Goal: Task Accomplishment & Management: Use online tool/utility

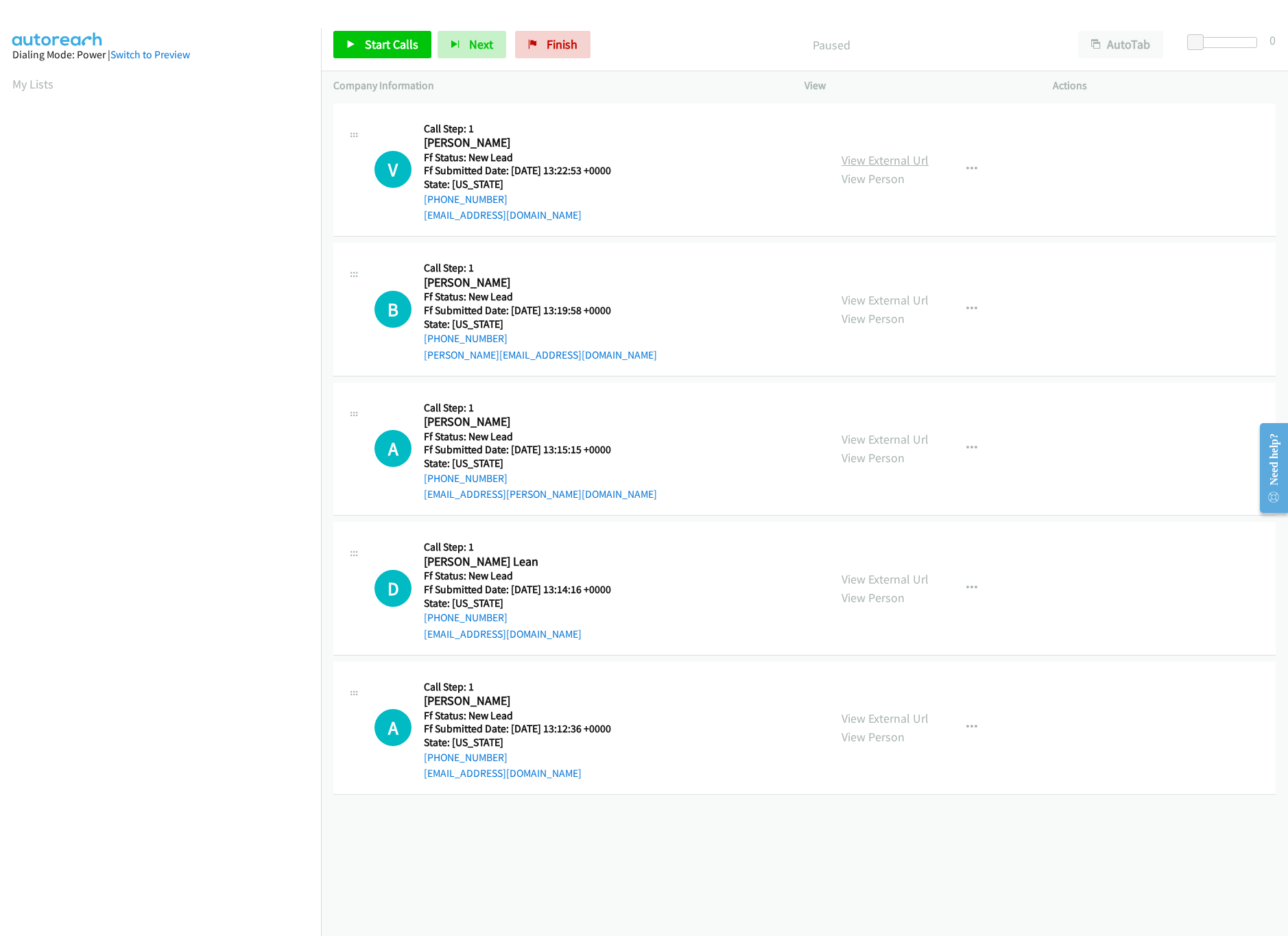
click at [912, 155] on link "View External Url" at bounding box center [885, 160] width 87 height 16
click at [871, 297] on link "View External Url" at bounding box center [885, 300] width 87 height 16
click at [402, 62] on div "Start Calls Pause Next Finish Paused AutoTab AutoTab 0" at bounding box center [804, 44] width 967 height 53
click at [410, 43] on span "Start Calls" at bounding box center [392, 44] width 53 height 16
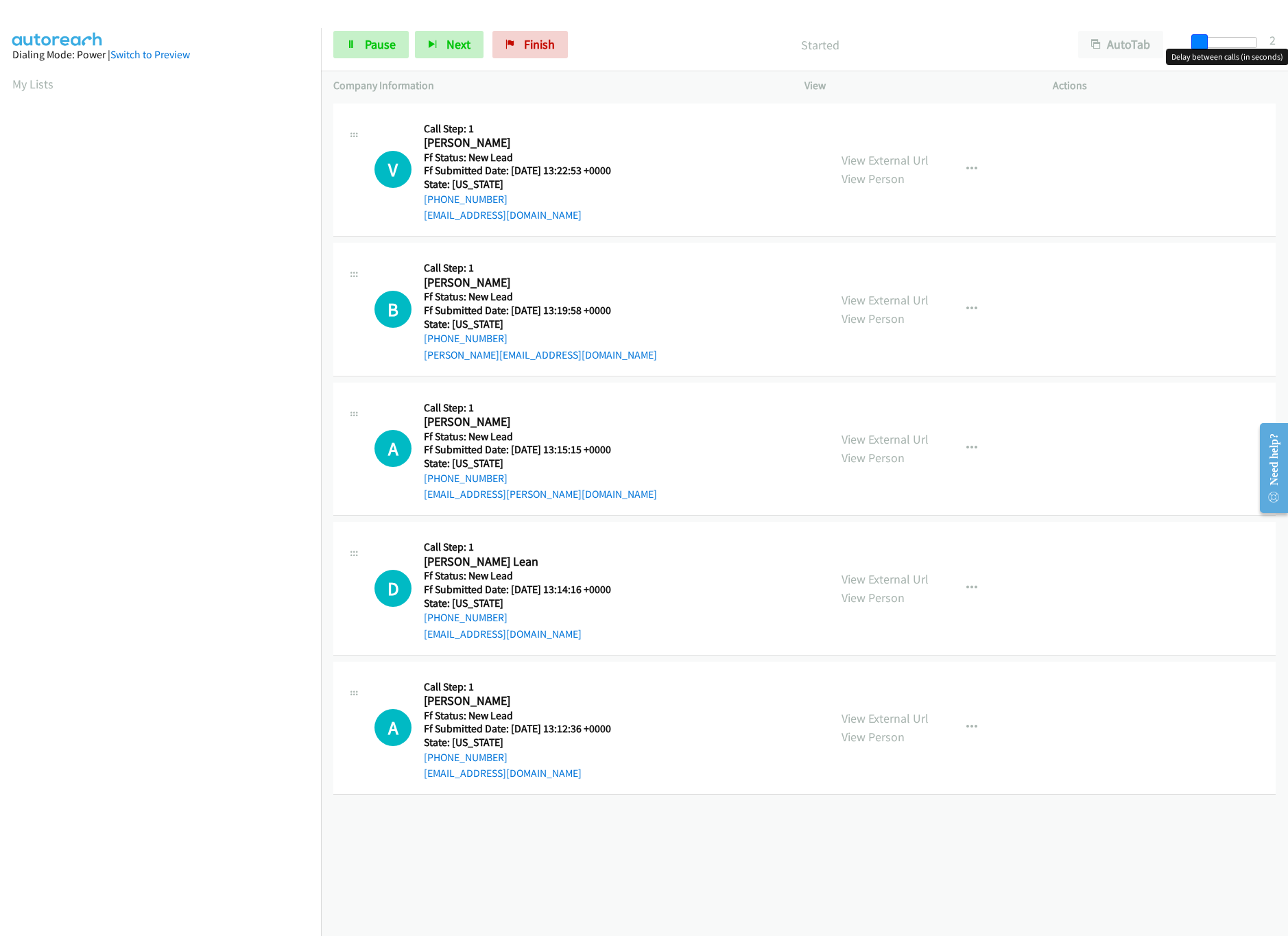
click at [1207, 36] on span at bounding box center [1200, 43] width 17 height 17
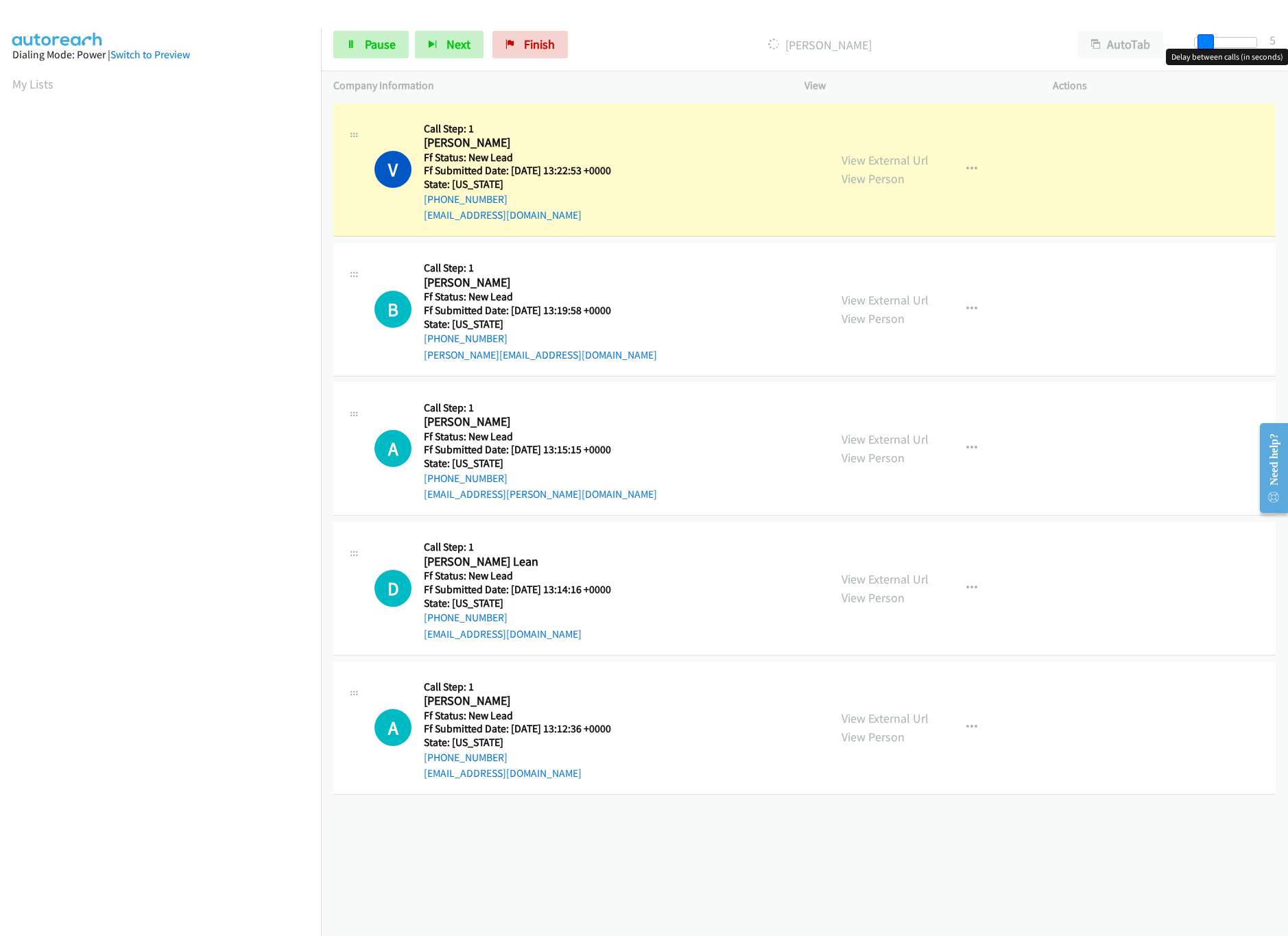
drag, startPoint x: 1194, startPoint y: 38, endPoint x: 1202, endPoint y: 38, distance: 8.0
click at [1202, 38] on span at bounding box center [1206, 43] width 17 height 17
click at [874, 431] on link "View External Url" at bounding box center [885, 439] width 87 height 16
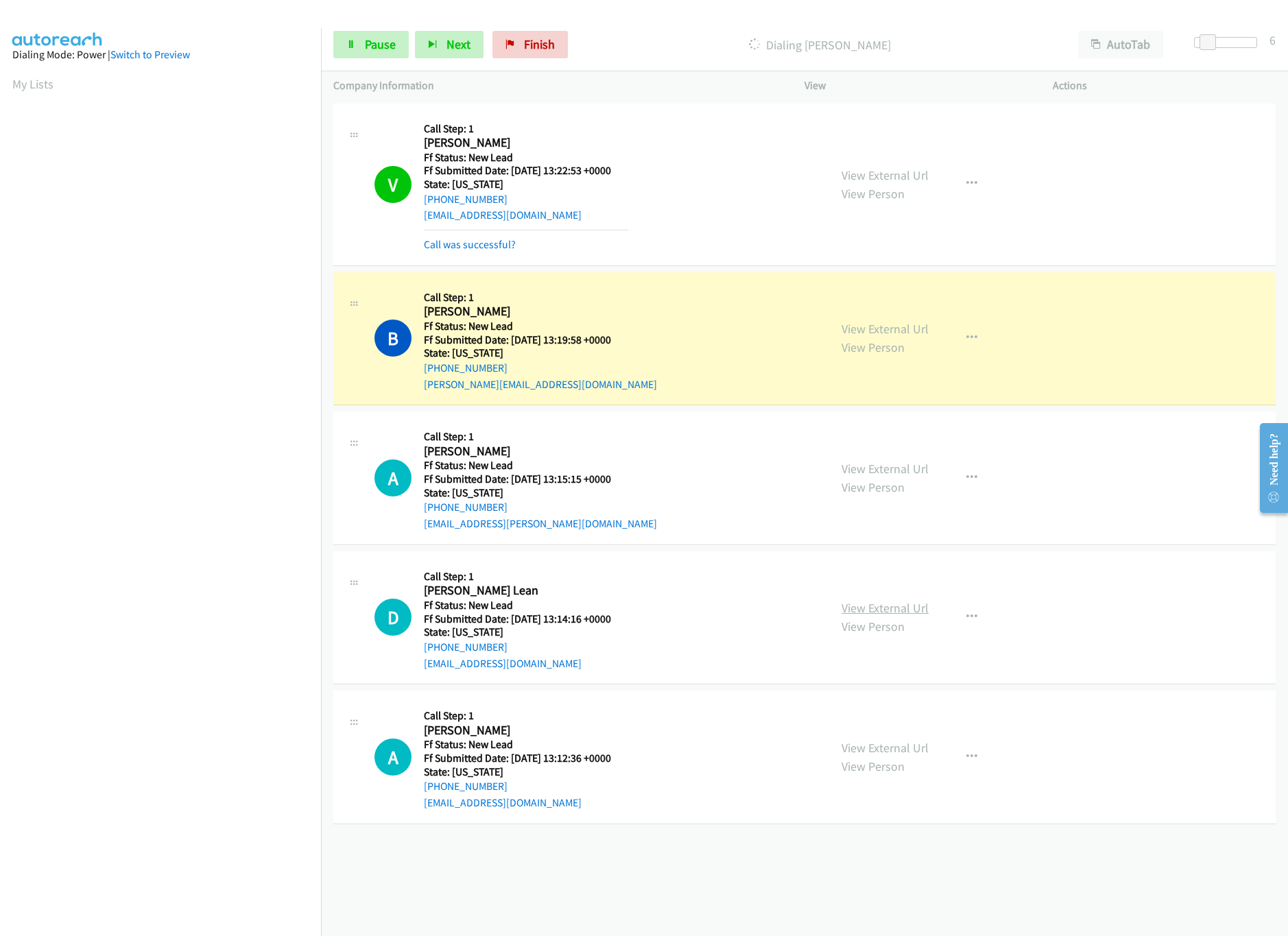
click at [885, 609] on link "View External Url" at bounding box center [885, 608] width 87 height 16
click at [965, 611] on button "button" at bounding box center [972, 617] width 37 height 27
click at [867, 716] on link "Skip Call" at bounding box center [899, 707] width 183 height 27
drag, startPoint x: 856, startPoint y: 747, endPoint x: 840, endPoint y: 725, distance: 27.2
click at [893, 745] on link "View External Url" at bounding box center [885, 748] width 87 height 16
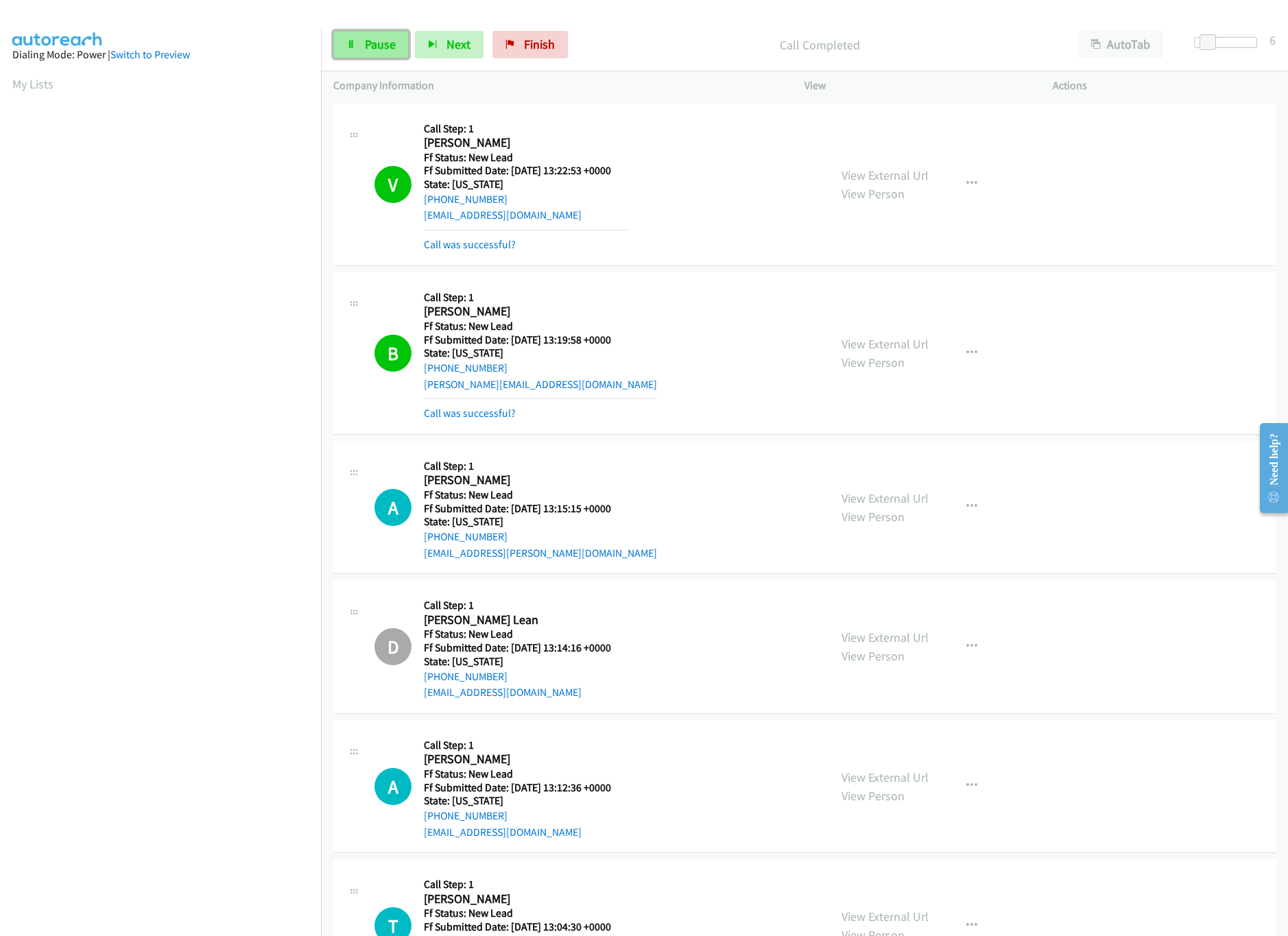
click at [381, 50] on span "Pause" at bounding box center [380, 44] width 31 height 16
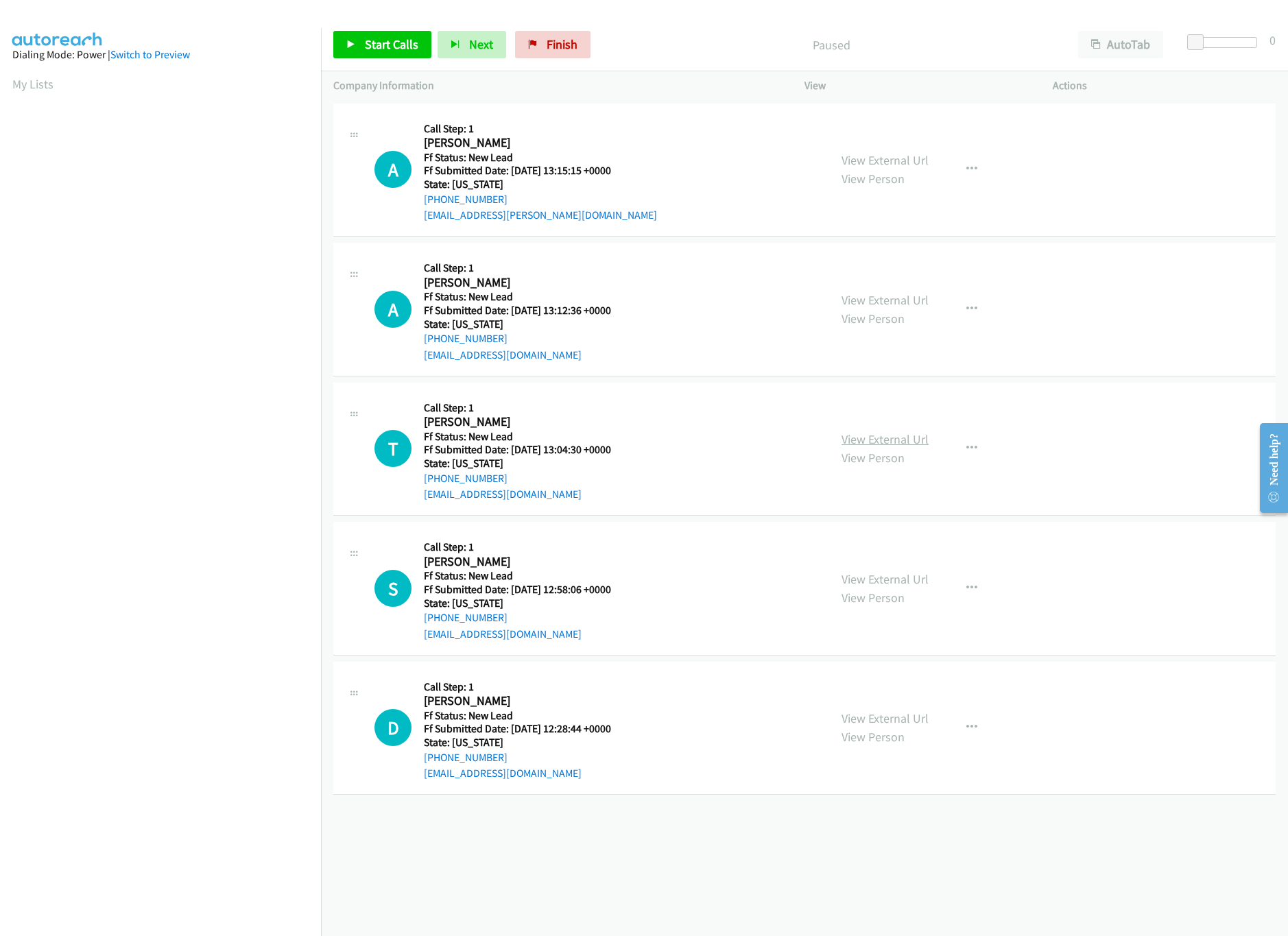
click at [881, 433] on link "View External Url" at bounding box center [885, 439] width 87 height 16
click at [857, 576] on link "View External Url" at bounding box center [885, 579] width 87 height 16
click at [391, 60] on div "Start Calls Pause Next Finish Paused AutoTab AutoTab 0" at bounding box center [804, 44] width 967 height 53
click at [393, 44] on span "Start Calls" at bounding box center [392, 44] width 53 height 16
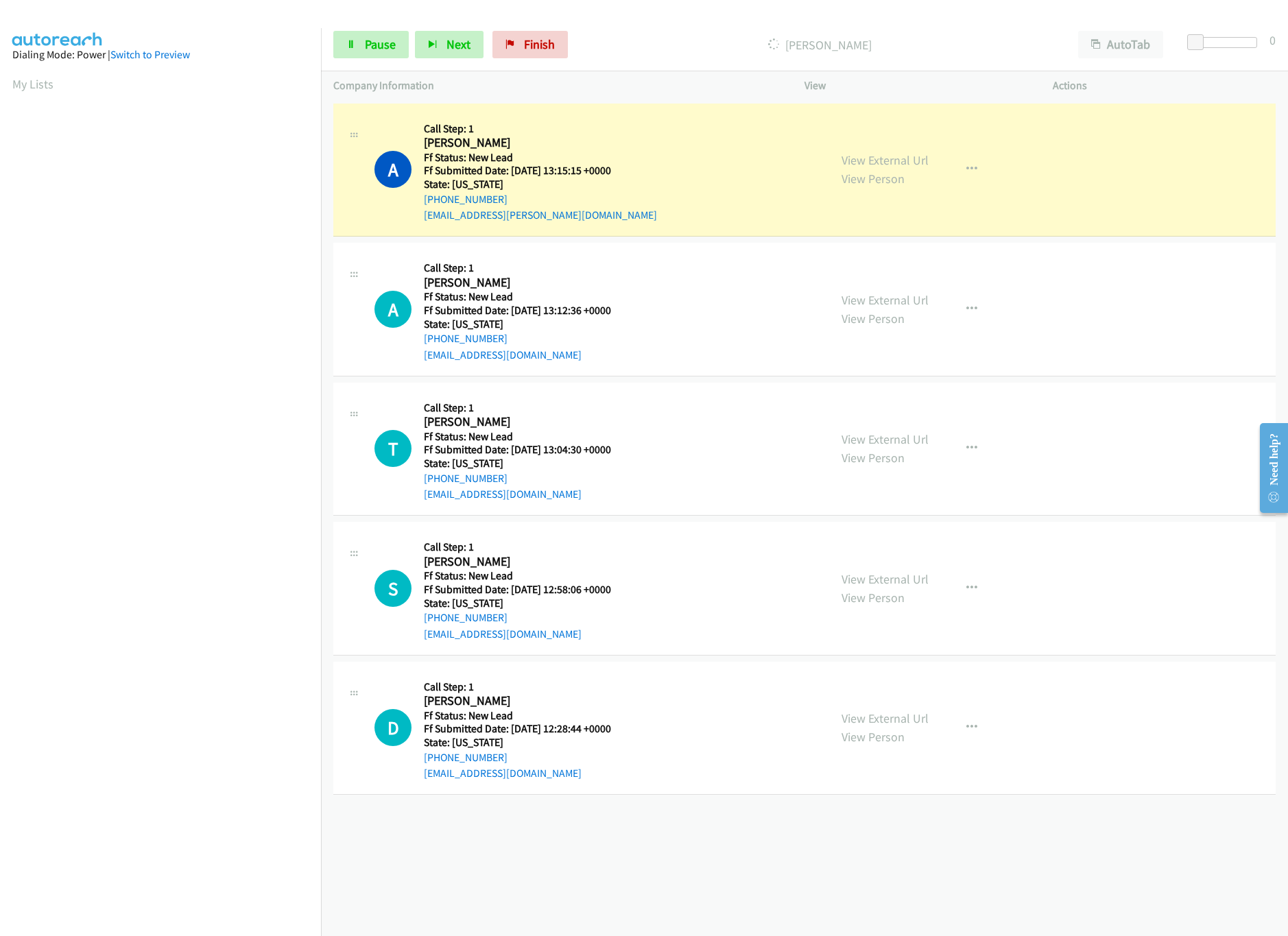
drag, startPoint x: 7, startPoint y: 723, endPoint x: 0, endPoint y: 725, distance: 7.3
click at [7, 723] on aside "Dialing Mode: Power | Switch to Preview My Lists" at bounding box center [160, 407] width 321 height 759
click at [1216, 39] on div at bounding box center [1219, 43] width 63 height 11
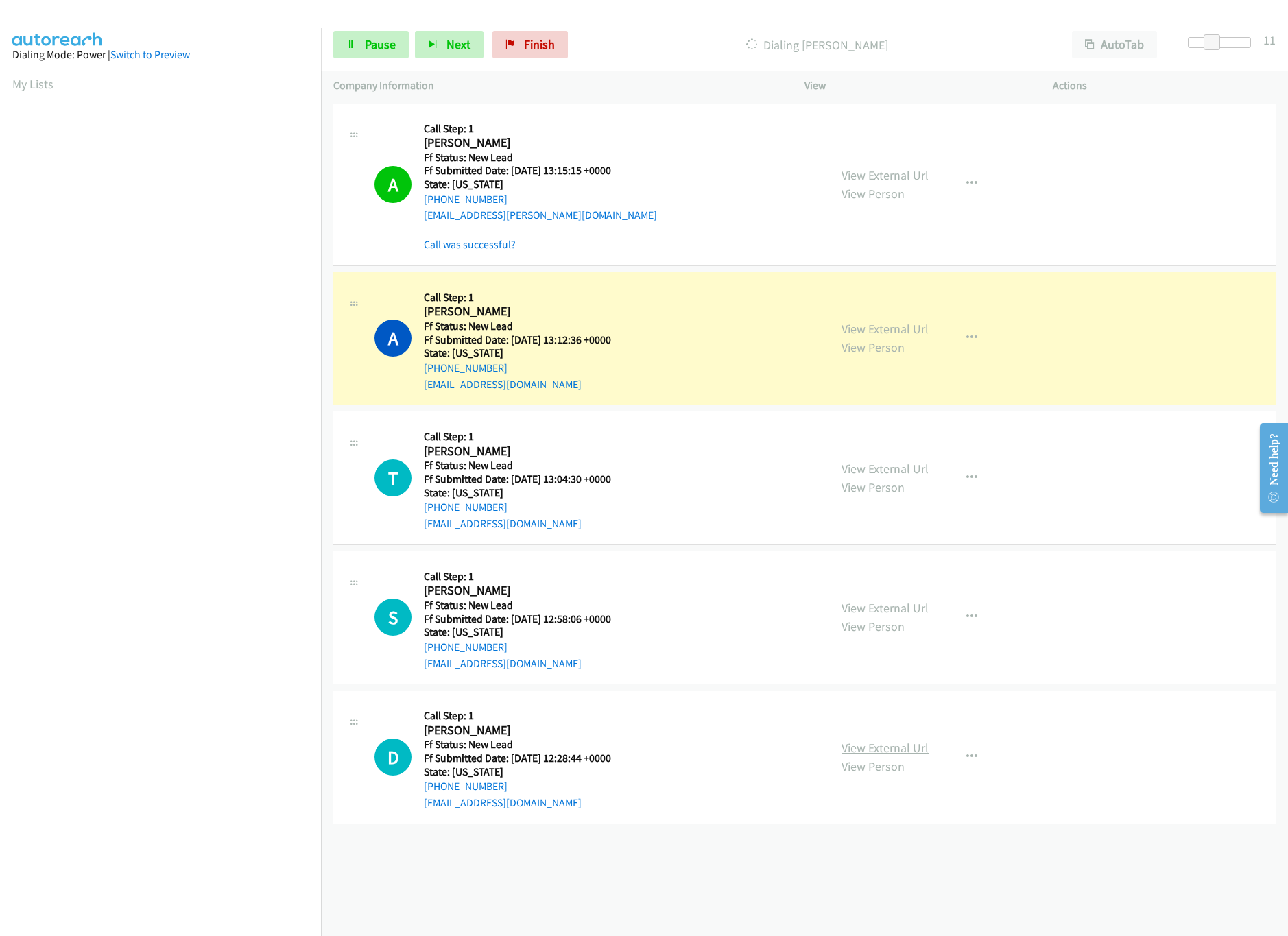
click at [895, 749] on link "View External Url" at bounding box center [885, 748] width 87 height 16
drag, startPoint x: 1218, startPoint y: 43, endPoint x: 1202, endPoint y: 44, distance: 16.0
click at [1202, 44] on span at bounding box center [1203, 43] width 17 height 17
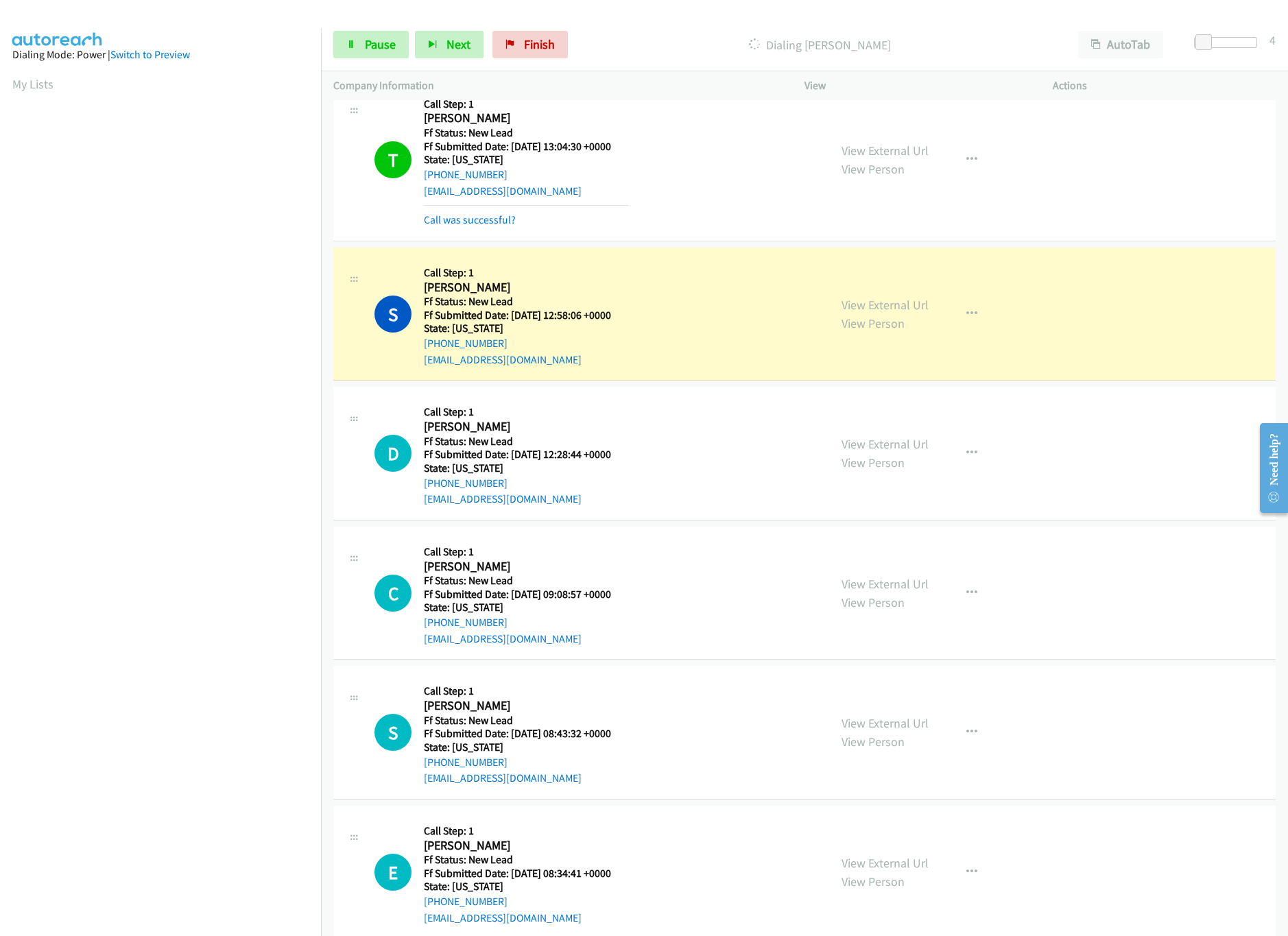
scroll to position [394, 0]
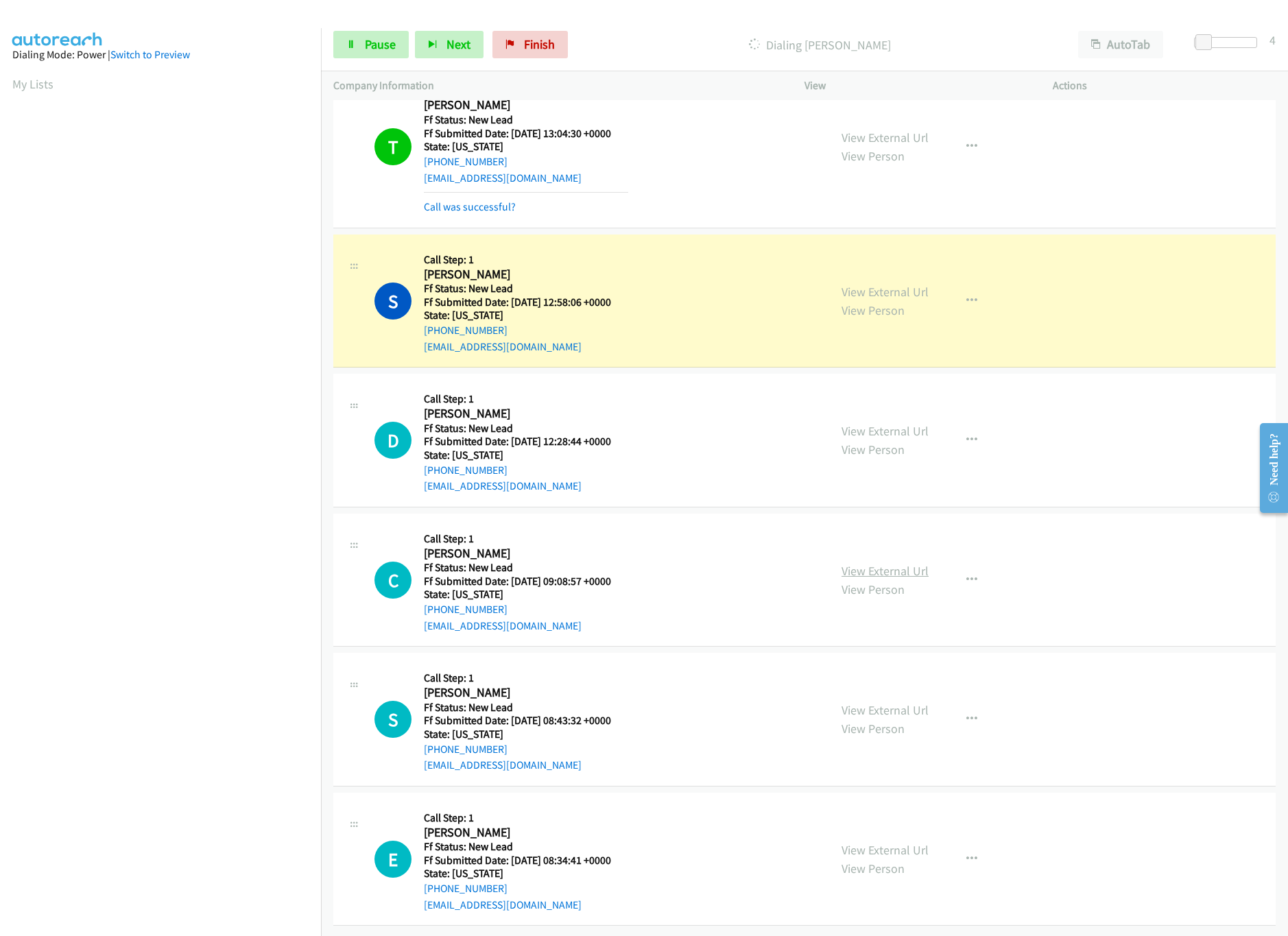
click at [900, 563] on link "View External Url" at bounding box center [885, 570] width 87 height 16
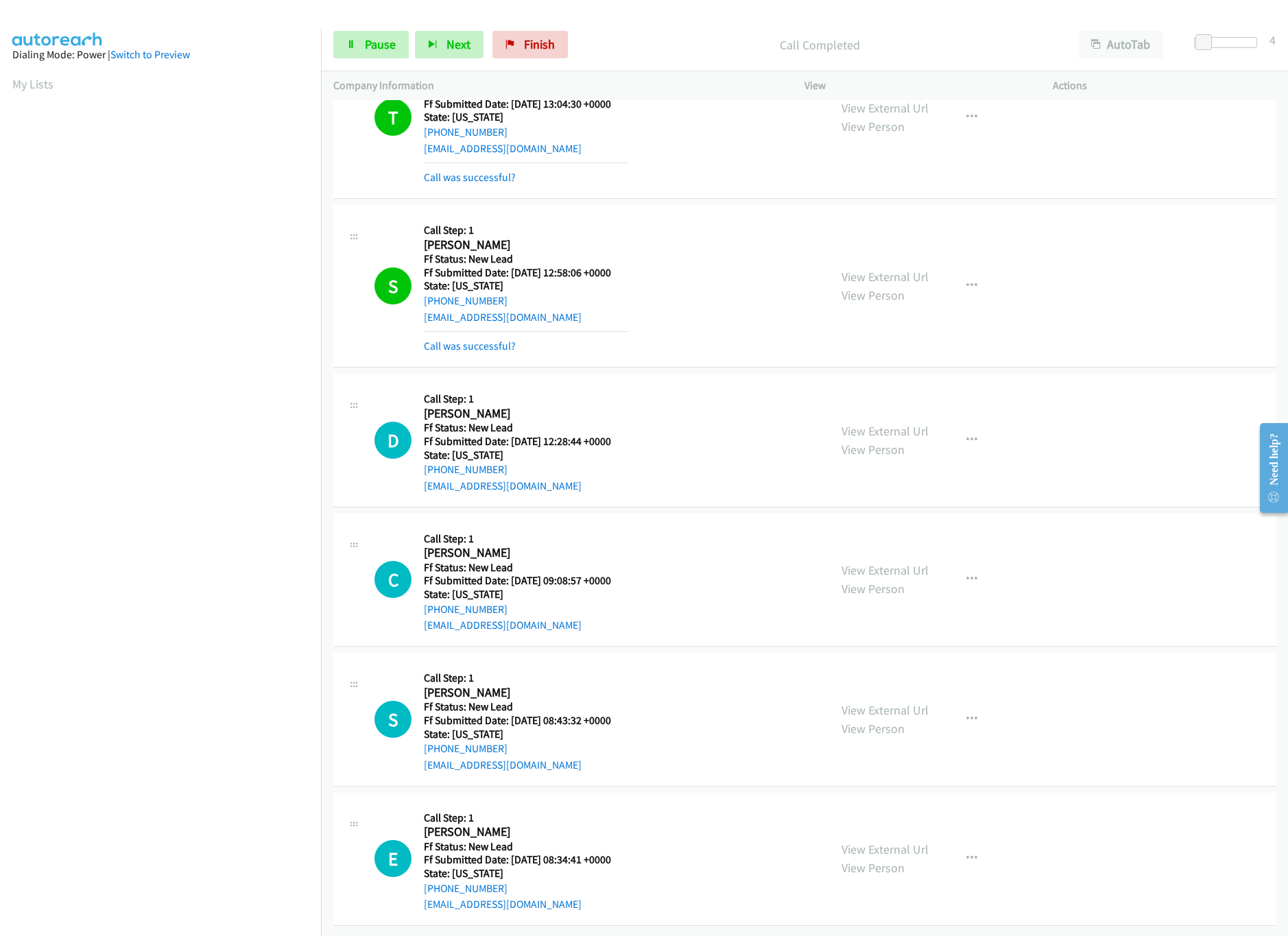
scroll to position [423, 0]
click at [857, 702] on link "View External Url" at bounding box center [885, 710] width 87 height 16
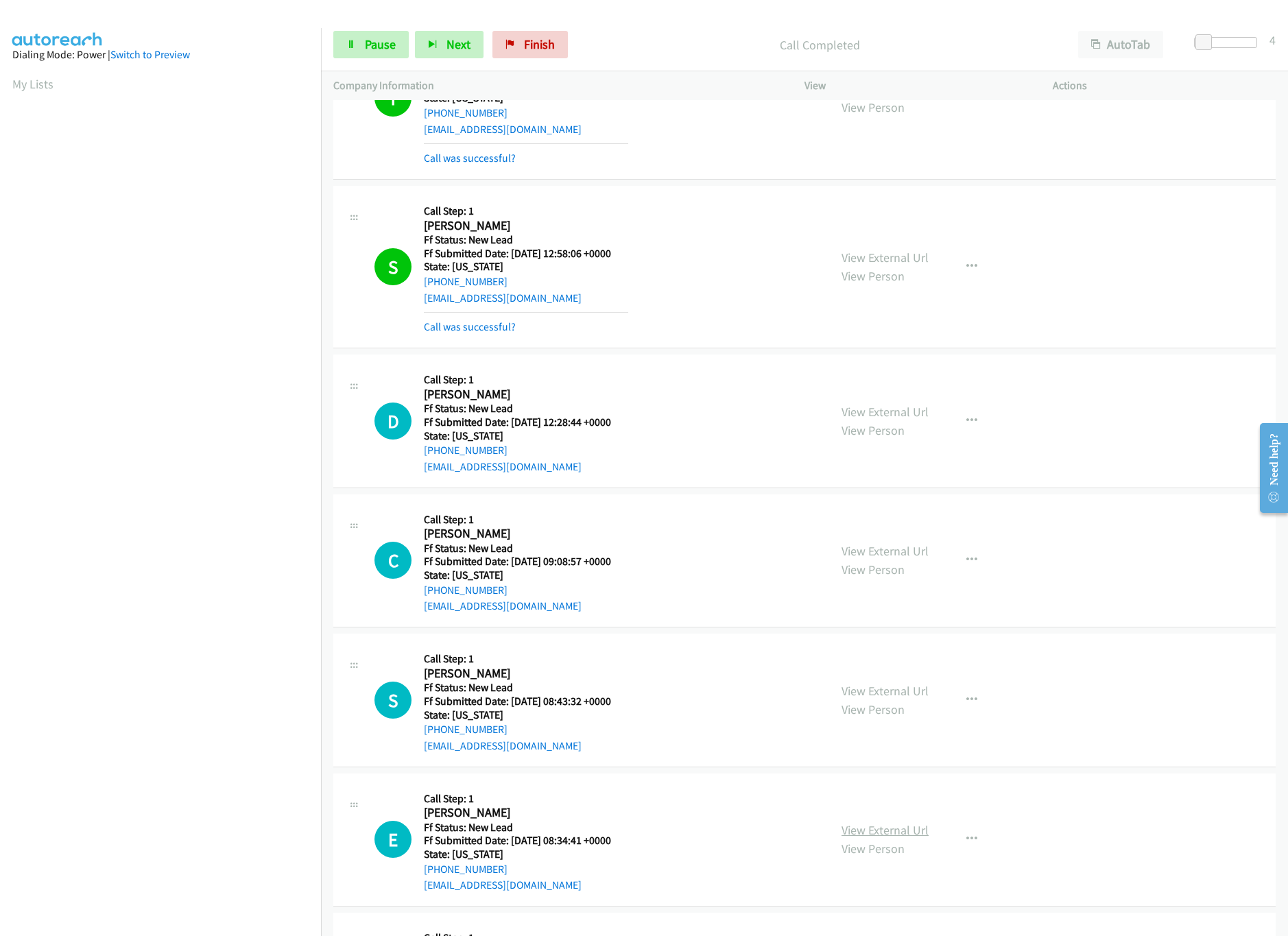
click at [873, 829] on link "View External Url" at bounding box center [885, 830] width 87 height 16
click at [382, 41] on span "Pause" at bounding box center [380, 44] width 31 height 16
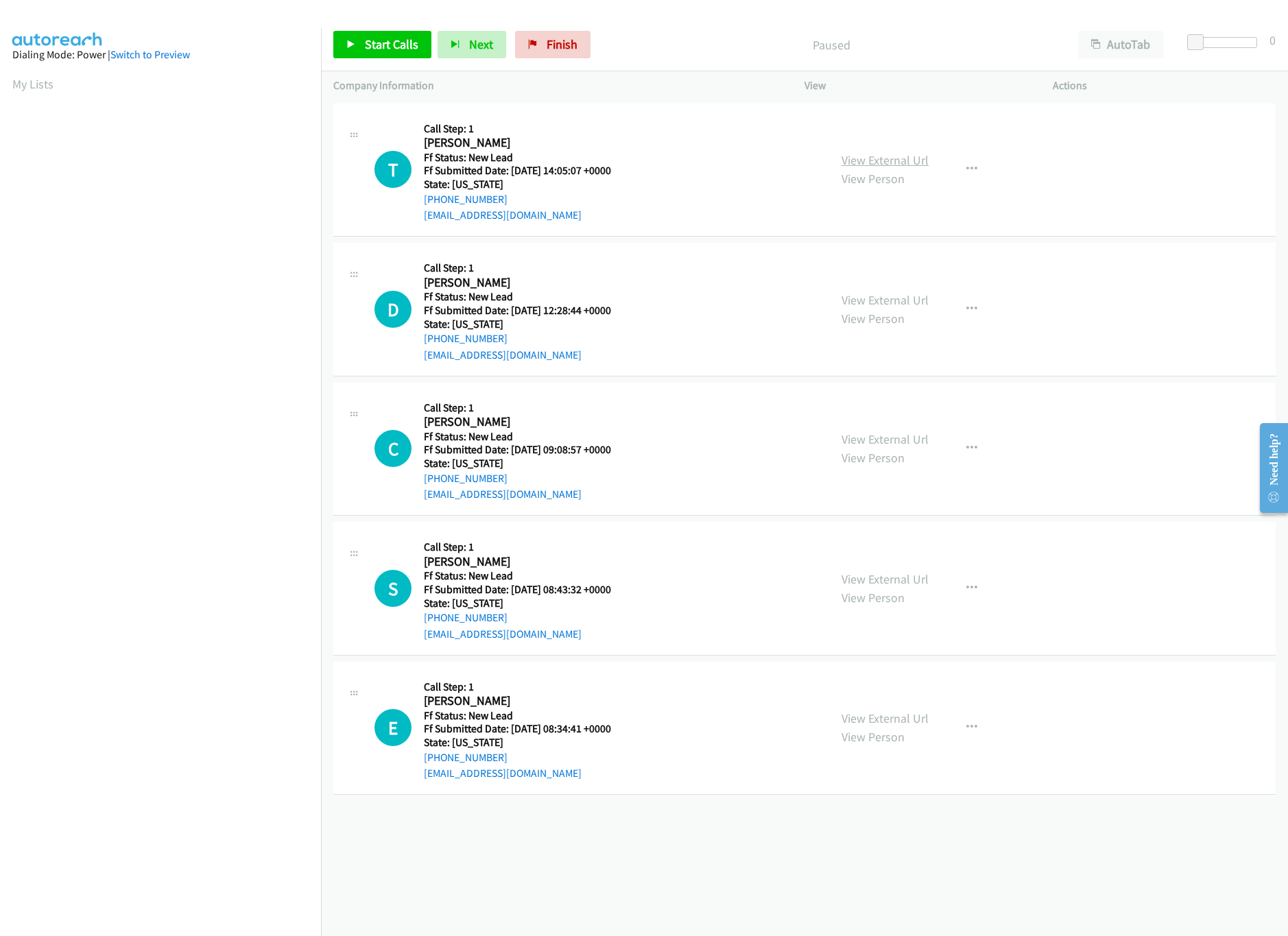
click at [855, 157] on link "View External Url" at bounding box center [885, 160] width 87 height 16
drag, startPoint x: 1202, startPoint y: 35, endPoint x: 1209, endPoint y: 36, distance: 7.1
click at [1209, 36] on span at bounding box center [1203, 43] width 17 height 17
click at [385, 27] on div "Start Calls Pause Next Finish Paused AutoTab AutoTab 4" at bounding box center [804, 44] width 967 height 53
click at [377, 38] on span "Start Calls" at bounding box center [392, 44] width 53 height 16
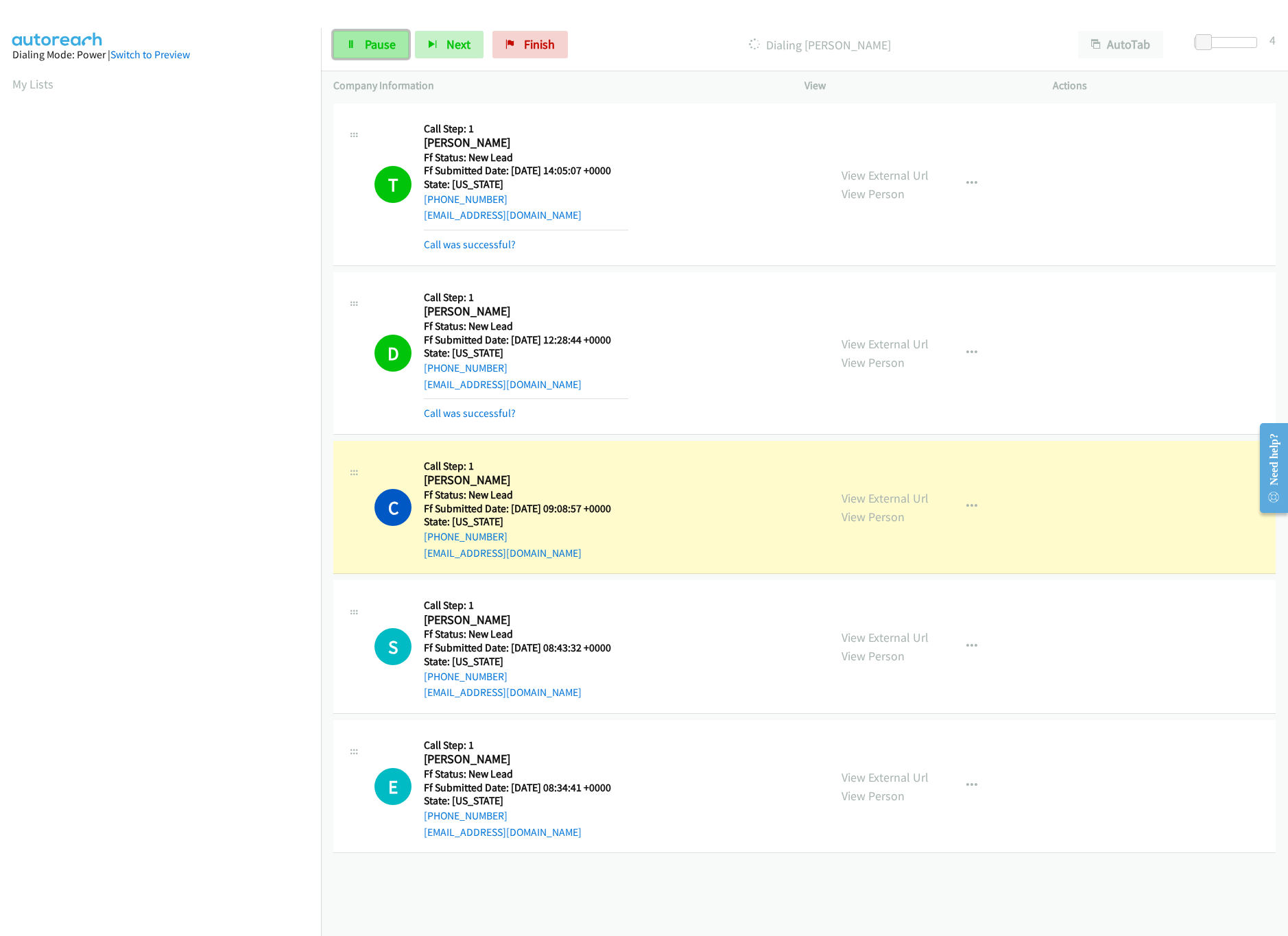
click at [367, 33] on link "Pause" at bounding box center [371, 45] width 75 height 27
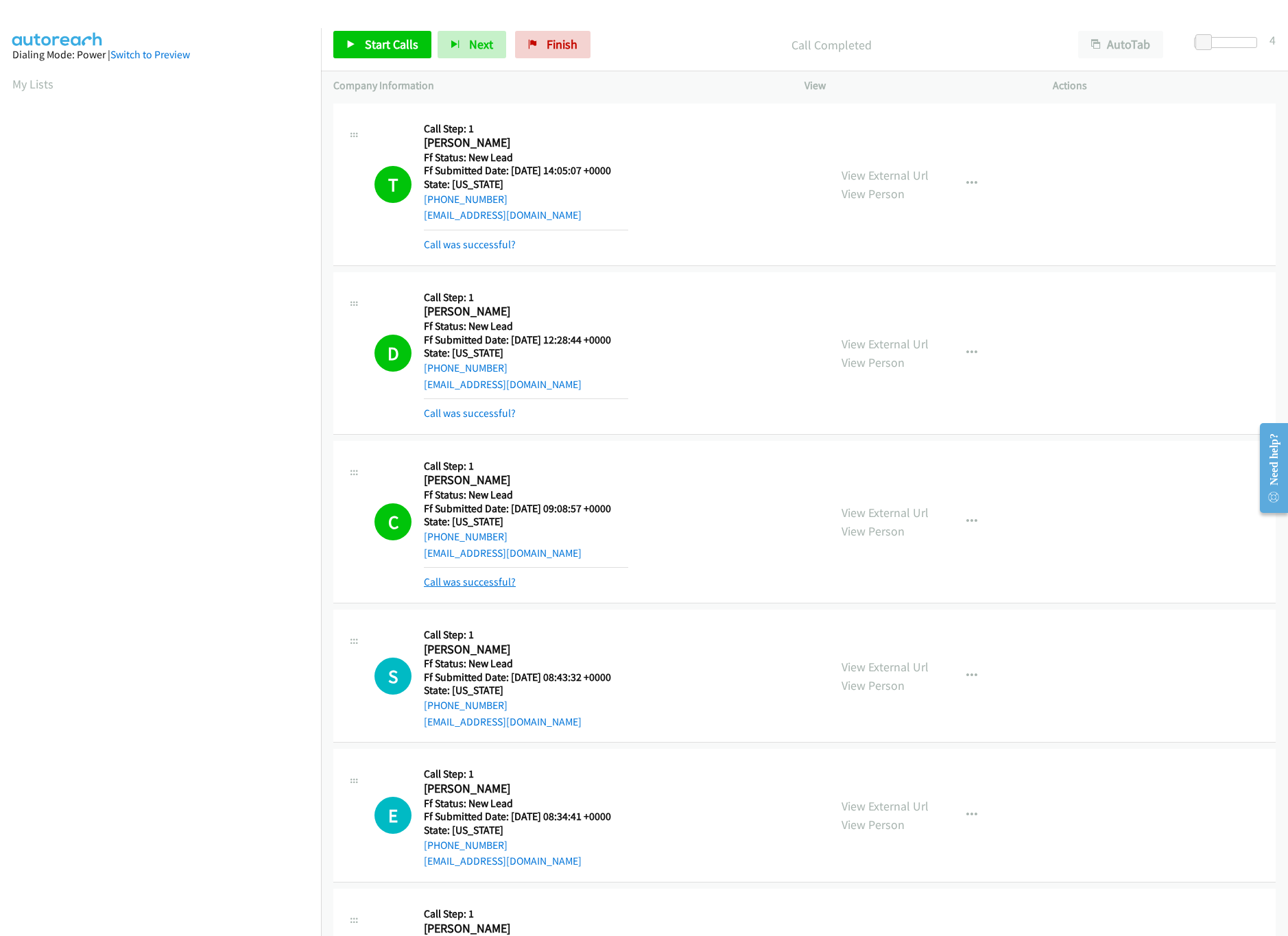
click at [475, 584] on link "Call was successful?" at bounding box center [469, 581] width 92 height 13
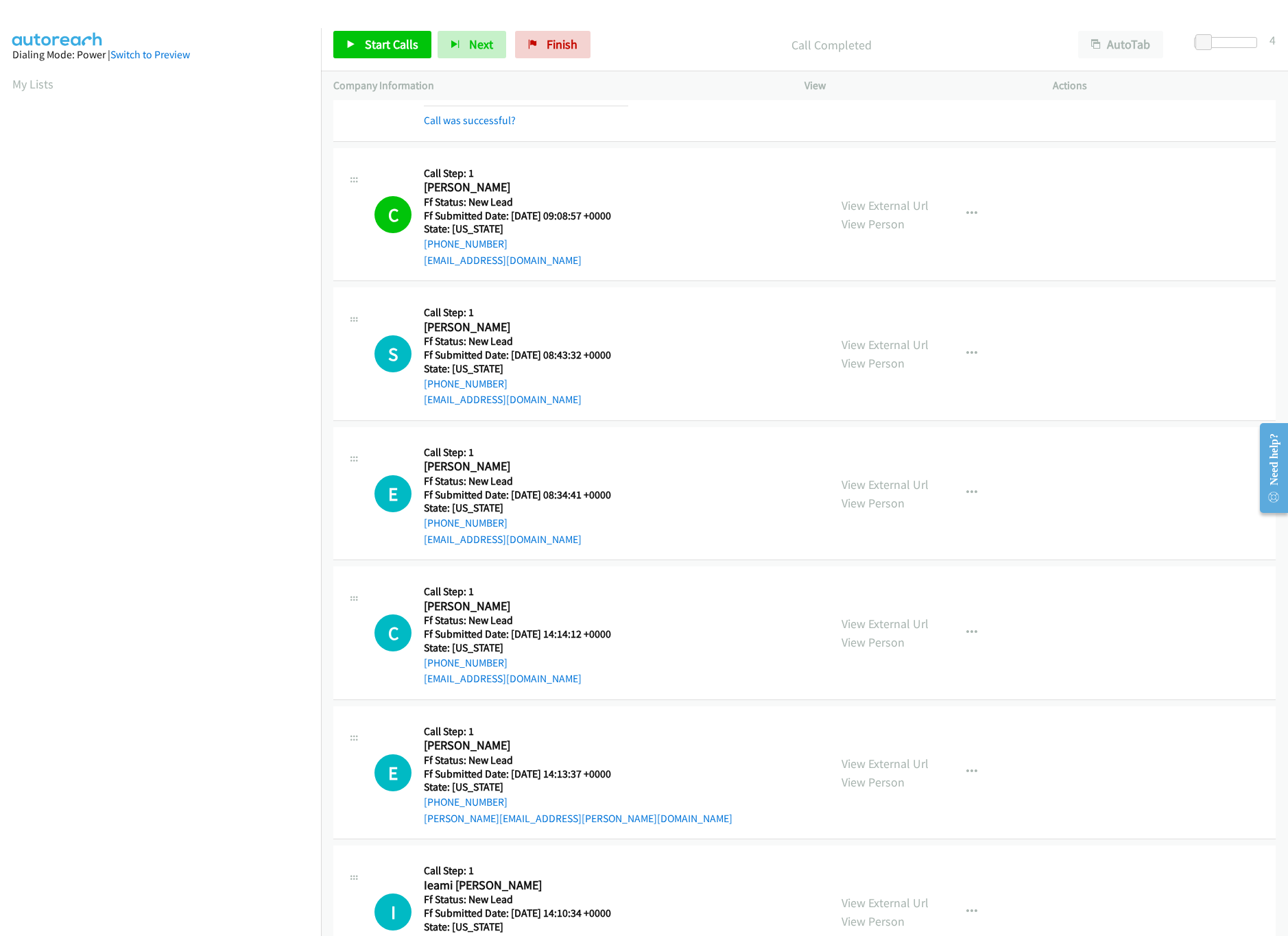
scroll to position [364, 0]
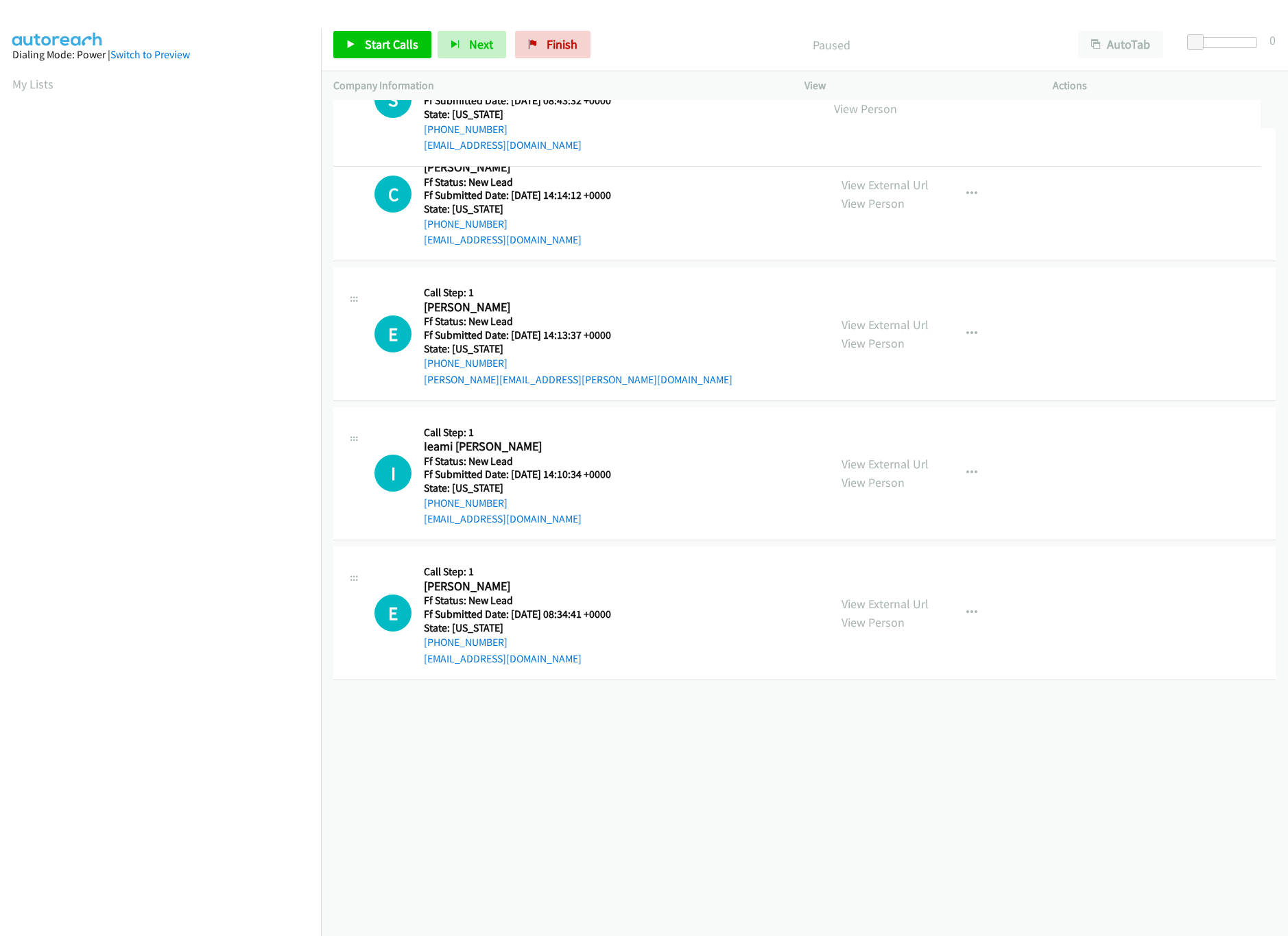
drag, startPoint x: 651, startPoint y: 597, endPoint x: 644, endPoint y: 107, distance: 490.0
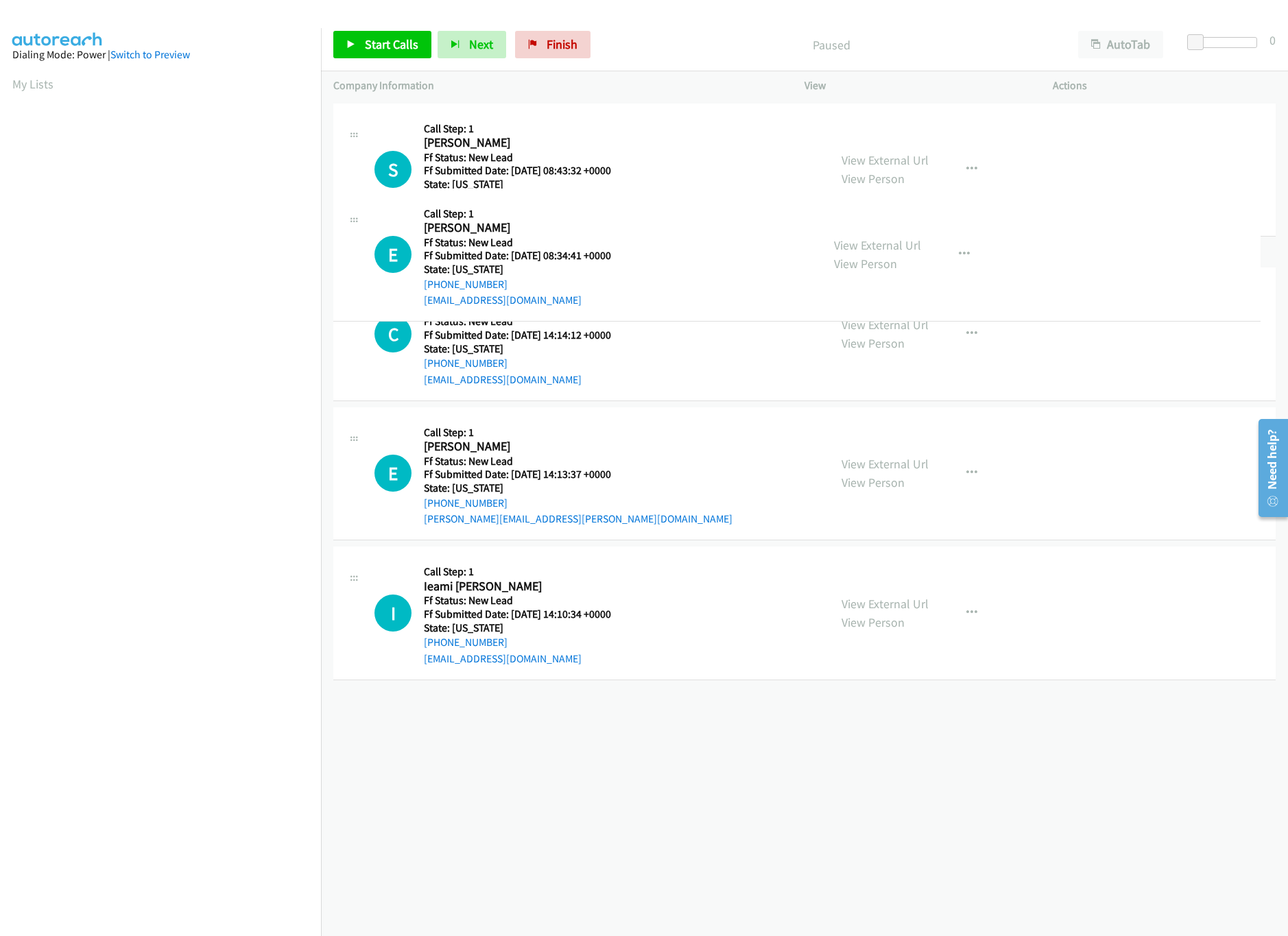
drag, startPoint x: 623, startPoint y: 714, endPoint x: 646, endPoint y: 239, distance: 475.6
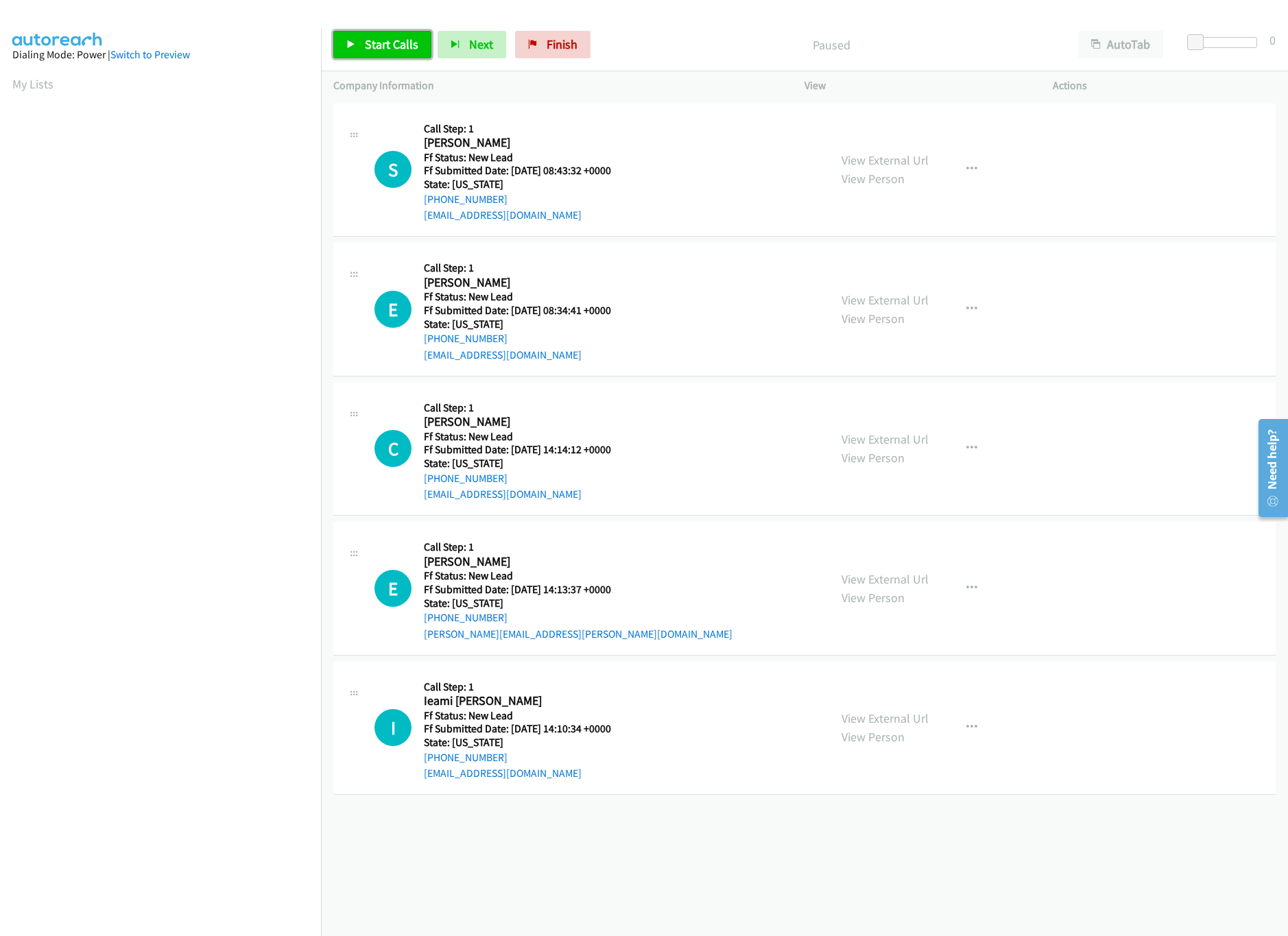
click at [356, 37] on link "Start Calls" at bounding box center [382, 45] width 98 height 27
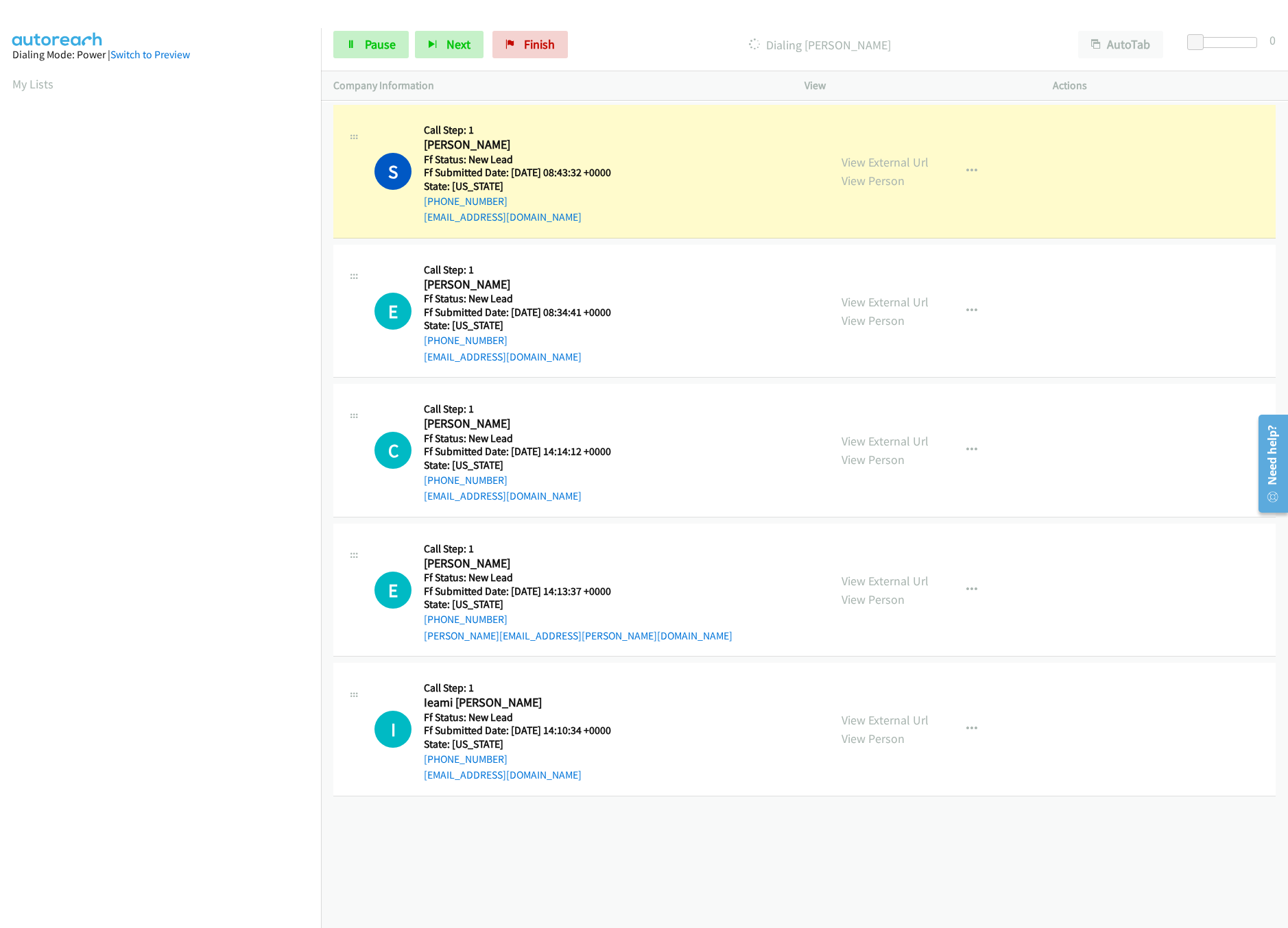
click at [903, 591] on div "View External Url View Person" at bounding box center [885, 590] width 87 height 37
click at [904, 582] on link "View External Url" at bounding box center [885, 581] width 87 height 16
click at [906, 436] on link "View External Url" at bounding box center [885, 441] width 87 height 16
drag, startPoint x: 1190, startPoint y: 40, endPoint x: 1200, endPoint y: 38, distance: 10.2
click at [1204, 40] on span at bounding box center [1210, 43] width 17 height 17
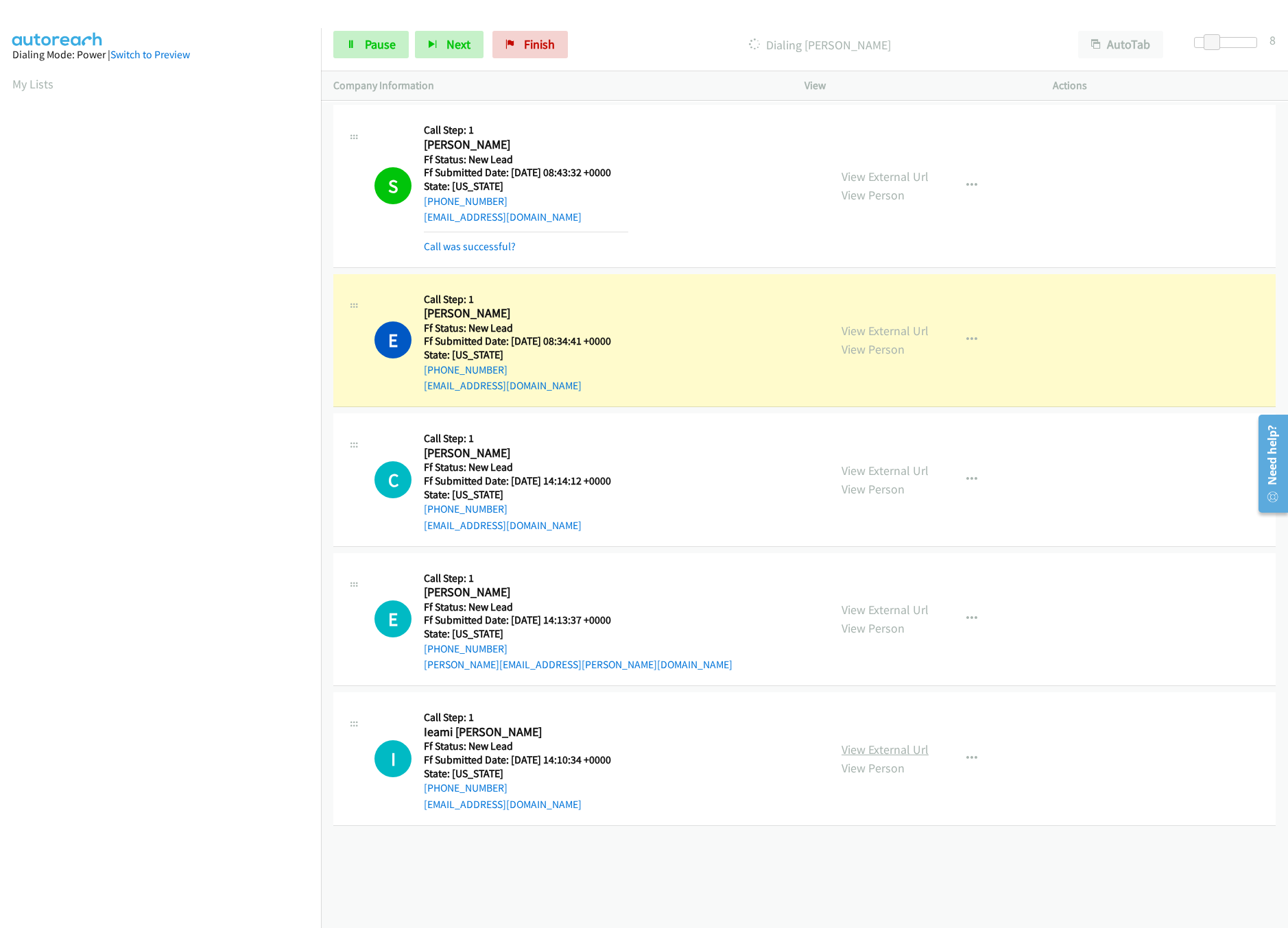
click at [907, 742] on link "View External Url" at bounding box center [885, 749] width 87 height 16
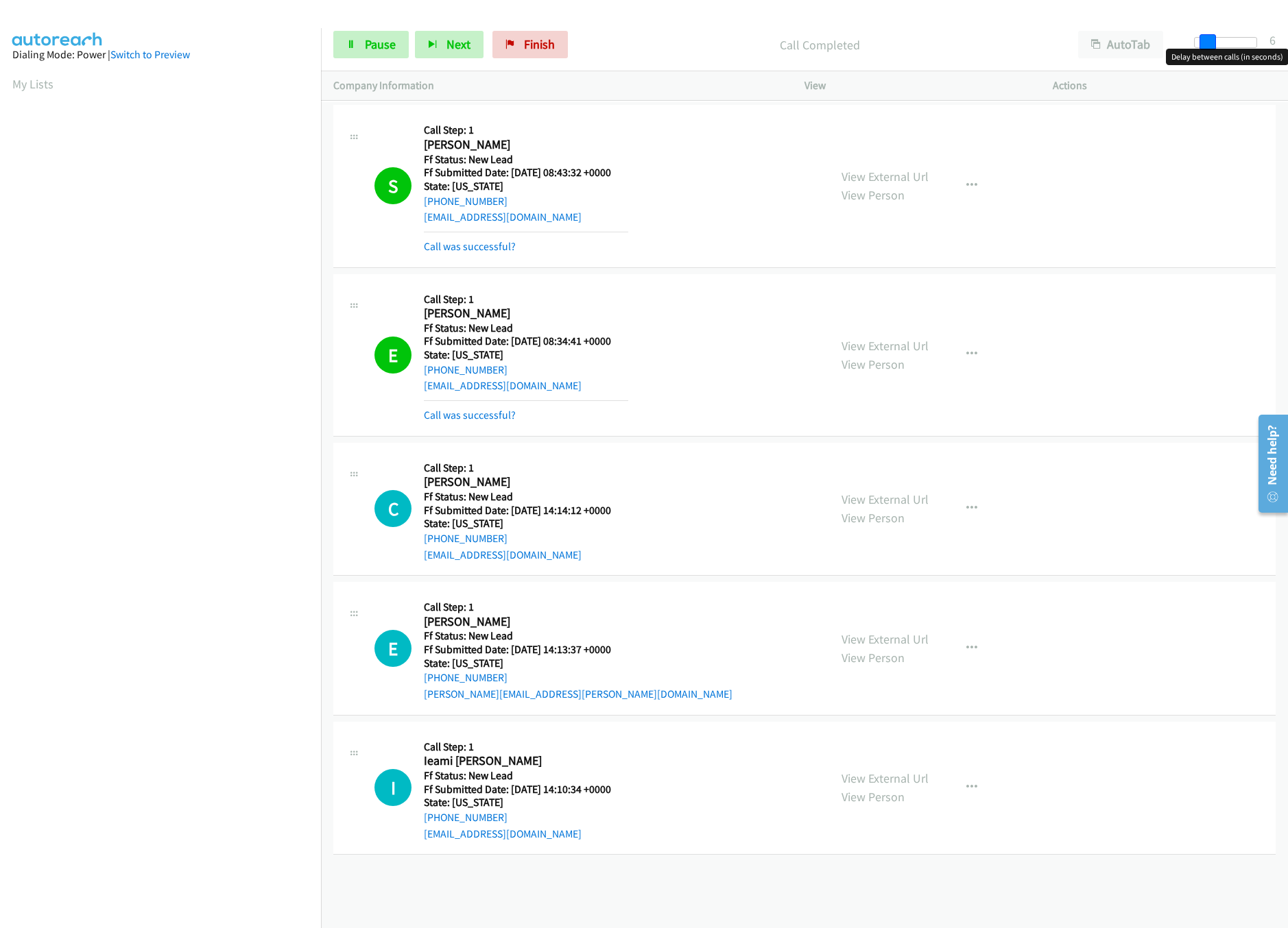
click at [1210, 39] on span at bounding box center [1208, 43] width 17 height 17
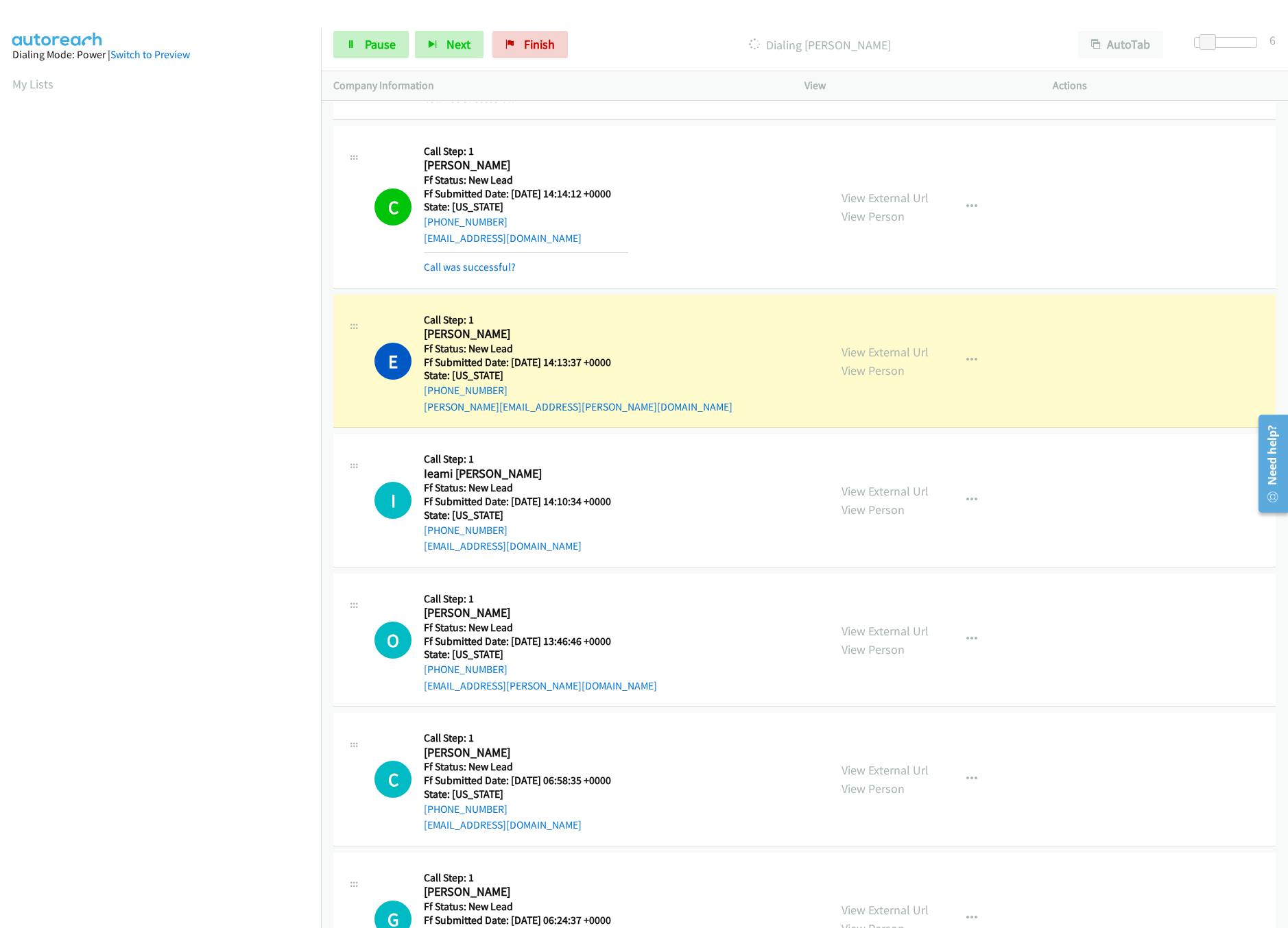
scroll to position [403, 0]
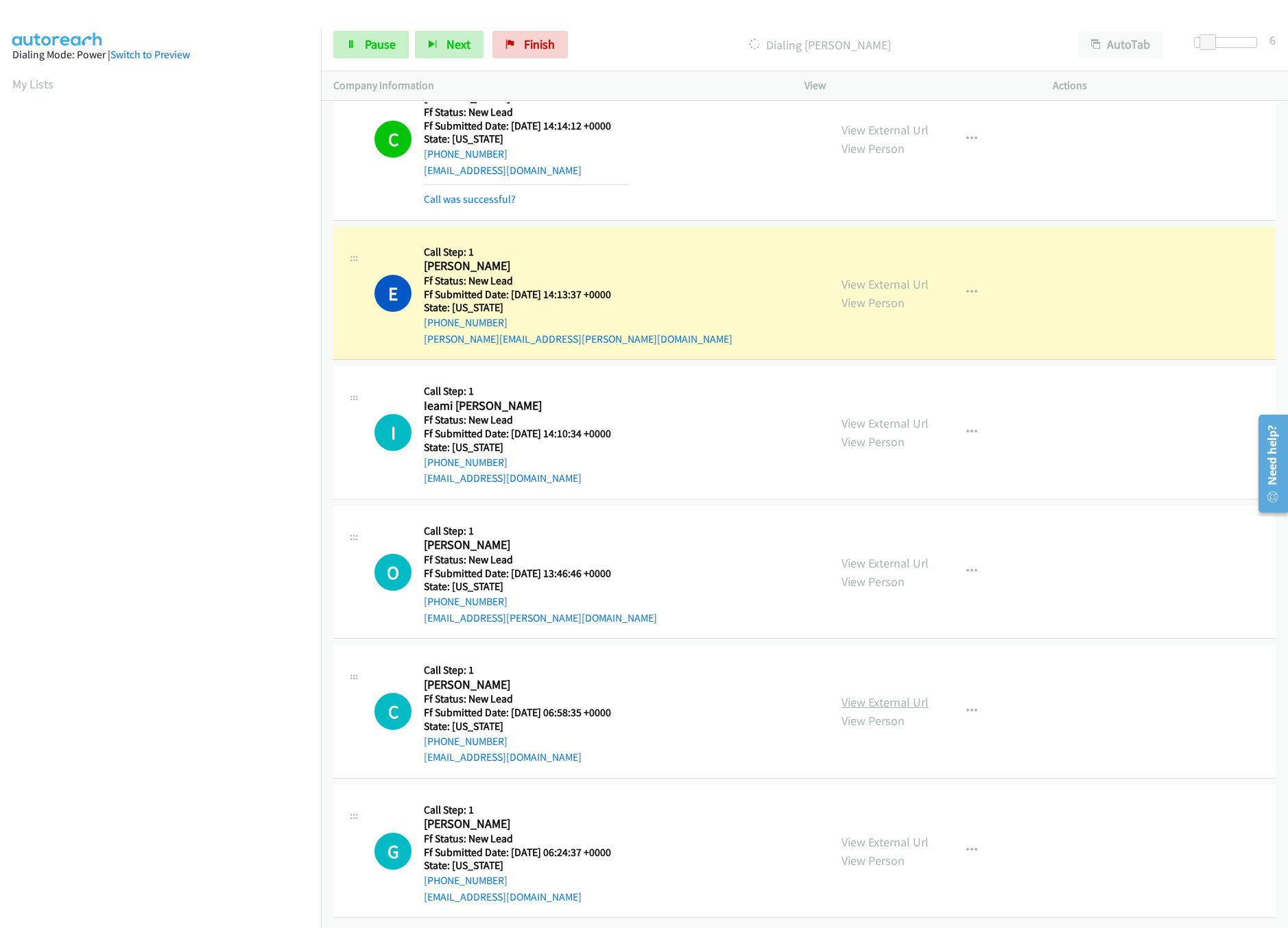
click at [868, 694] on link "View External Url" at bounding box center [885, 702] width 87 height 16
click at [885, 555] on link "View External Url" at bounding box center [885, 563] width 87 height 16
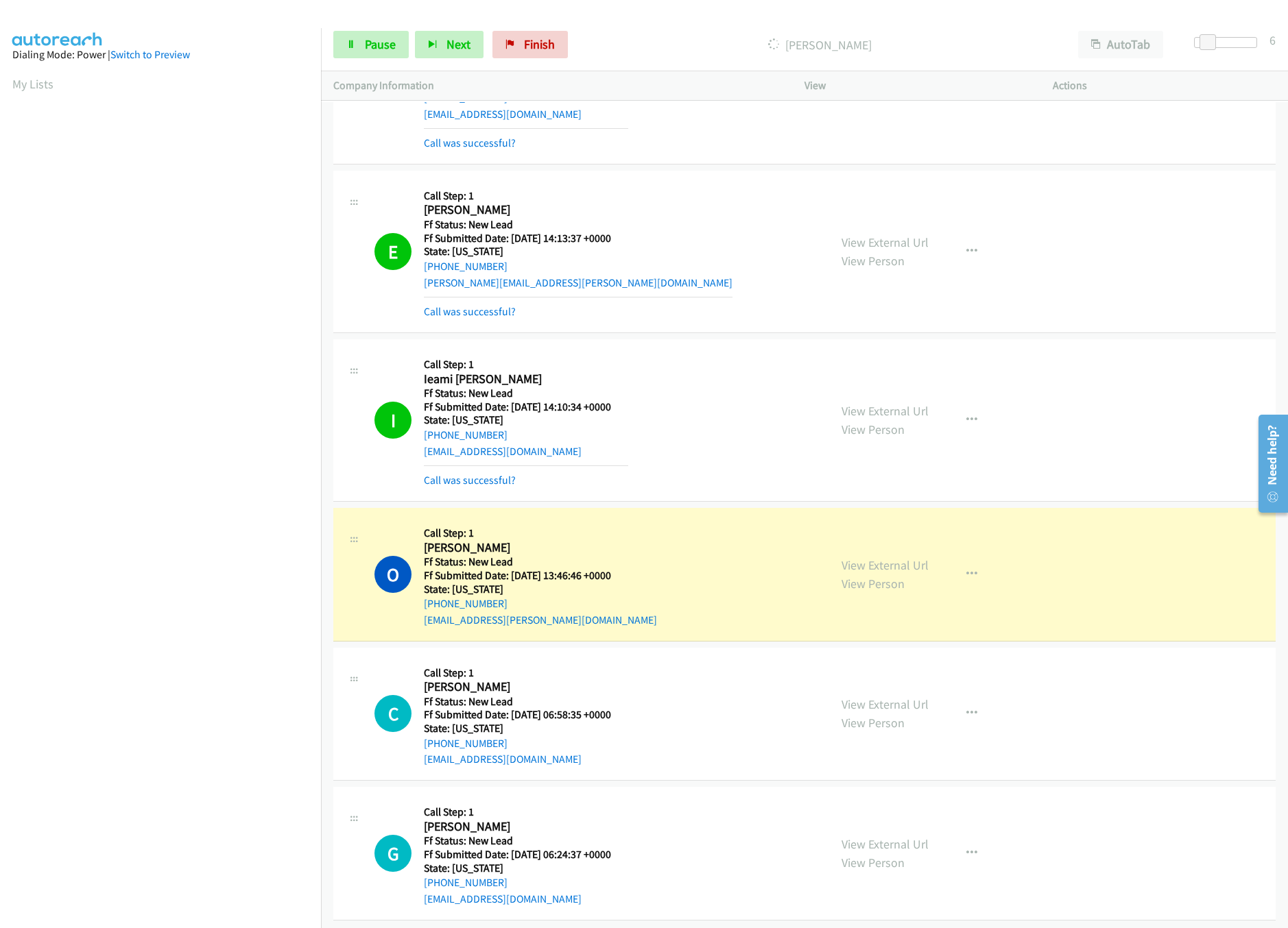
scroll to position [461, 0]
click at [887, 834] on link "View External Url" at bounding box center [885, 842] width 87 height 16
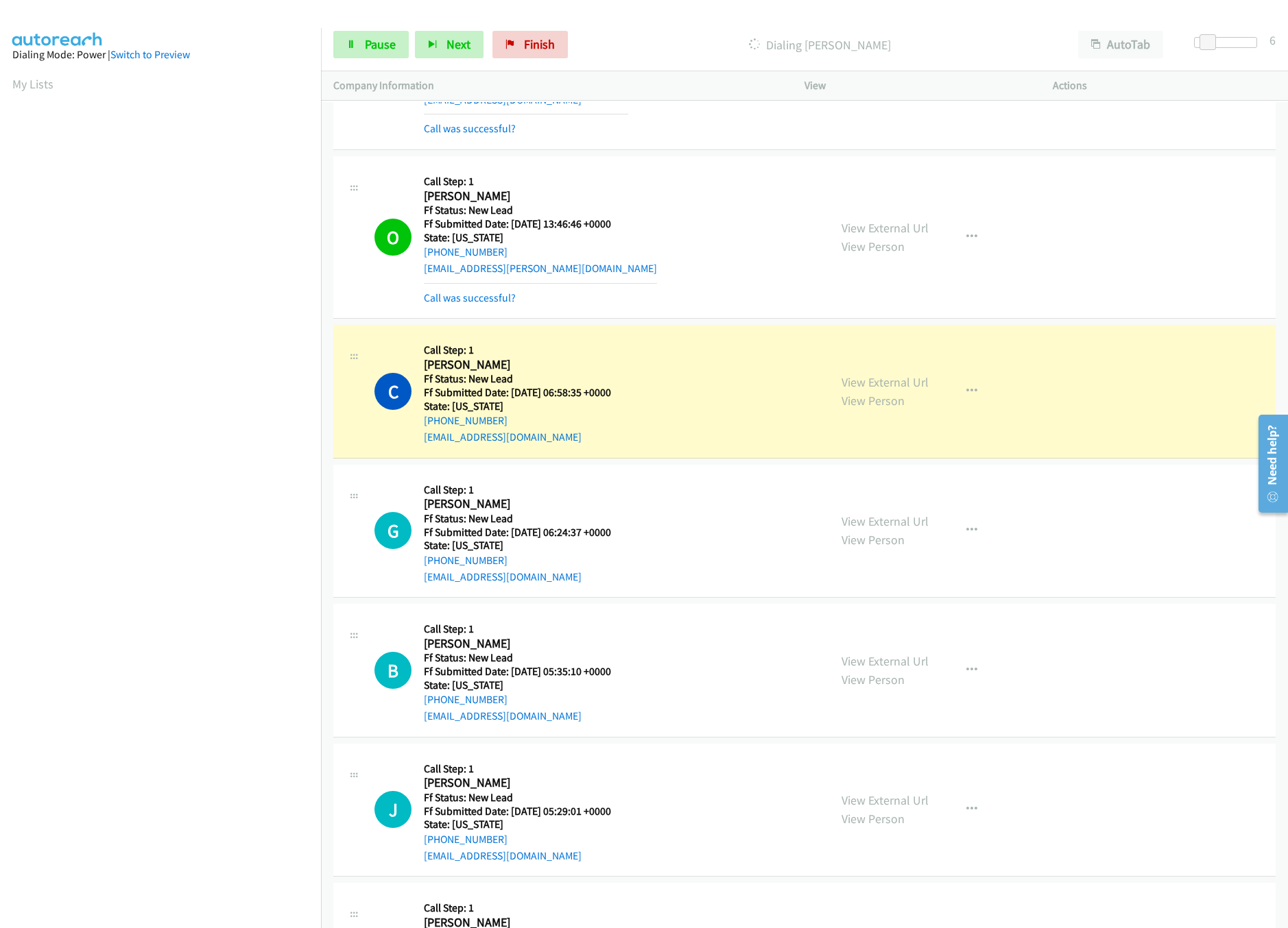
scroll to position [911, 0]
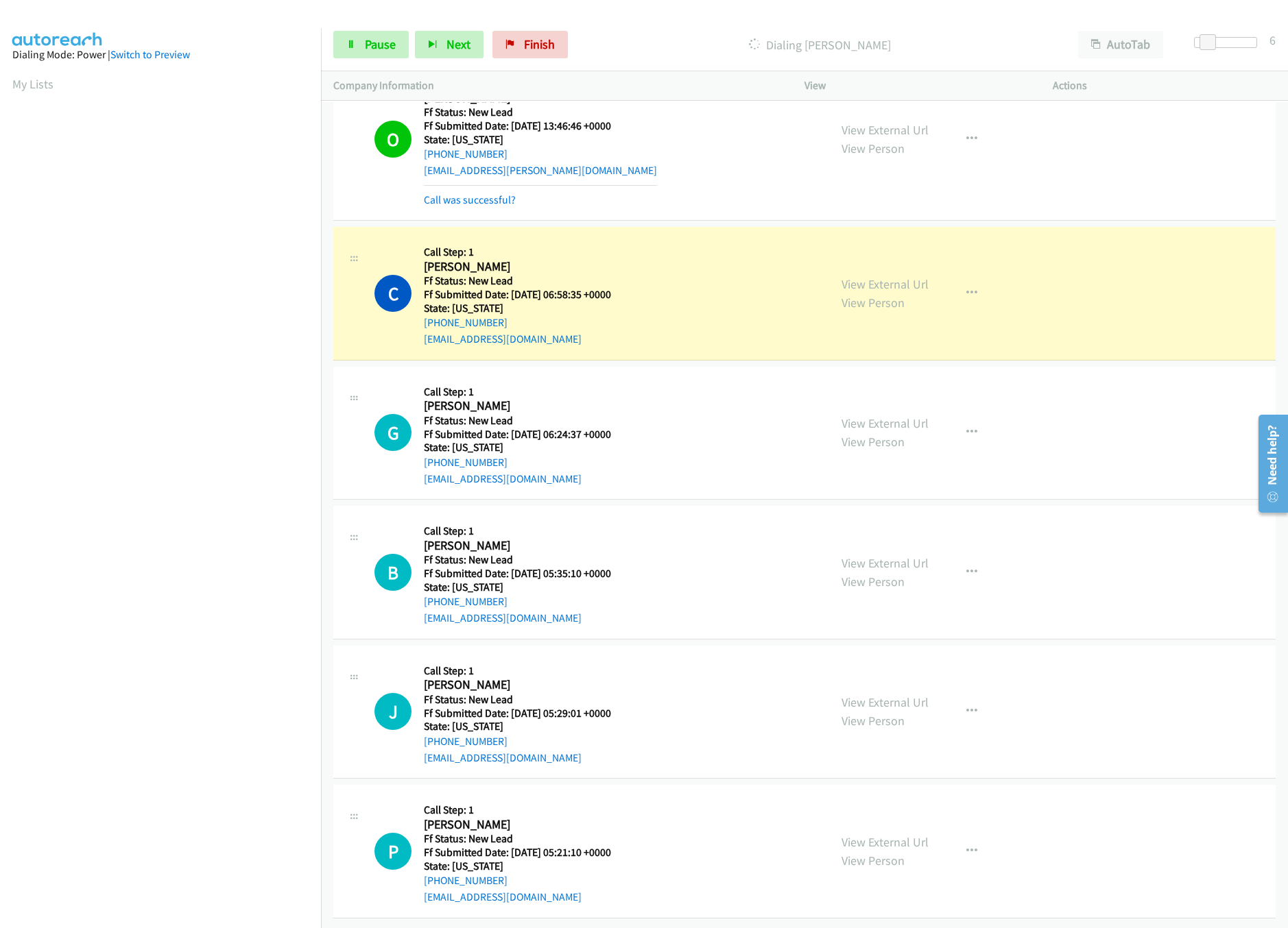
click at [898, 535] on div "View External Url View Person View External Url Email Schedule/Manage Callback …" at bounding box center [960, 572] width 260 height 108
click at [906, 560] on div "View External Url View Person" at bounding box center [885, 572] width 87 height 37
click at [906, 555] on link "View External Url" at bounding box center [885, 563] width 87 height 16
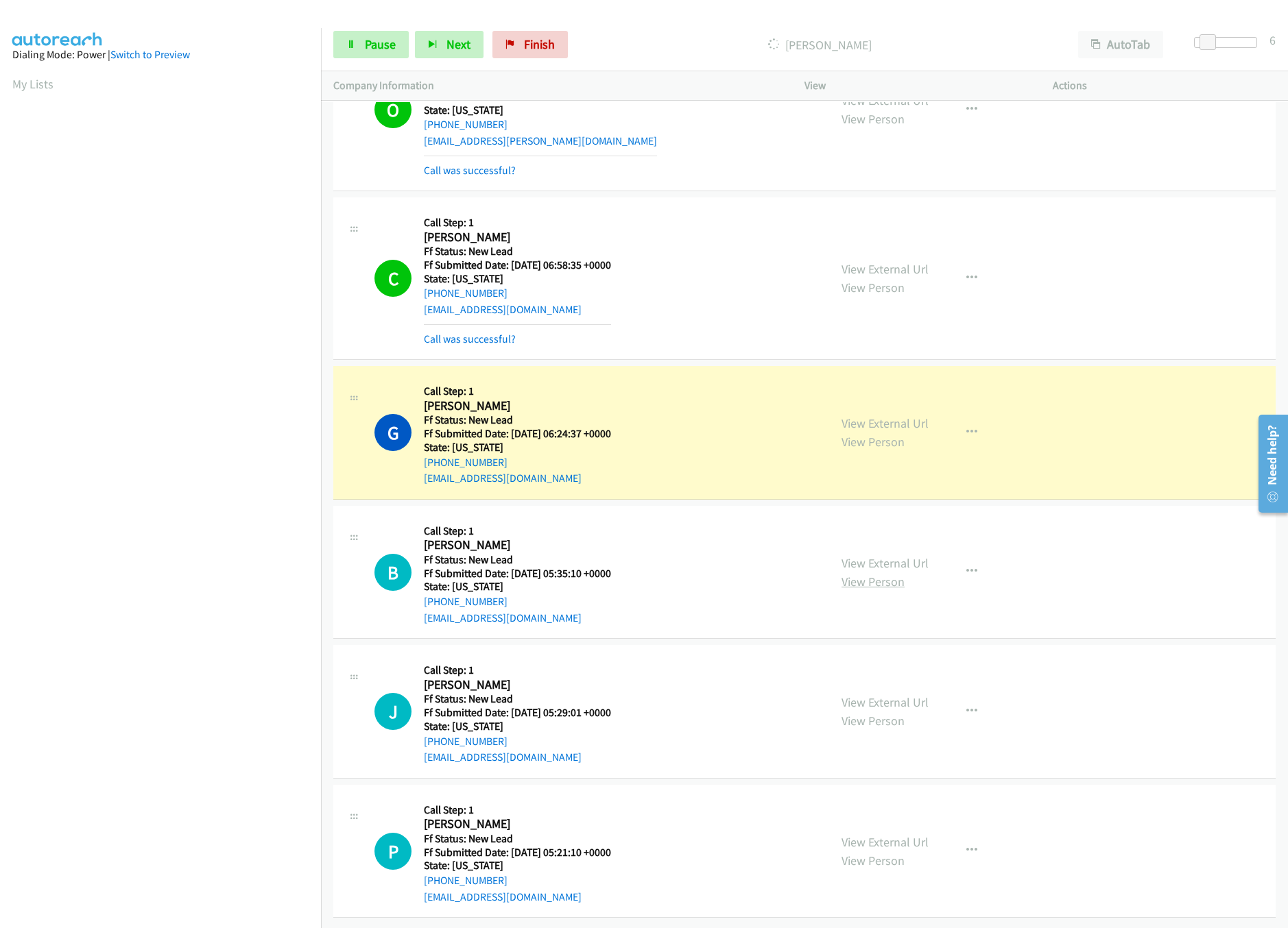
scroll to position [940, 0]
click at [865, 694] on link "View External Url" at bounding box center [885, 702] width 87 height 16
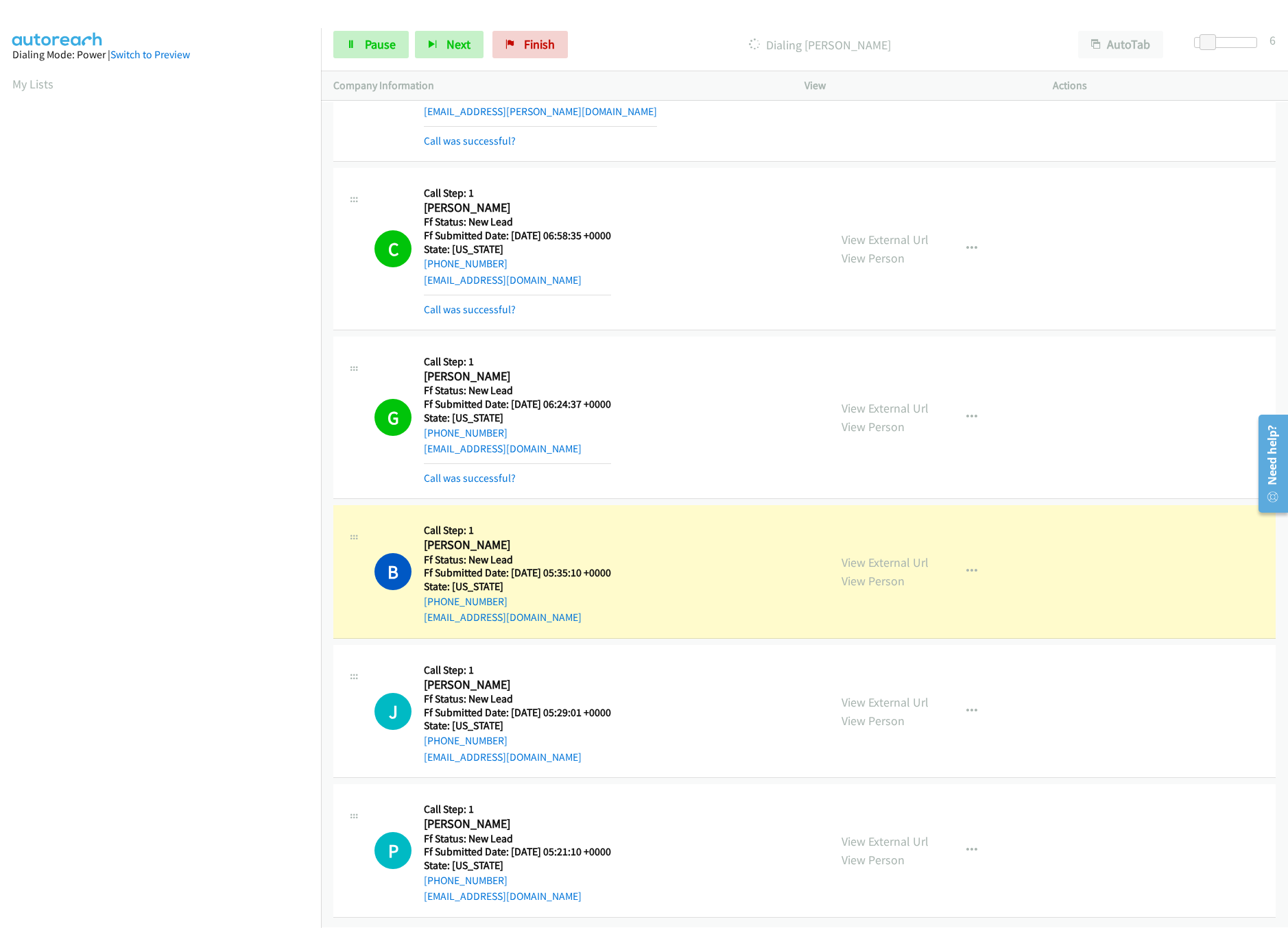
scroll to position [971, 0]
click at [881, 834] on link "View External Url" at bounding box center [885, 841] width 87 height 16
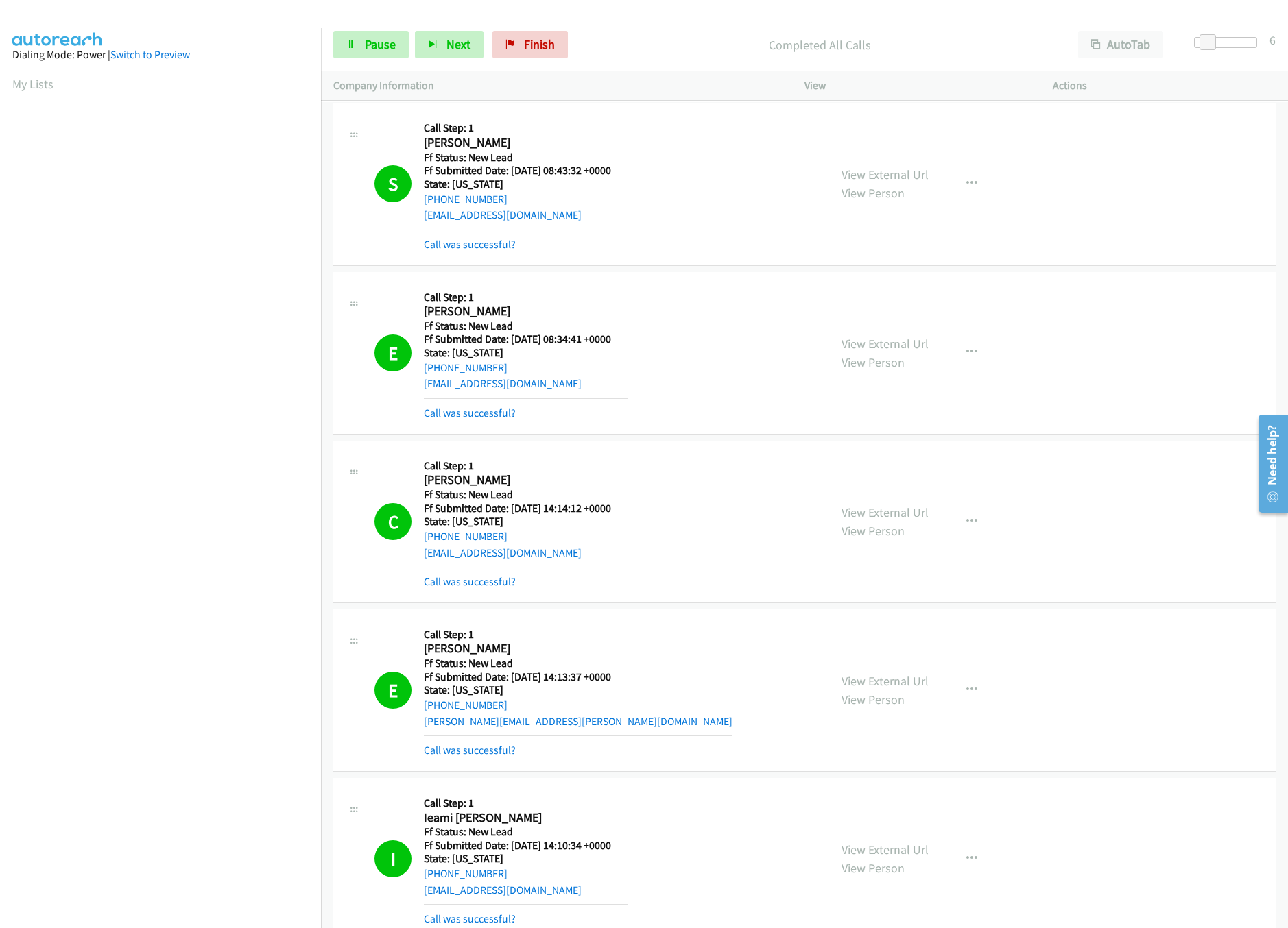
scroll to position [0, 0]
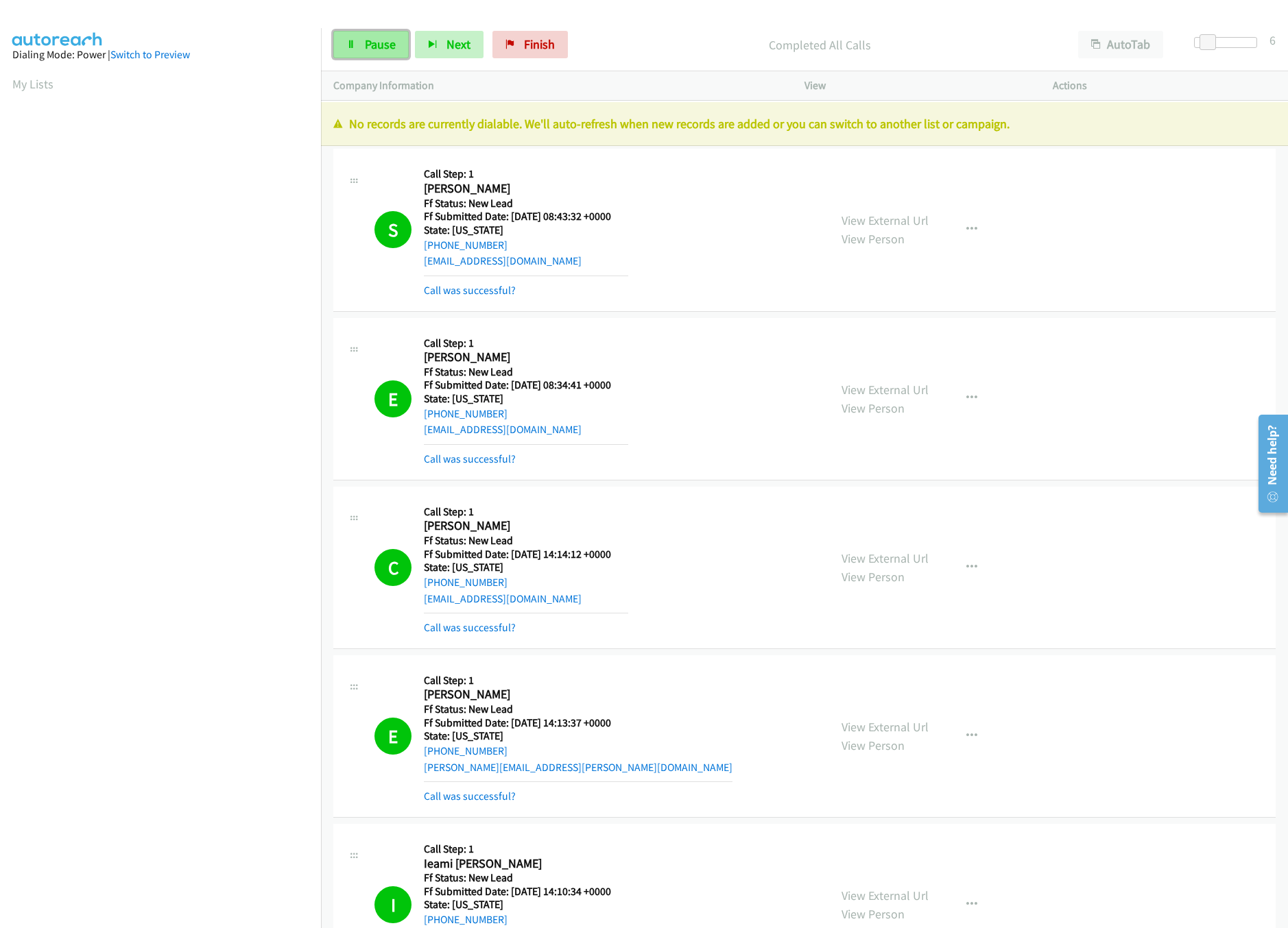
click at [404, 52] on link "Pause" at bounding box center [371, 45] width 75 height 27
drag, startPoint x: 544, startPoint y: 54, endPoint x: 706, endPoint y: 74, distance: 163.2
click at [544, 52] on link "Finish" at bounding box center [552, 45] width 75 height 27
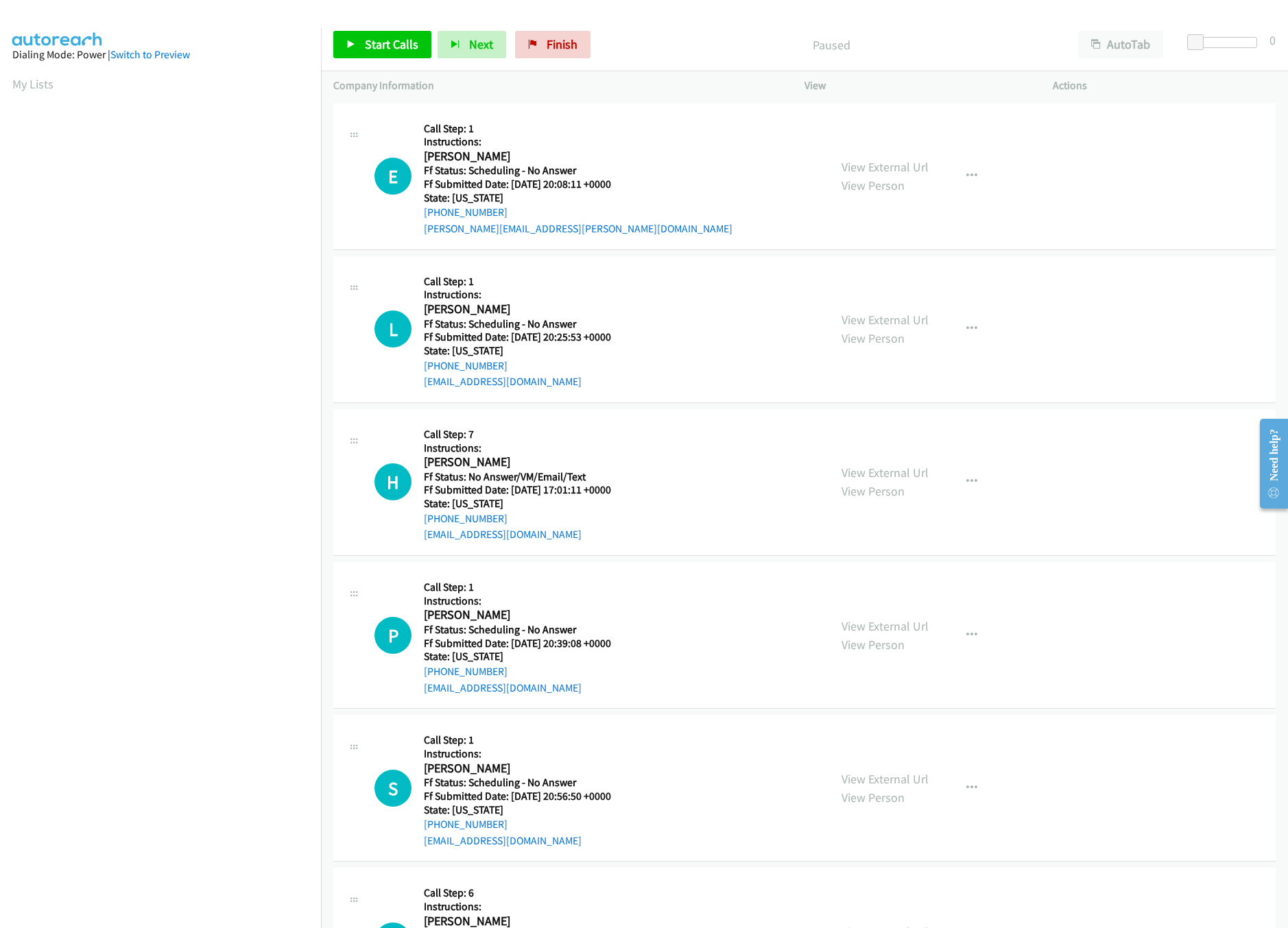
scroll to position [0, 5]
click at [375, 33] on link "Start Calls" at bounding box center [382, 45] width 98 height 27
click at [877, 158] on div "View External Url View Person" at bounding box center [885, 176] width 87 height 37
click at [883, 171] on link "View External Url" at bounding box center [885, 167] width 87 height 16
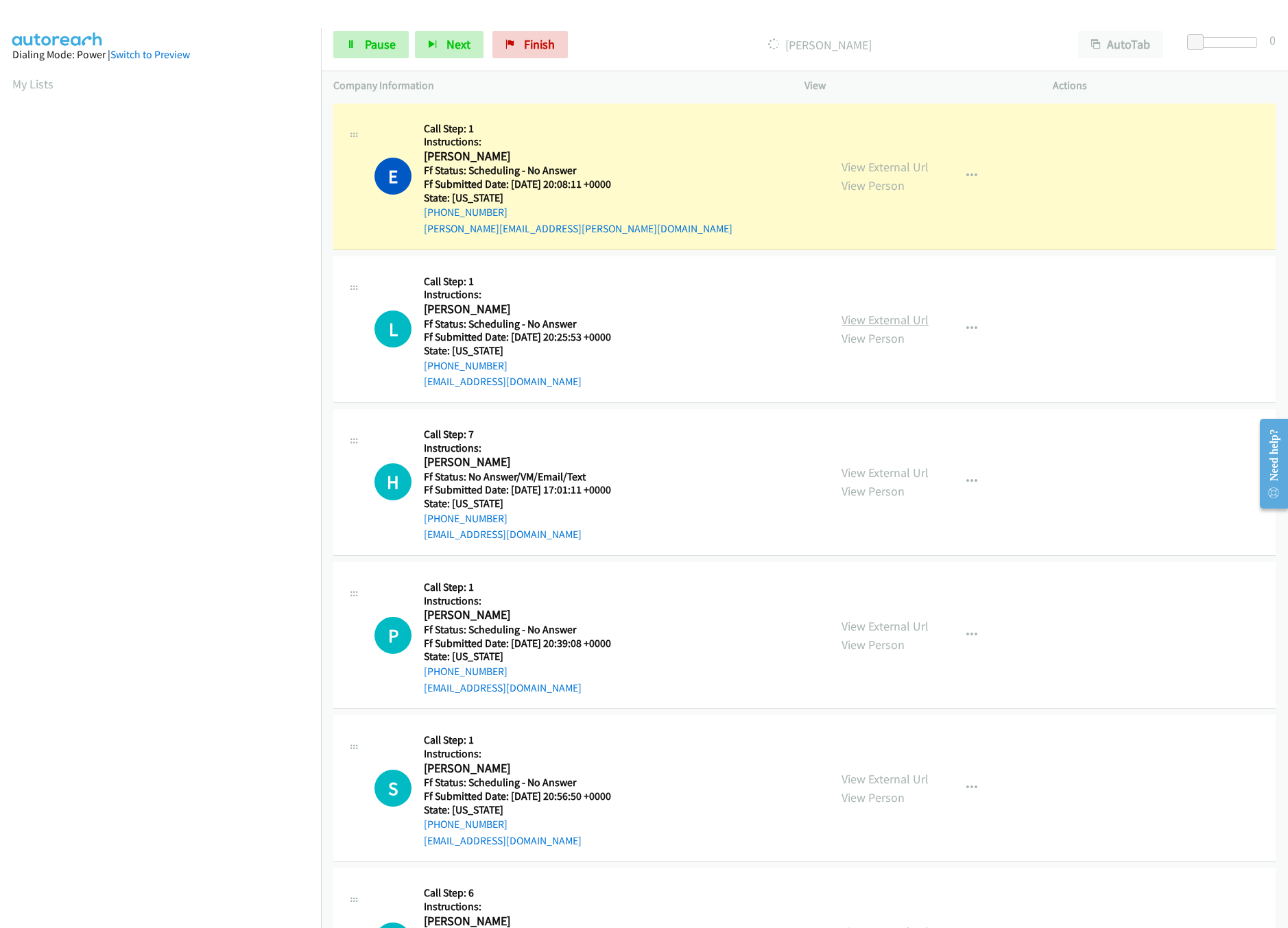
click at [866, 319] on link "View External Url" at bounding box center [885, 320] width 87 height 16
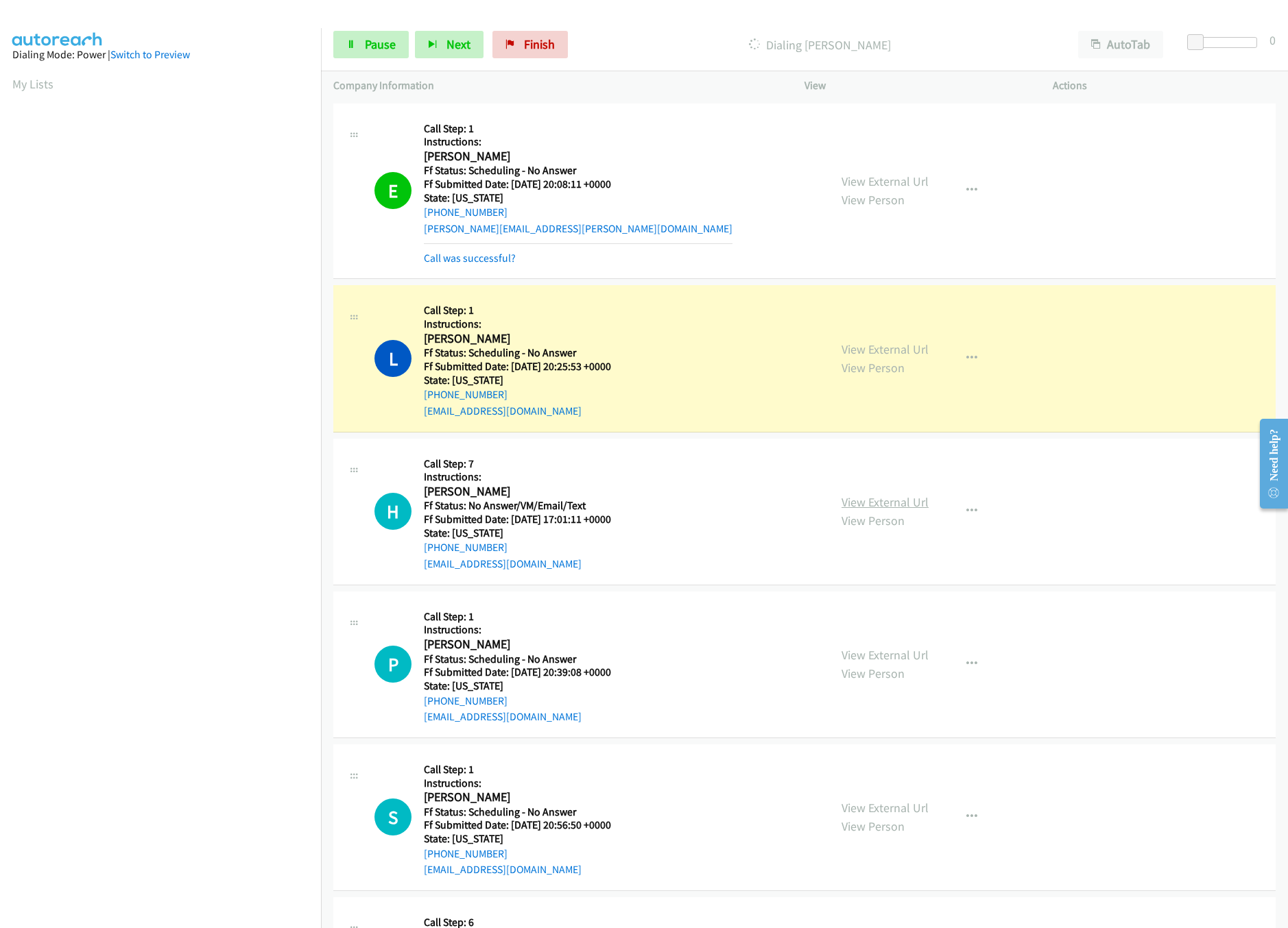
click at [893, 509] on link "View External Url" at bounding box center [885, 502] width 87 height 16
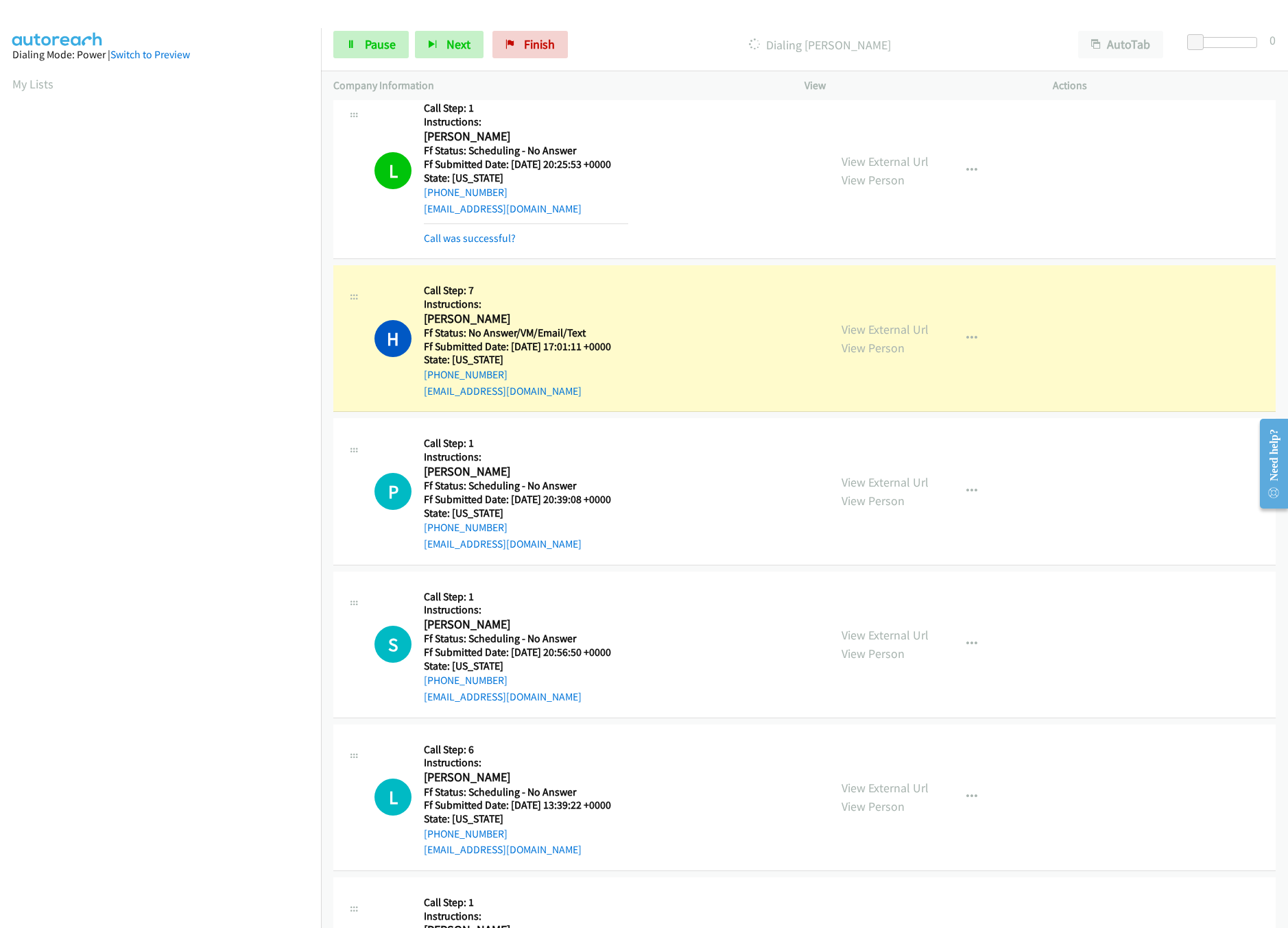
scroll to position [411, 0]
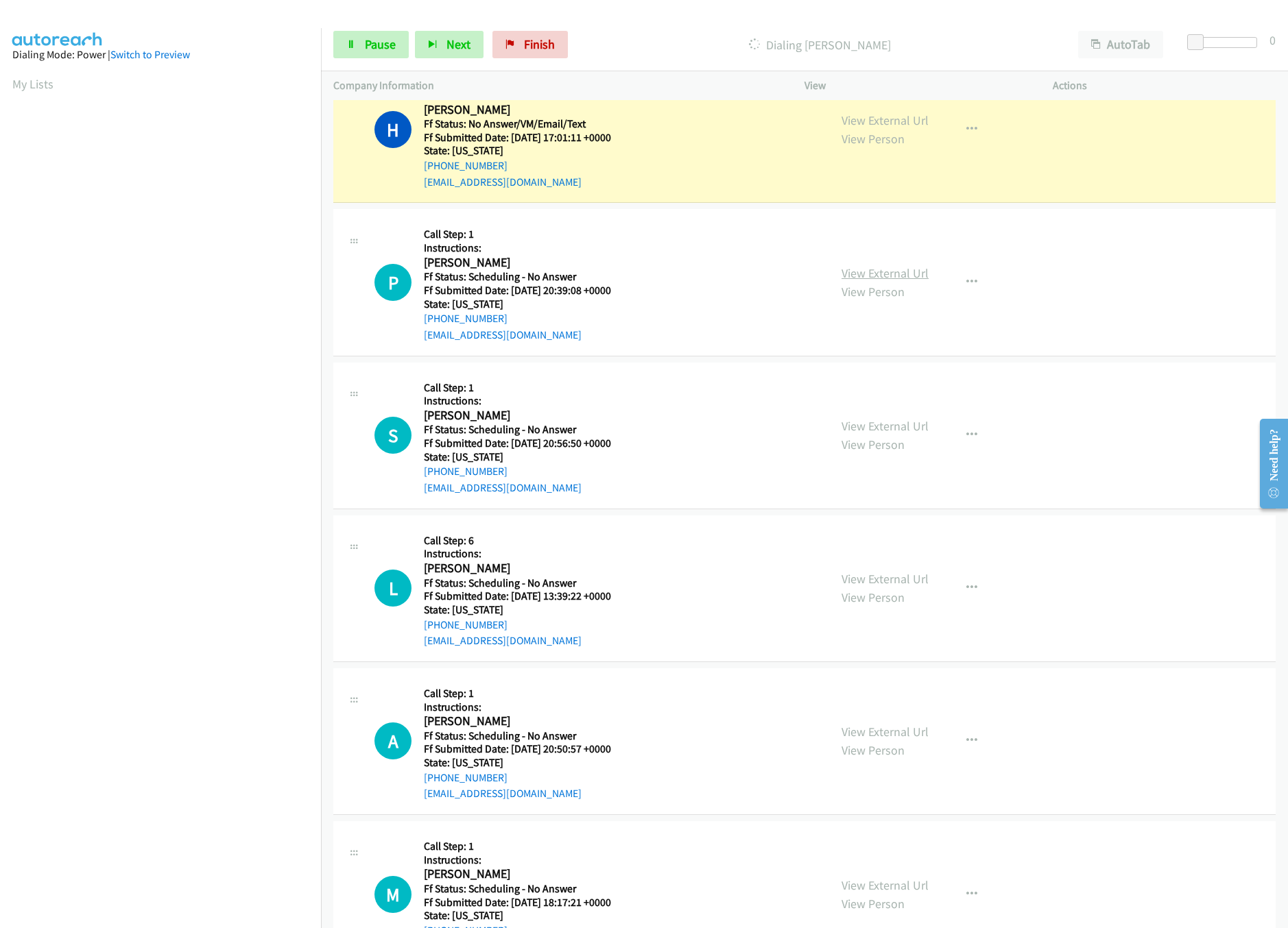
click at [884, 274] on link "View External Url" at bounding box center [885, 273] width 87 height 16
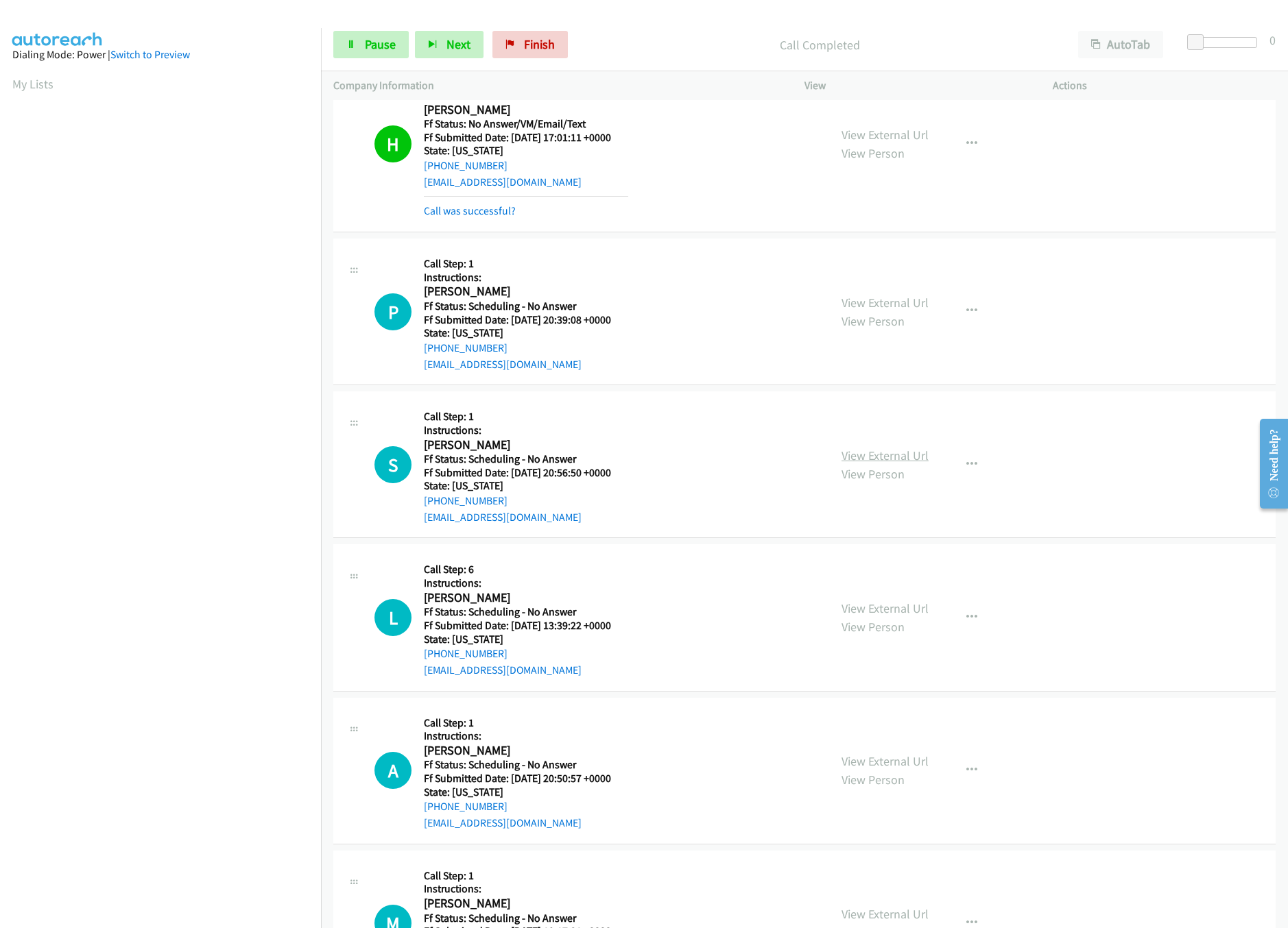
click at [889, 461] on link "View External Url" at bounding box center [885, 455] width 87 height 16
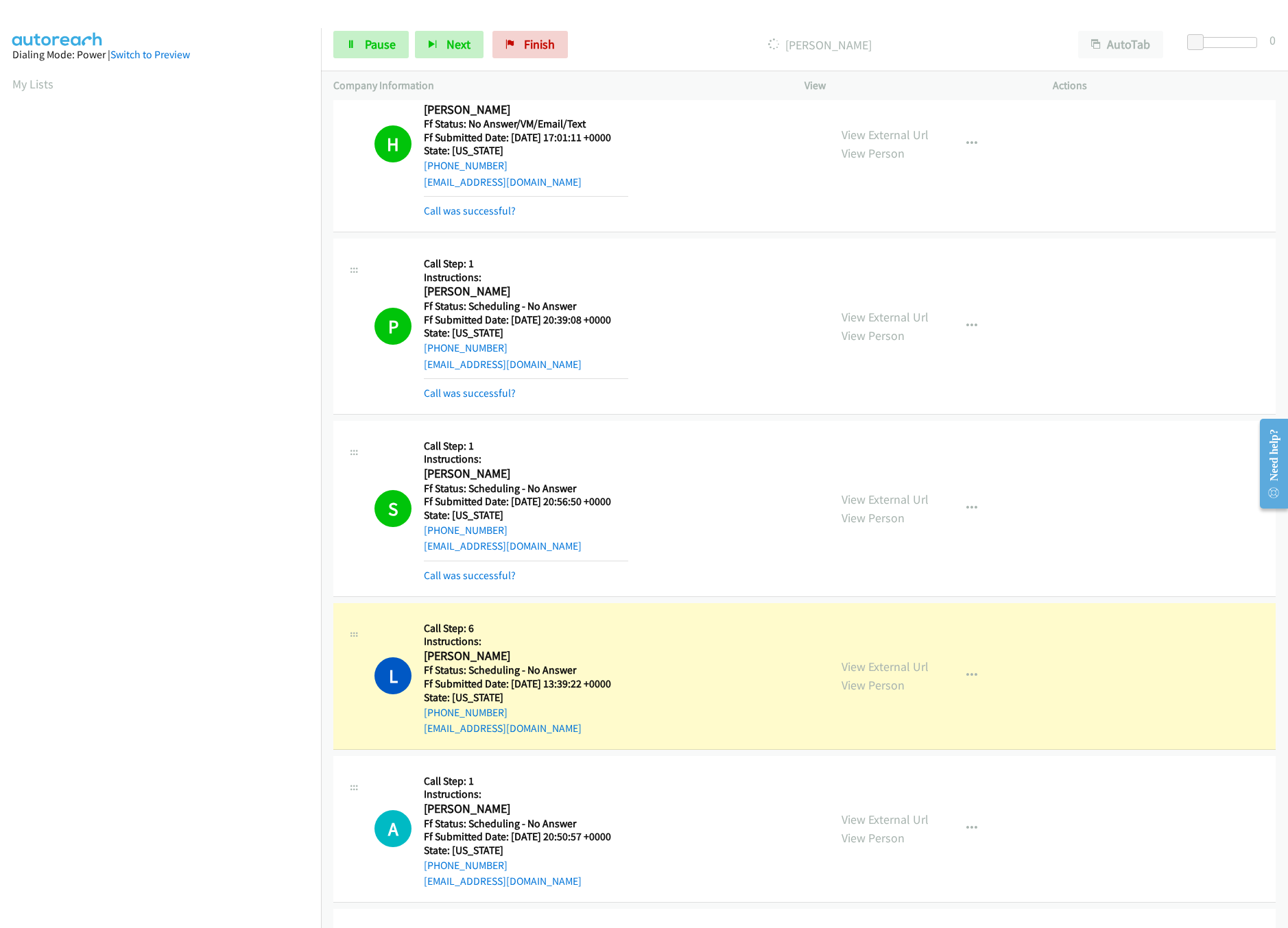
click at [867, 659] on div "View External Url View Person View External Url Email Schedule/Manage Callback …" at bounding box center [960, 676] width 260 height 121
click at [873, 674] on link "View External Url" at bounding box center [885, 666] width 87 height 16
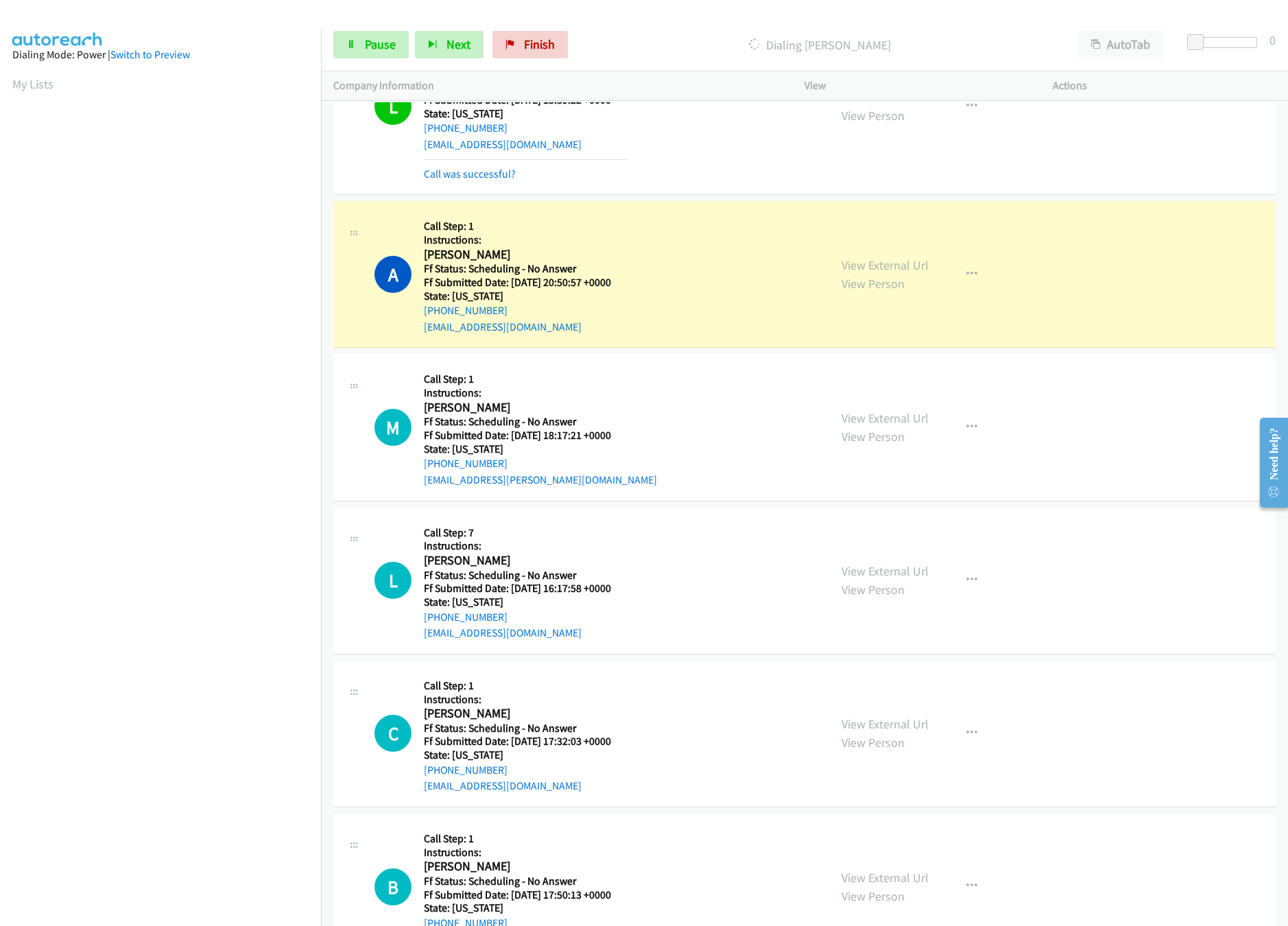
scroll to position [1097, 0]
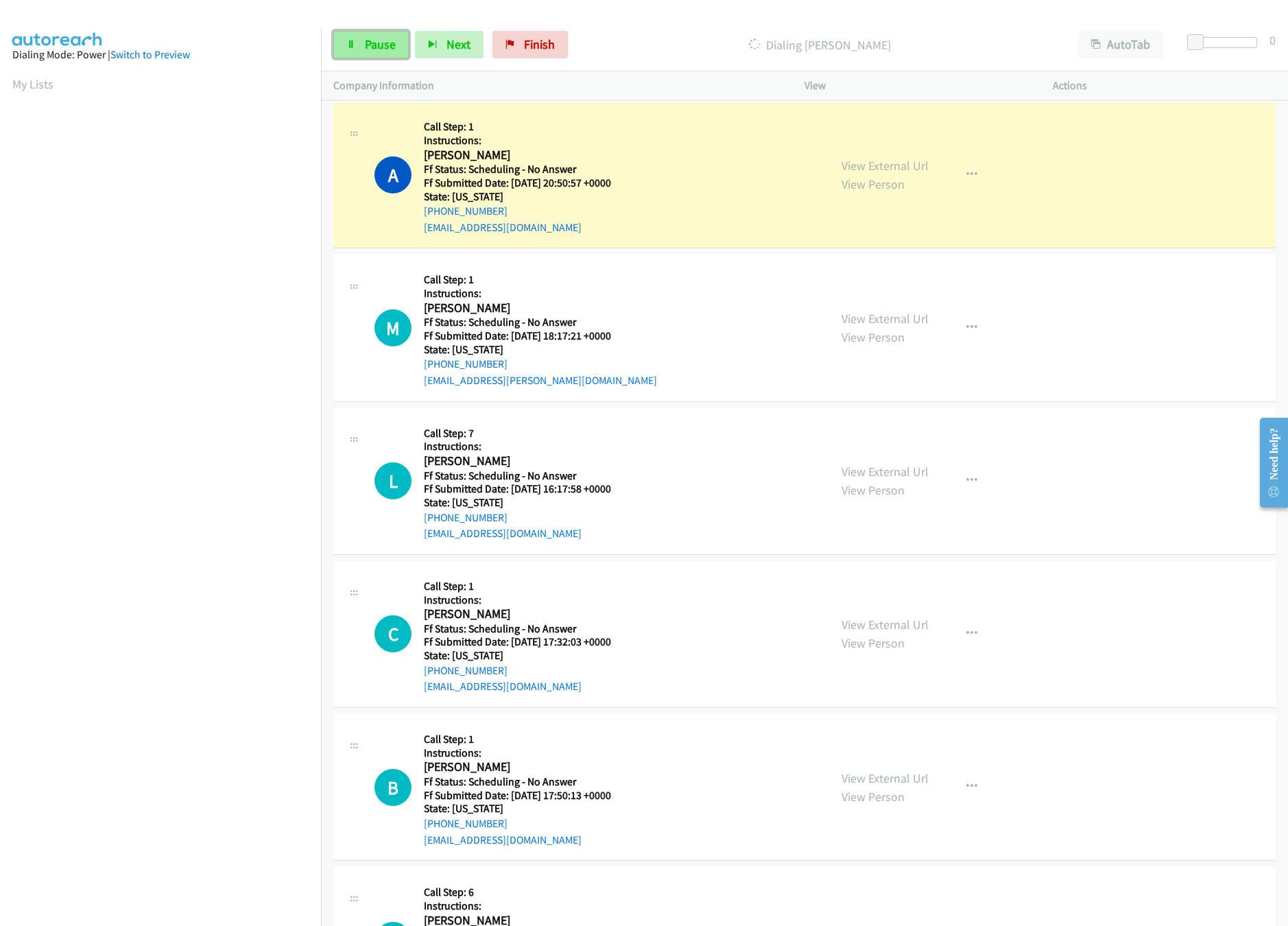
click at [370, 46] on span "Pause" at bounding box center [380, 44] width 31 height 16
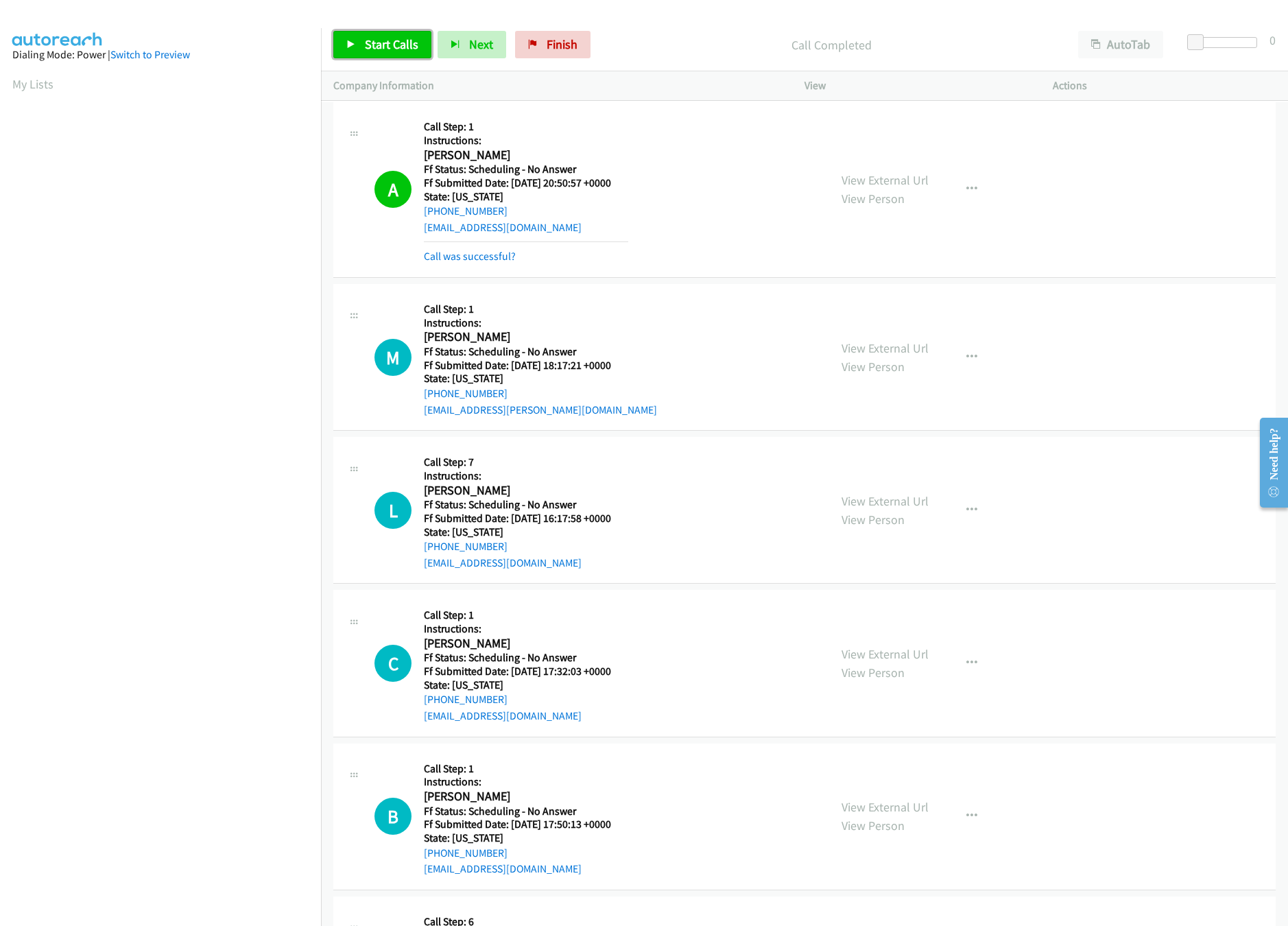
click at [402, 56] on link "Start Calls" at bounding box center [382, 45] width 98 height 27
click at [873, 185] on link "View External Url" at bounding box center [885, 180] width 87 height 16
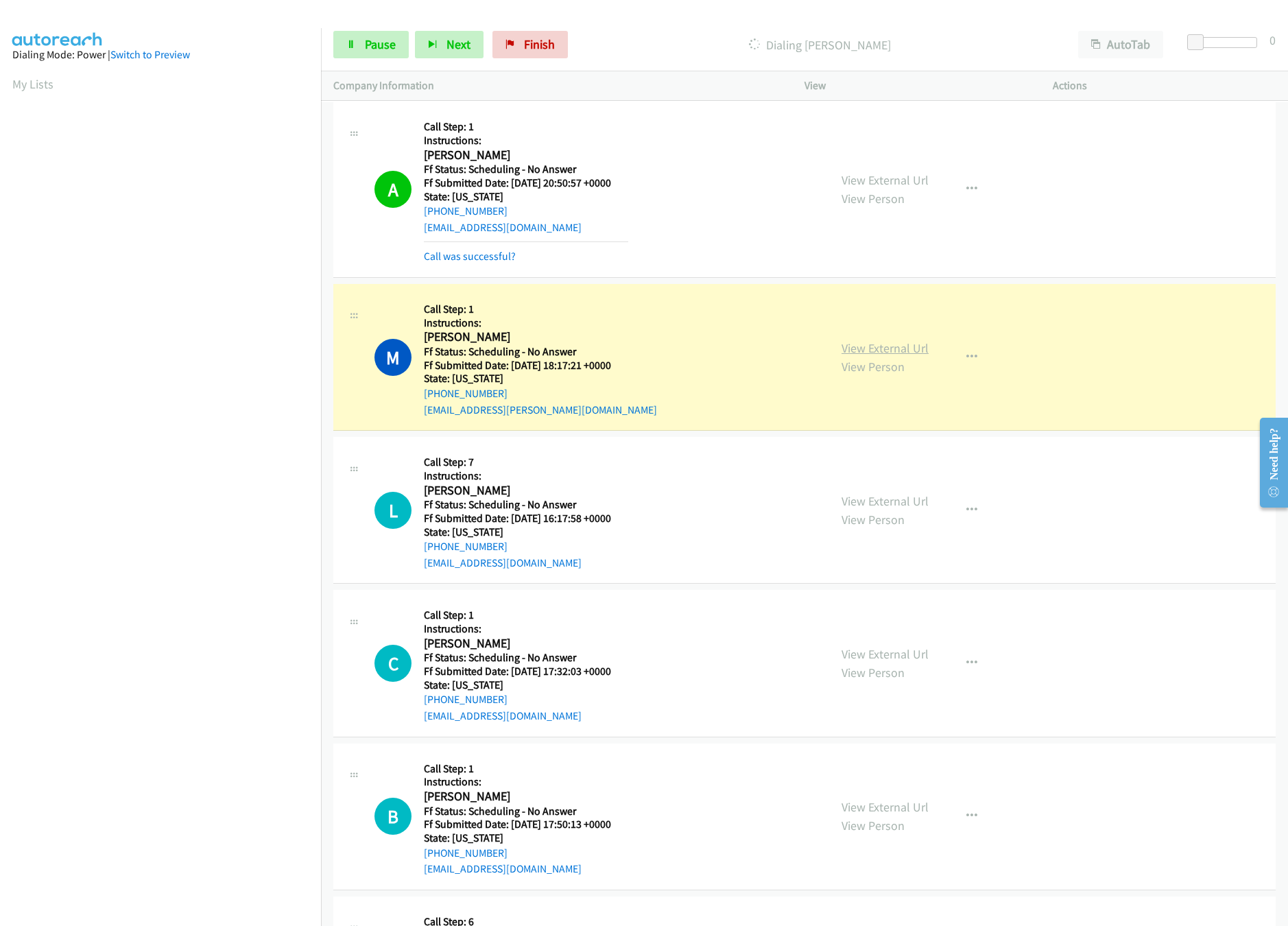
click at [877, 356] on link "View External Url" at bounding box center [885, 348] width 87 height 16
click at [863, 504] on link "View External Url" at bounding box center [885, 500] width 87 height 16
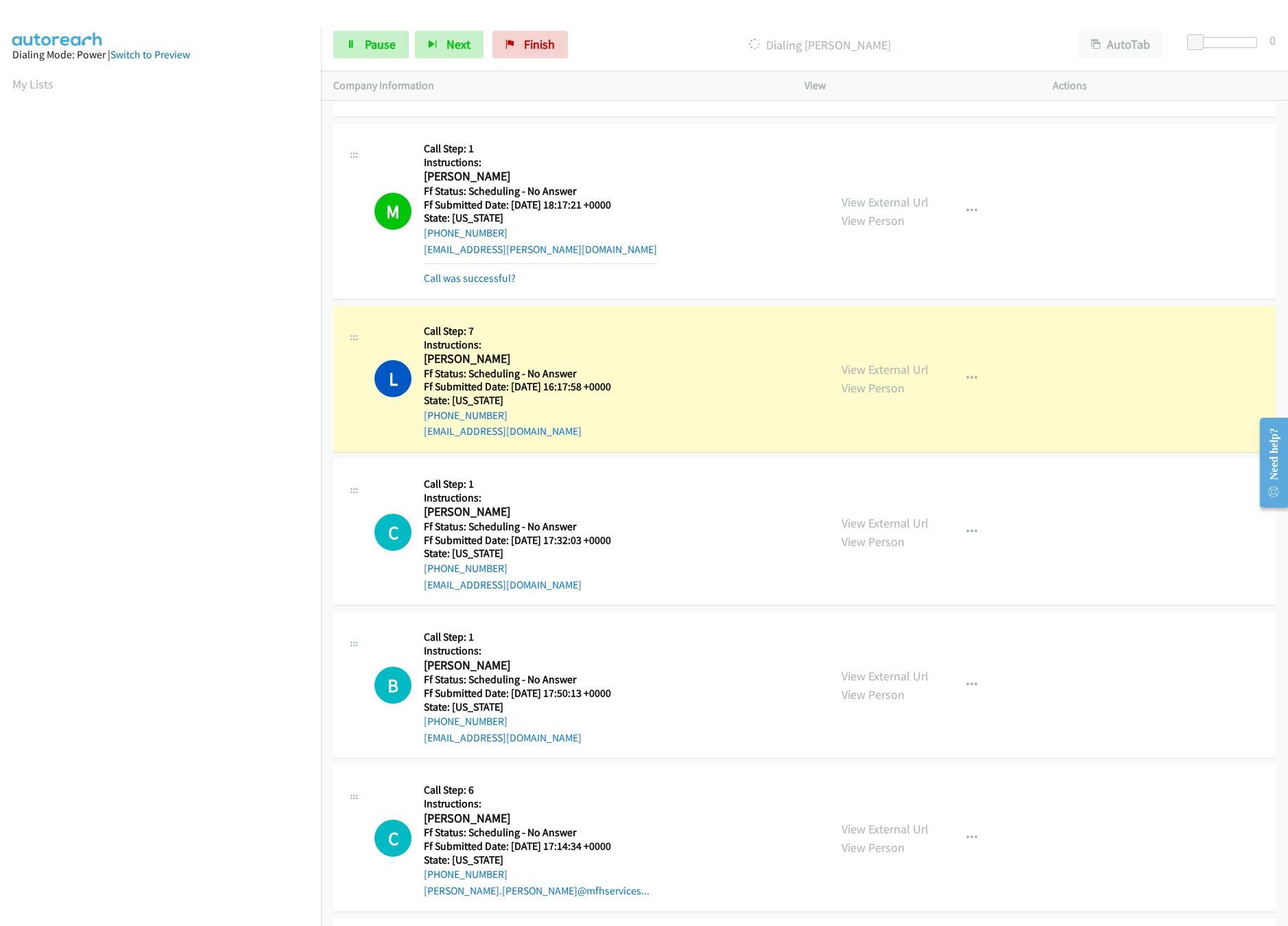
scroll to position [1371, 0]
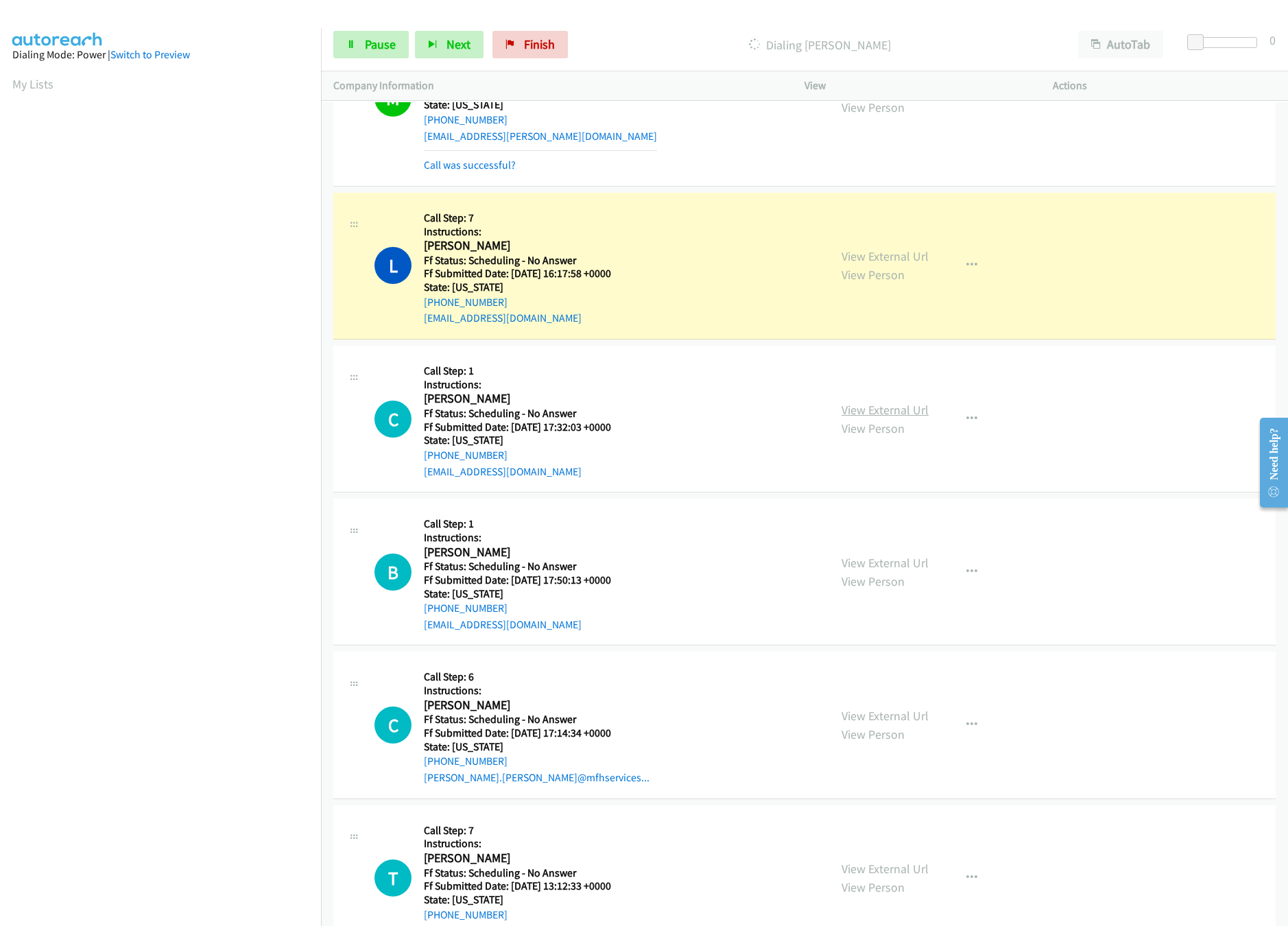
click at [909, 411] on link "View External Url" at bounding box center [885, 410] width 87 height 16
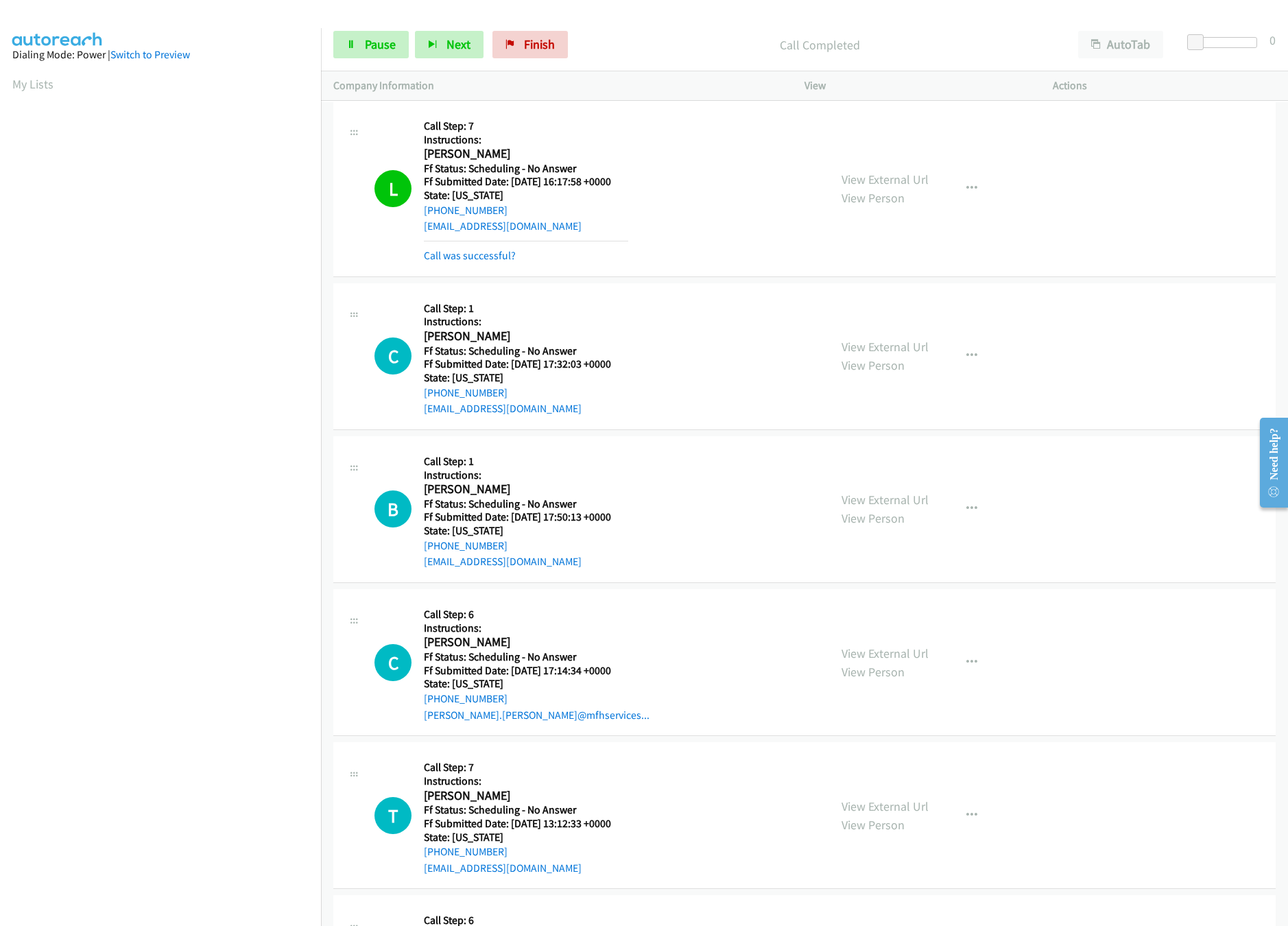
scroll to position [1509, 0]
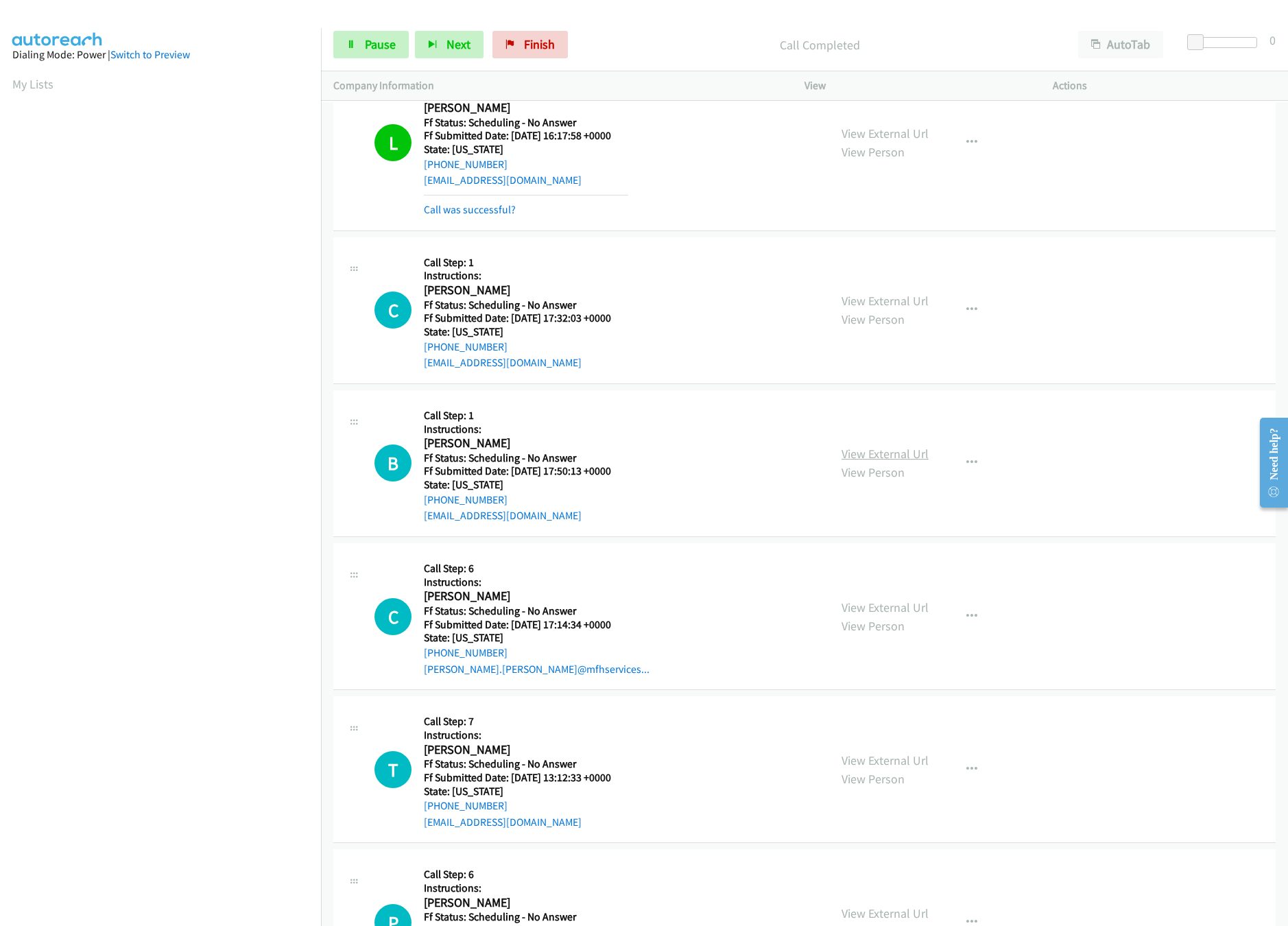
click at [883, 455] on link "View External Url" at bounding box center [885, 453] width 87 height 16
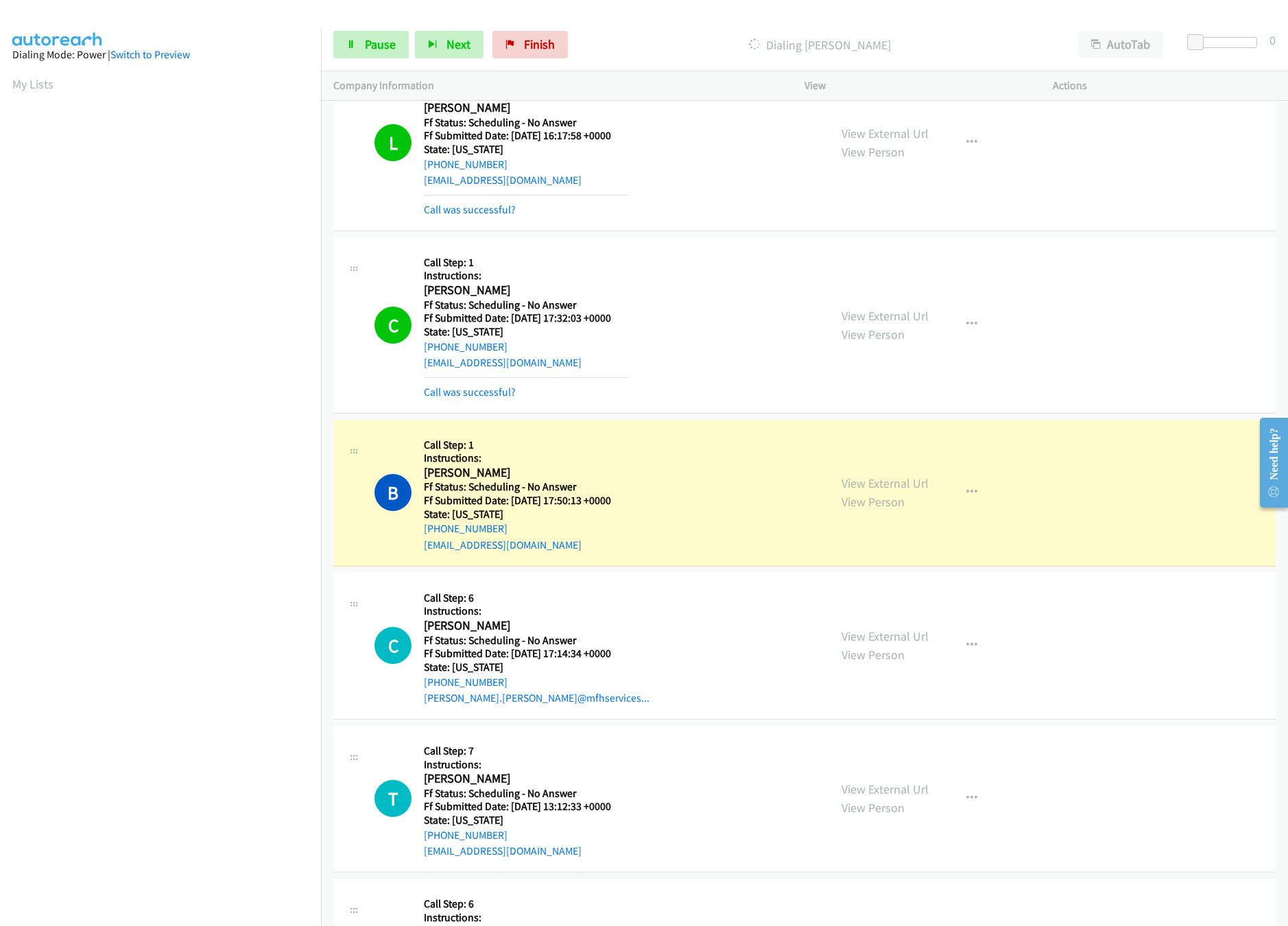
scroll to position [1782, 0]
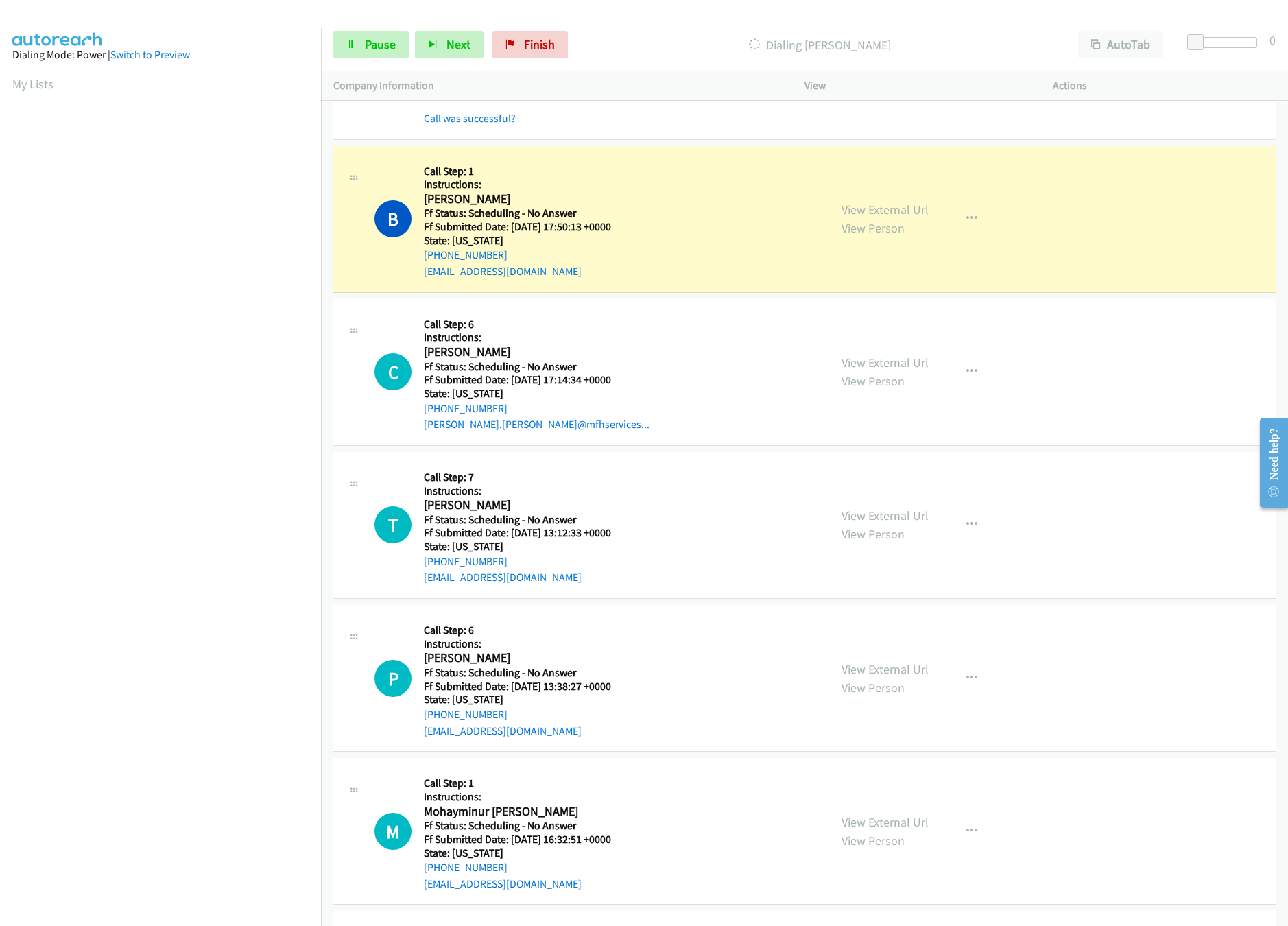
click at [854, 367] on link "View External Url" at bounding box center [885, 362] width 87 height 16
click at [887, 523] on link "View External Url" at bounding box center [885, 515] width 87 height 16
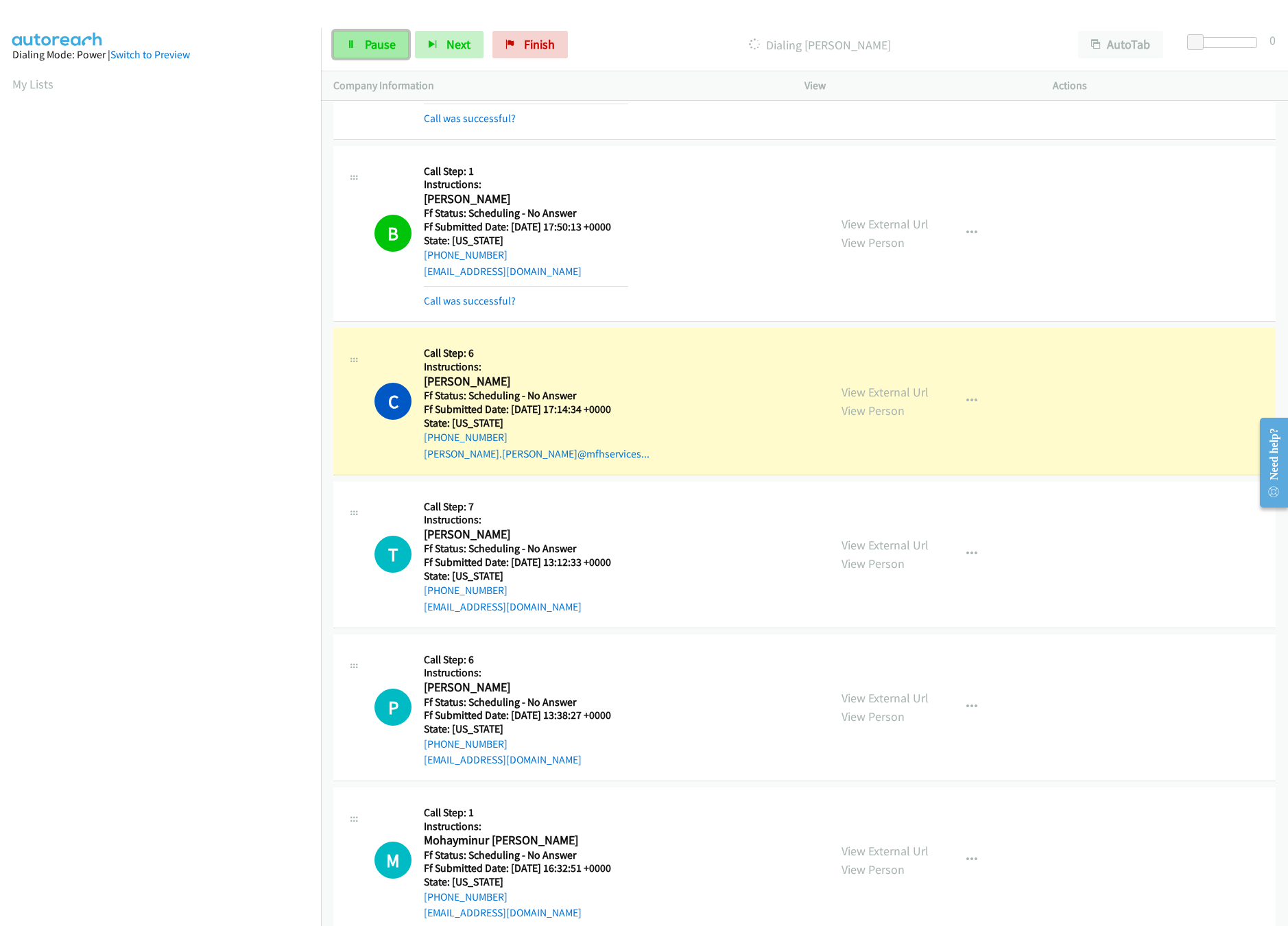
click at [372, 48] on span "Pause" at bounding box center [380, 44] width 31 height 16
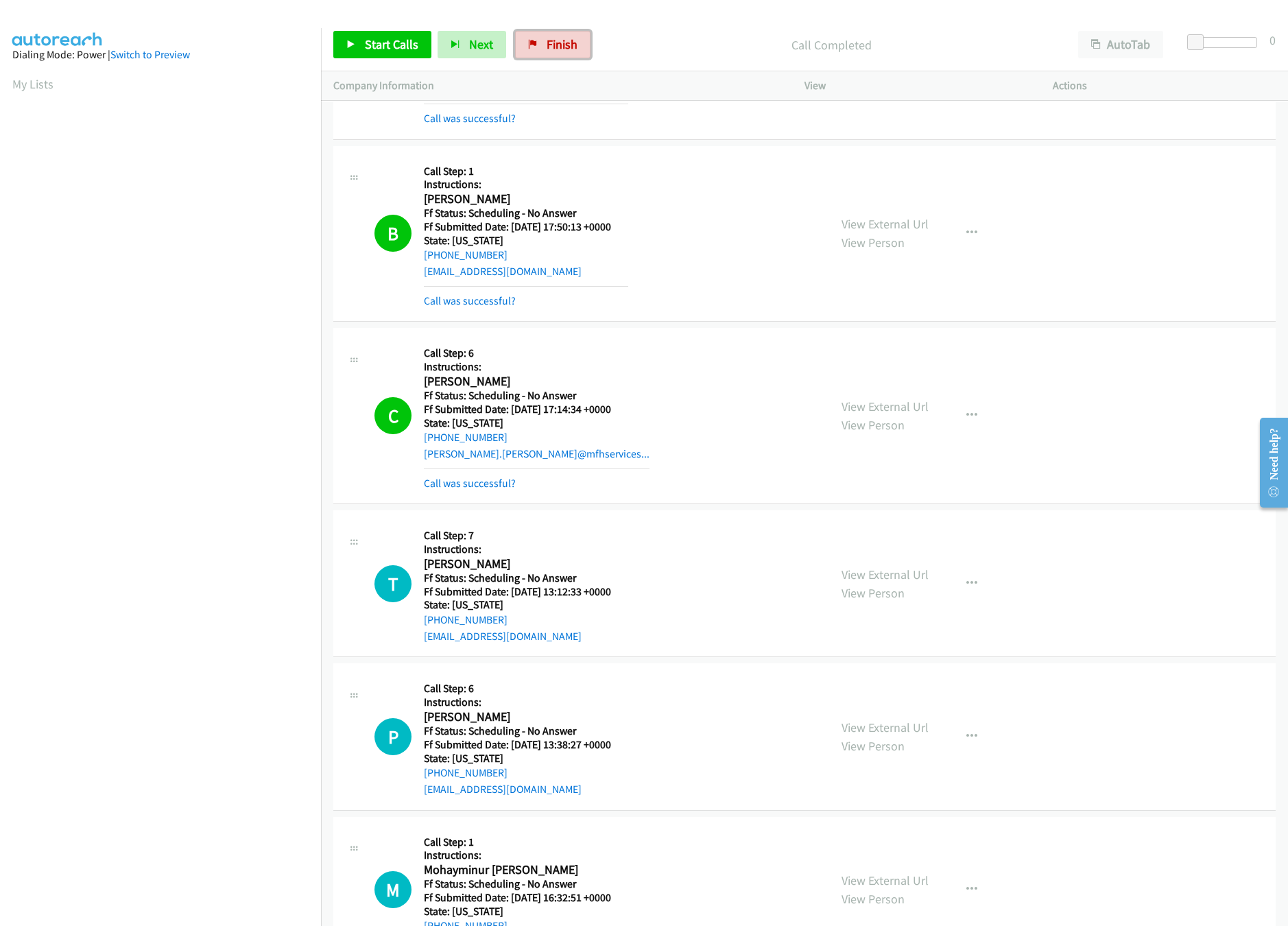
drag, startPoint x: 544, startPoint y: 35, endPoint x: 702, endPoint y: 65, distance: 160.8
click at [545, 37] on link "Finish" at bounding box center [552, 45] width 75 height 27
click at [702, 65] on div "Start Calls Pause Next Finish Call Completed AutoTab AutoTab 0" at bounding box center [804, 44] width 967 height 53
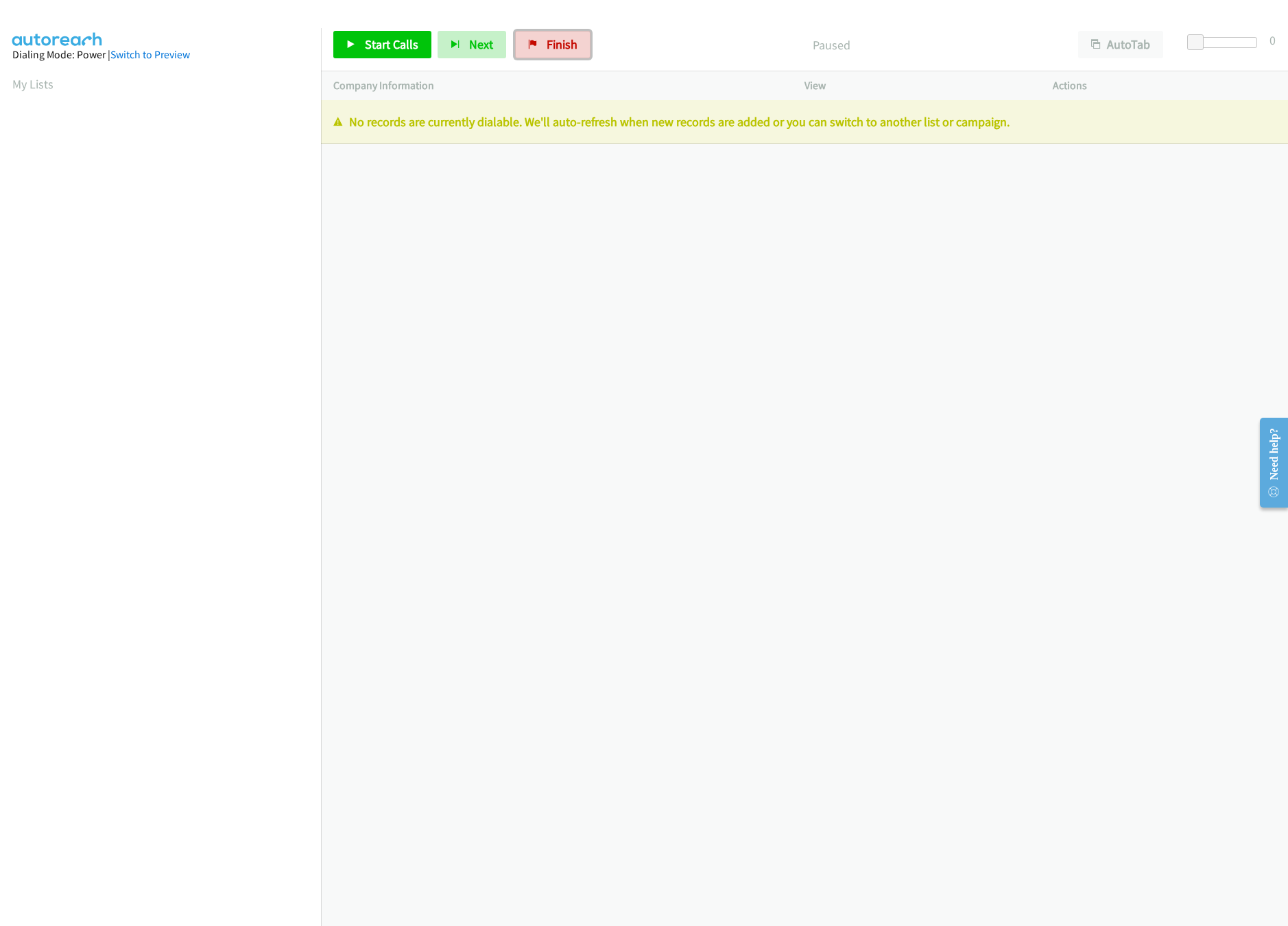
drag, startPoint x: 555, startPoint y: 47, endPoint x: 727, endPoint y: 72, distance: 173.8
click at [555, 47] on span "Finish" at bounding box center [562, 44] width 31 height 16
click at [543, 52] on link "Finish" at bounding box center [552, 45] width 75 height 27
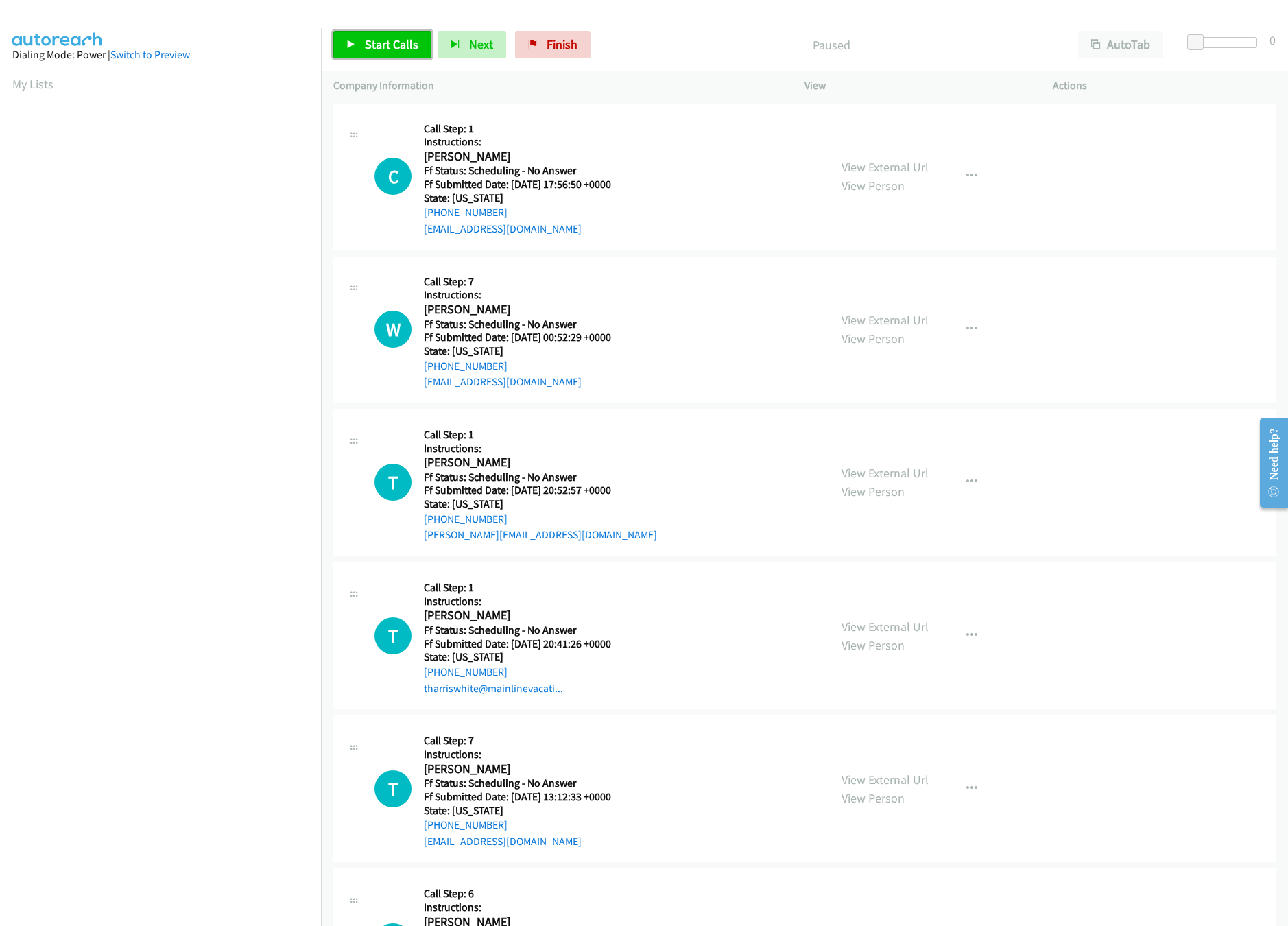
click at [344, 46] on link "Start Calls" at bounding box center [382, 45] width 98 height 27
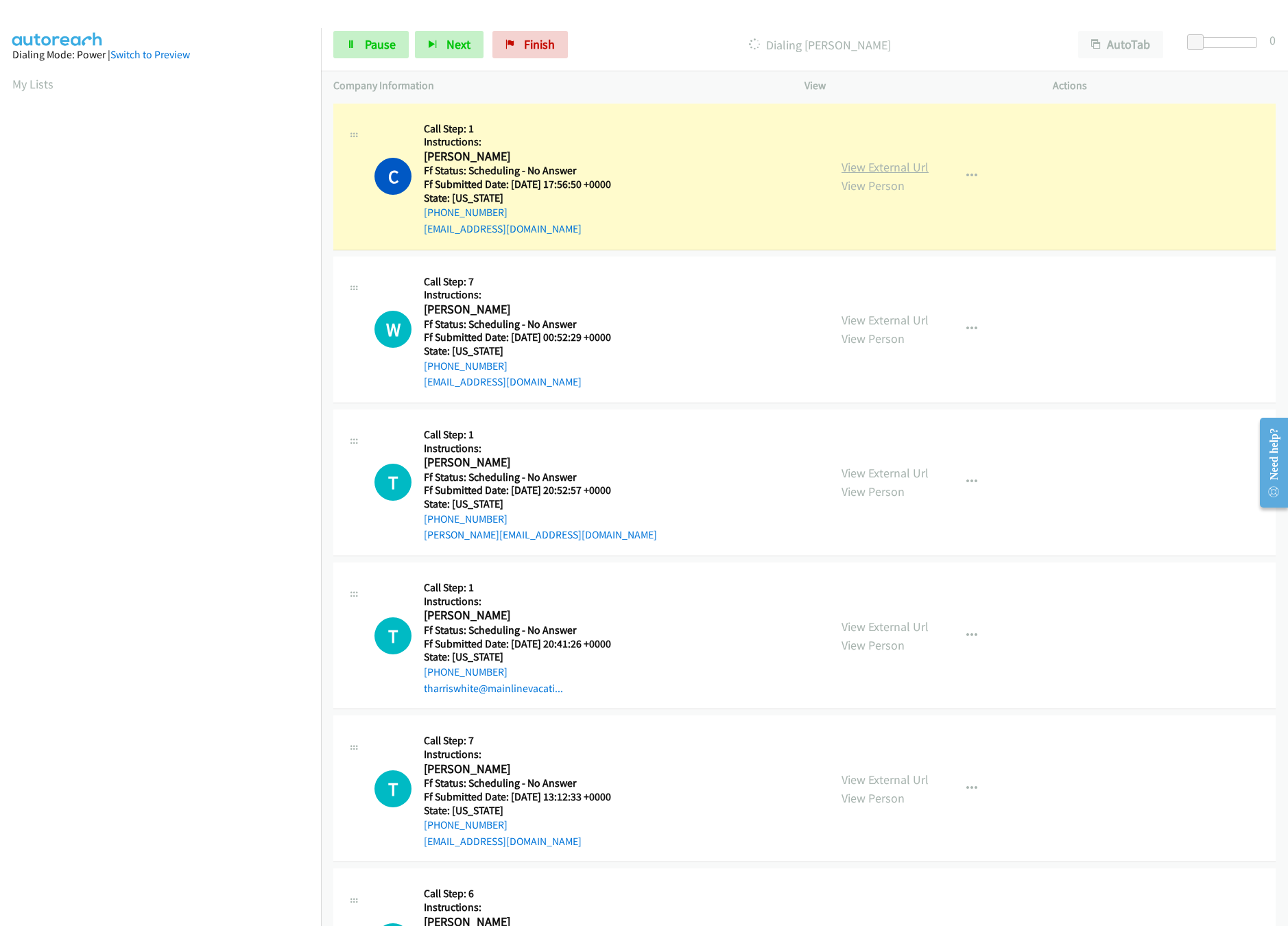
click at [883, 169] on link "View External Url" at bounding box center [885, 167] width 87 height 16
click at [885, 315] on link "View External Url" at bounding box center [885, 320] width 87 height 16
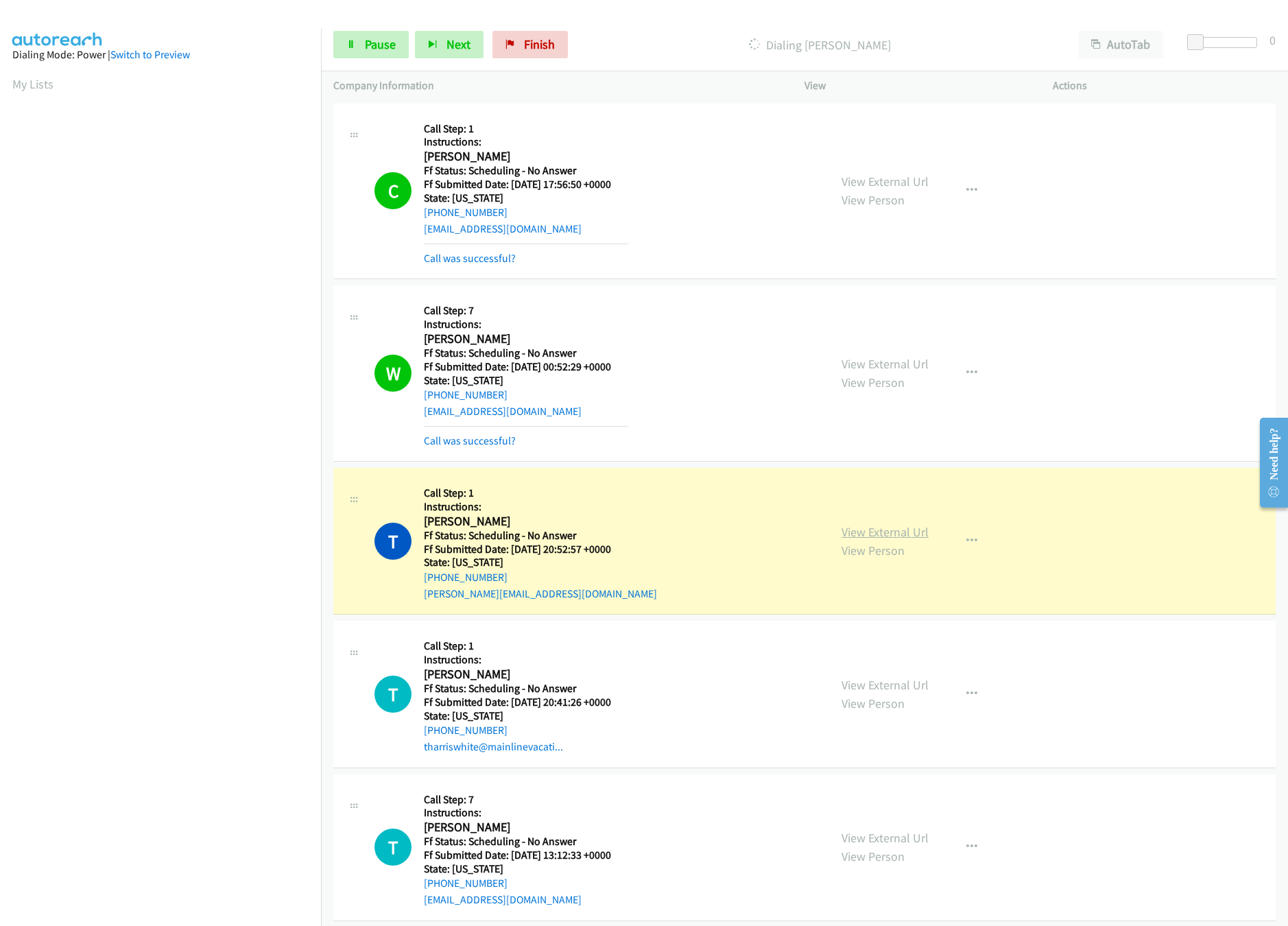
click at [867, 527] on link "View External Url" at bounding box center [885, 532] width 87 height 16
click at [361, 53] on link "Pause" at bounding box center [371, 45] width 75 height 27
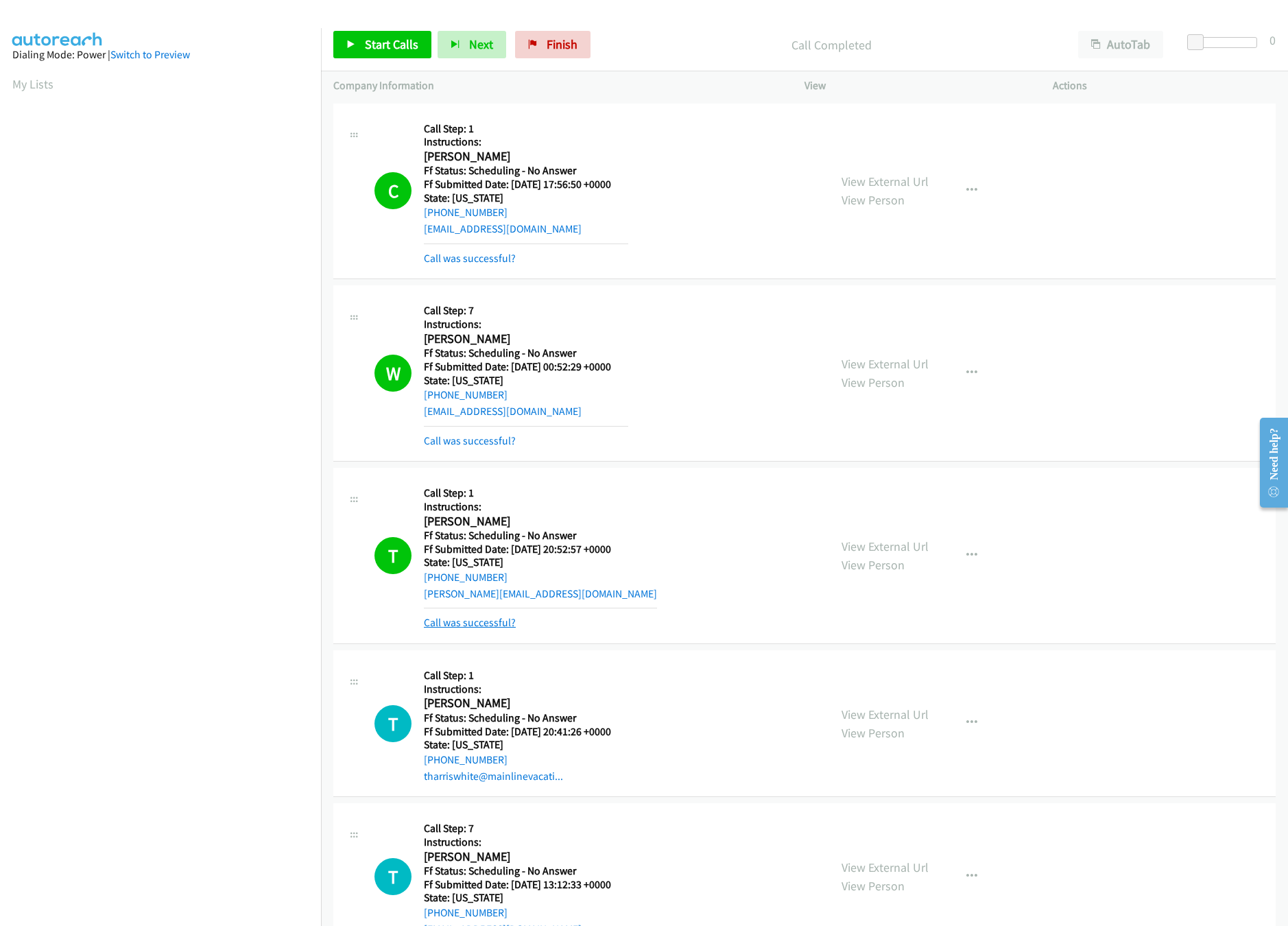
click at [478, 621] on link "Call was successful?" at bounding box center [469, 622] width 92 height 13
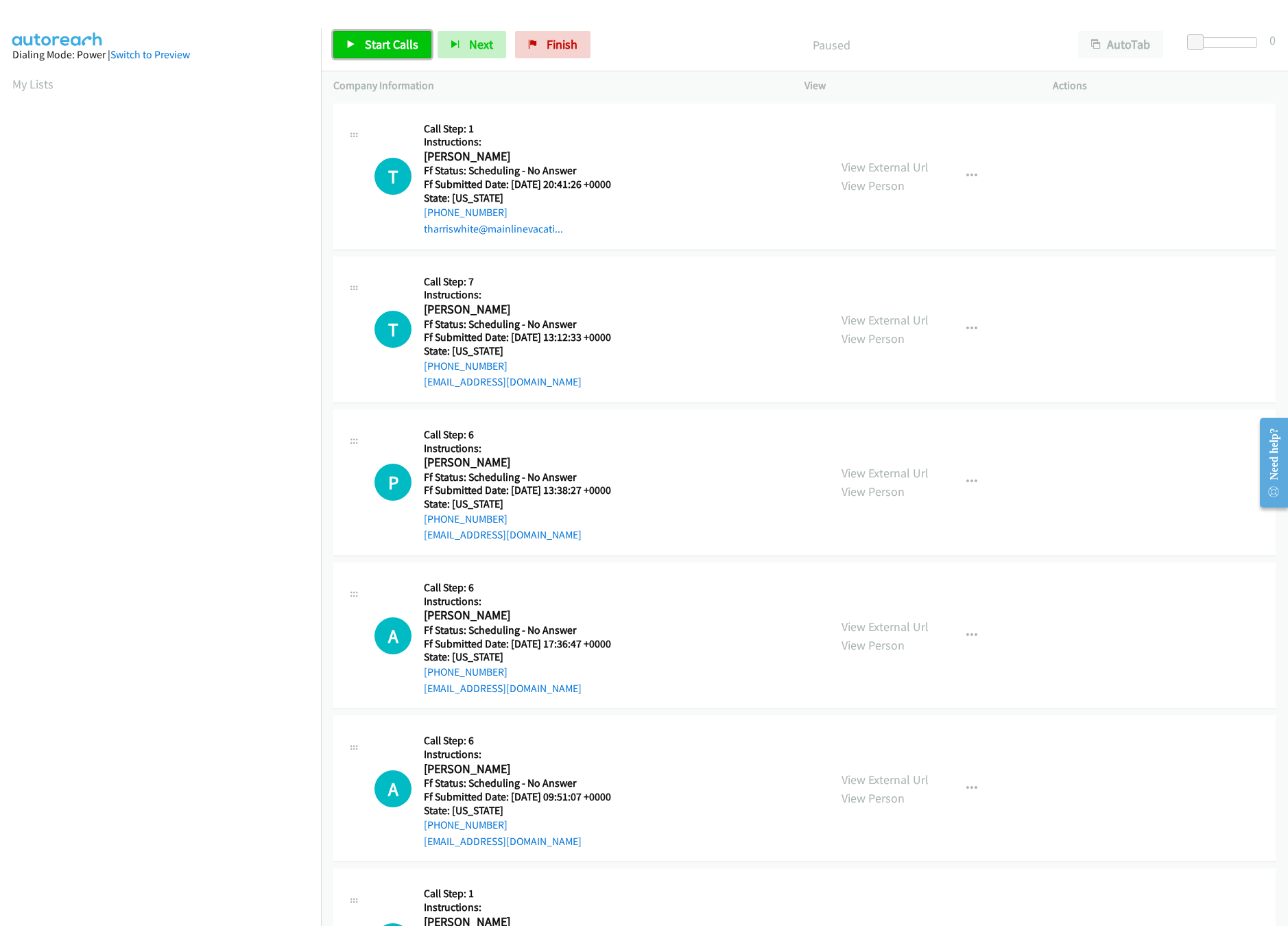
click at [382, 44] on span "Start Calls" at bounding box center [392, 44] width 53 height 16
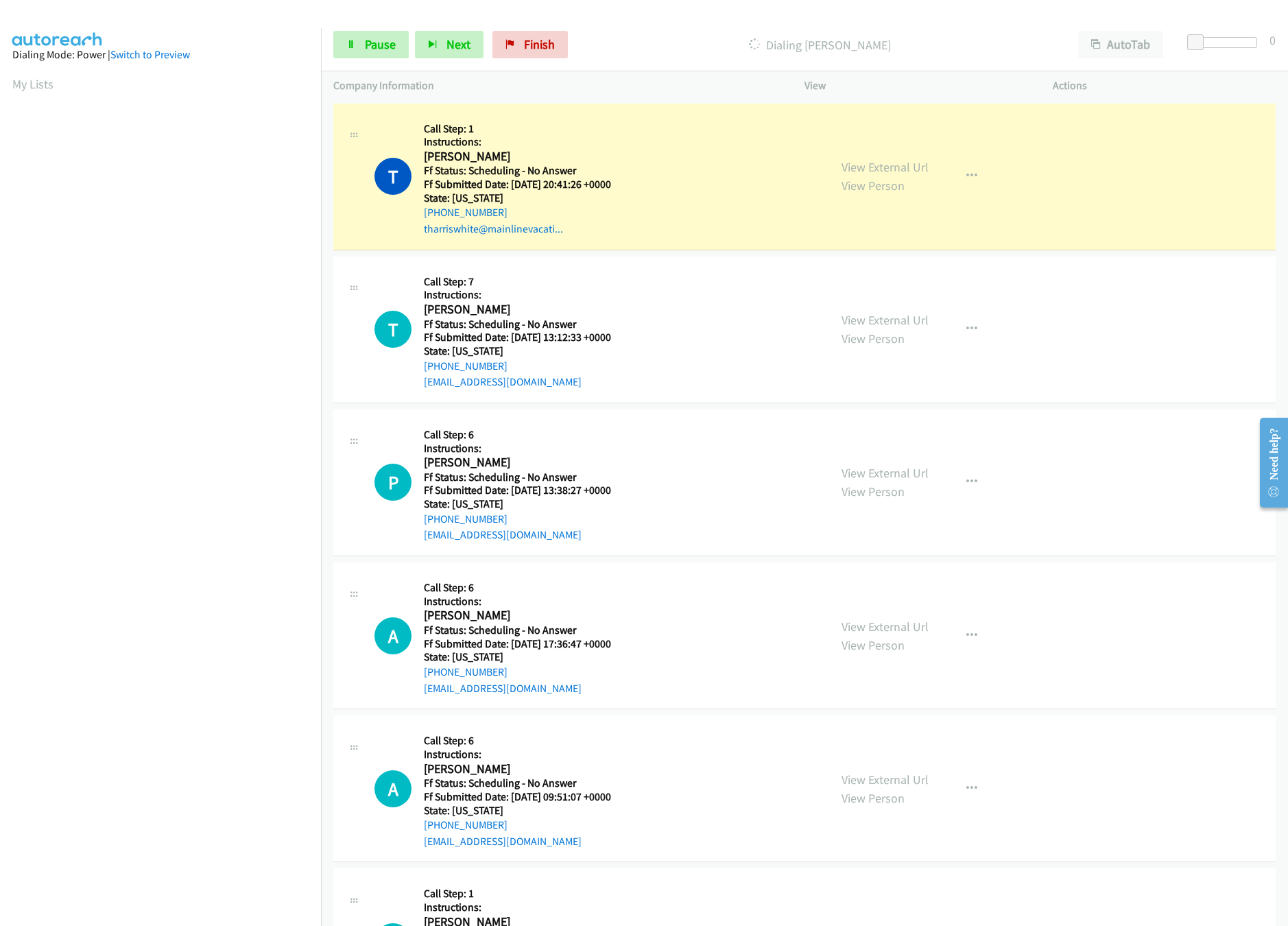
drag, startPoint x: 231, startPoint y: 815, endPoint x: 273, endPoint y: 758, distance: 70.8
click at [231, 815] on nav "Dialing Mode: Power | Switch to Preview My Lists" at bounding box center [161, 491] width 321 height 926
click at [865, 161] on link "View External Url" at bounding box center [885, 167] width 87 height 16
click at [892, 321] on link "View External Url" at bounding box center [885, 320] width 87 height 16
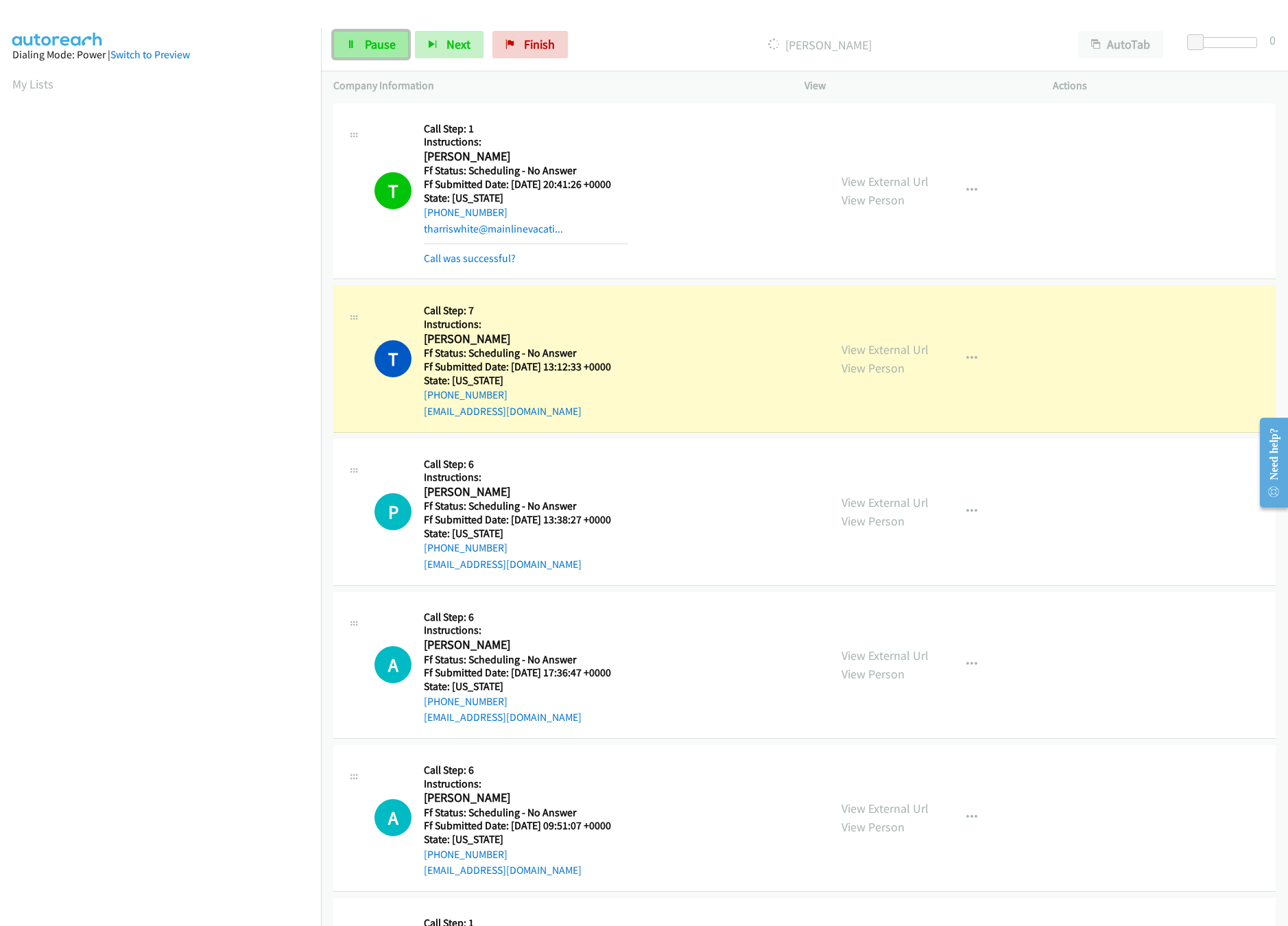
click at [346, 40] on link "Pause" at bounding box center [371, 45] width 75 height 27
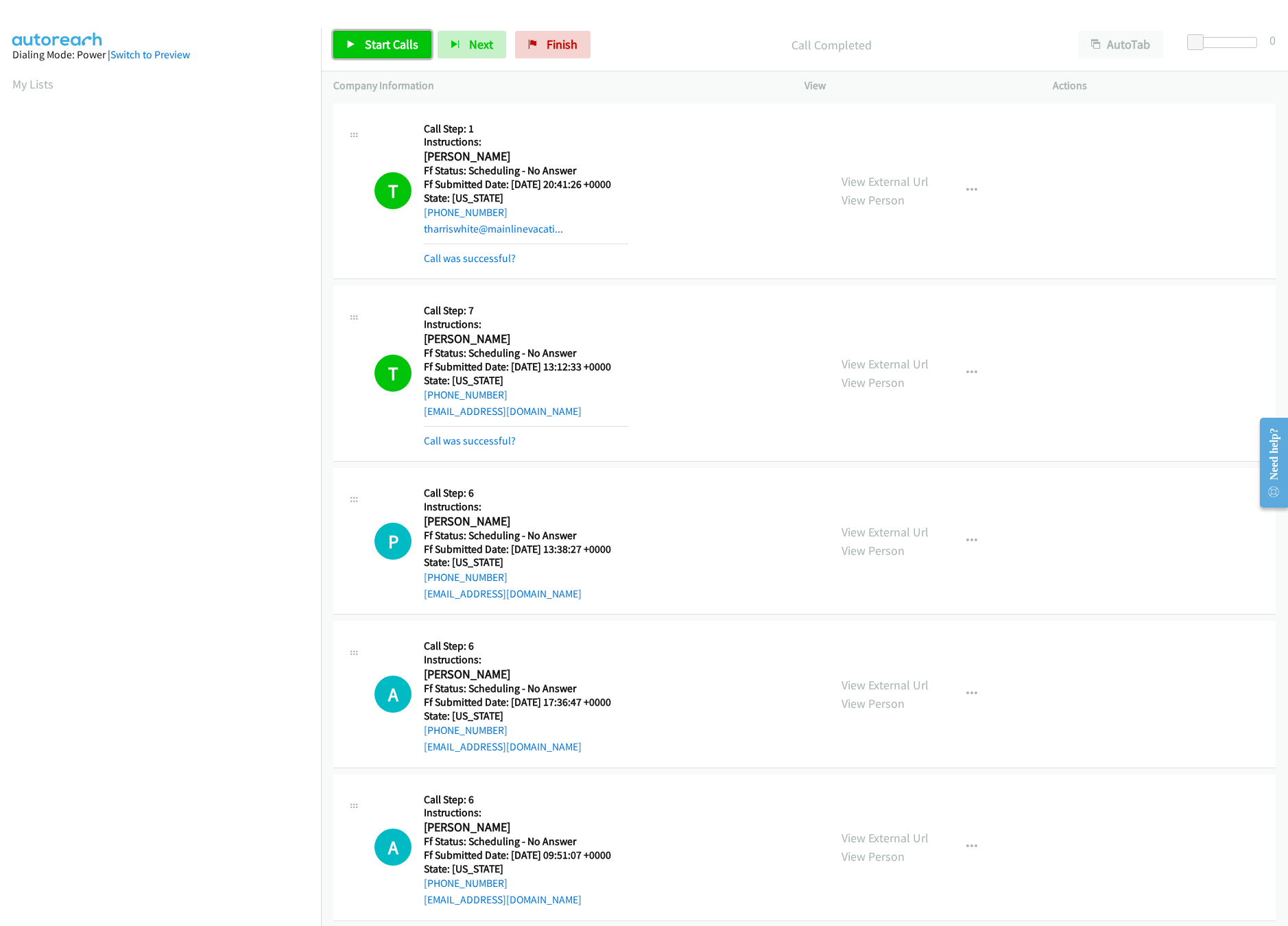
click at [395, 46] on span "Start Calls" at bounding box center [392, 44] width 53 height 16
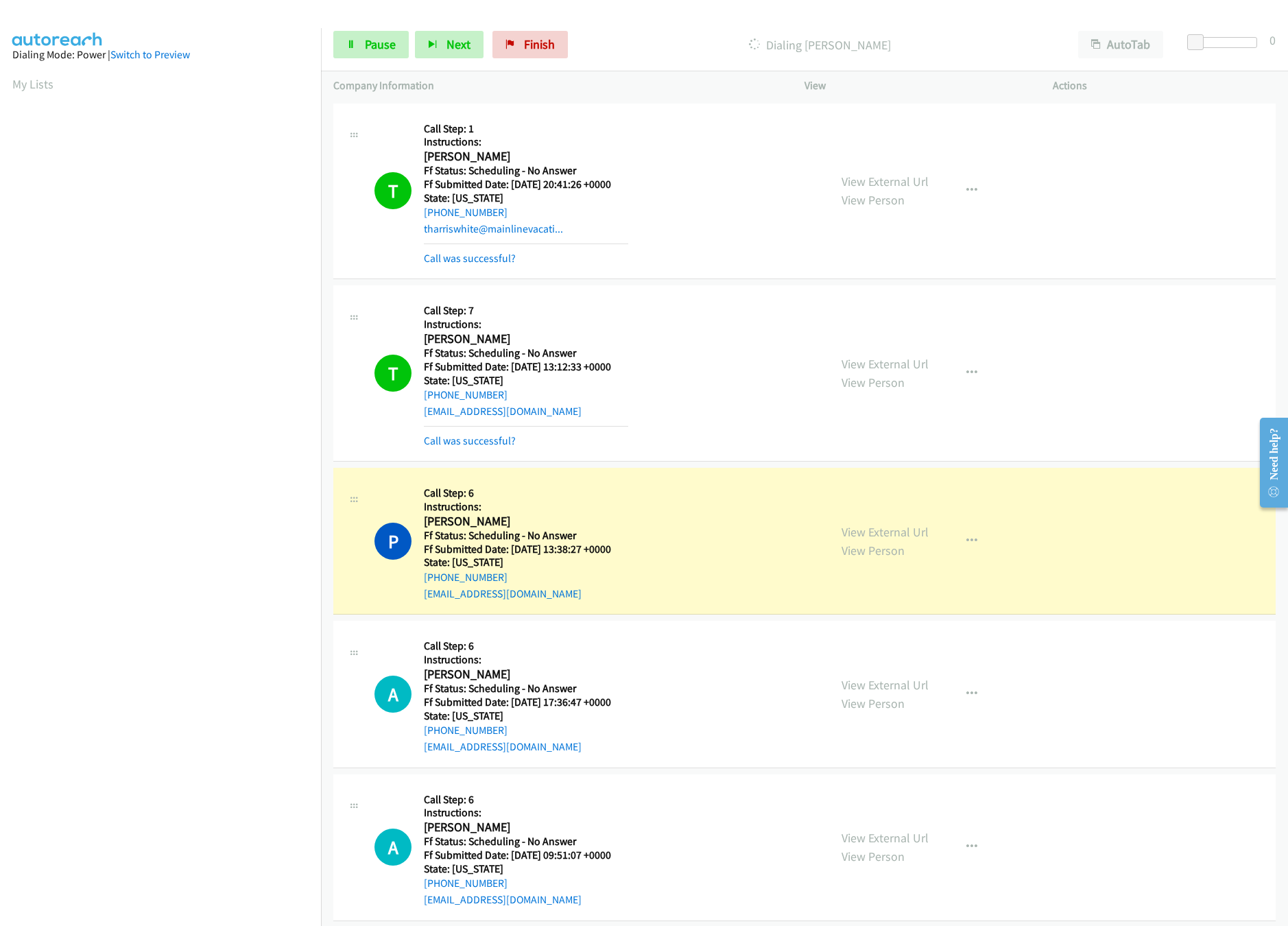
scroll to position [136, 0]
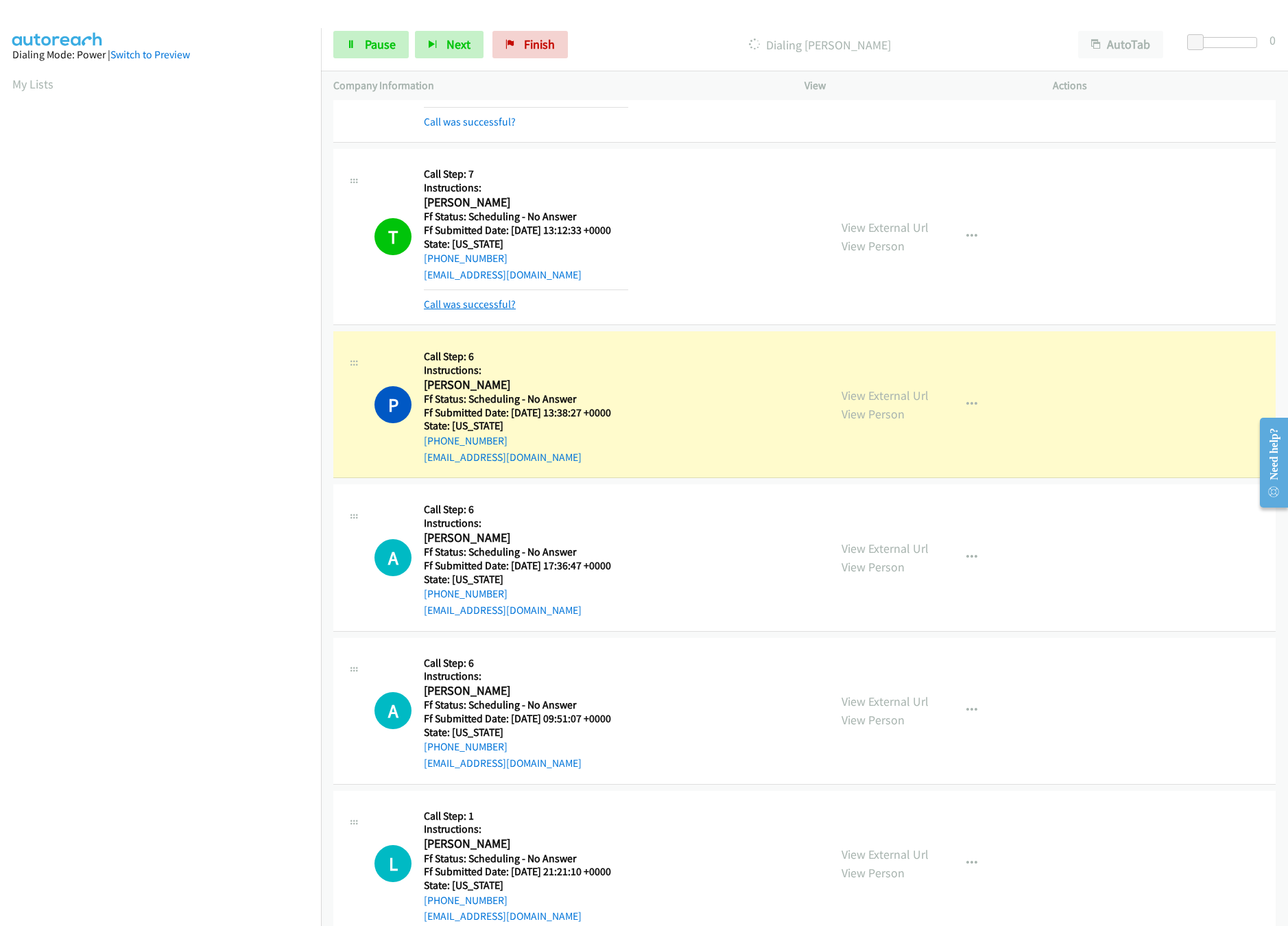
click at [461, 302] on link "Call was successful?" at bounding box center [469, 304] width 92 height 13
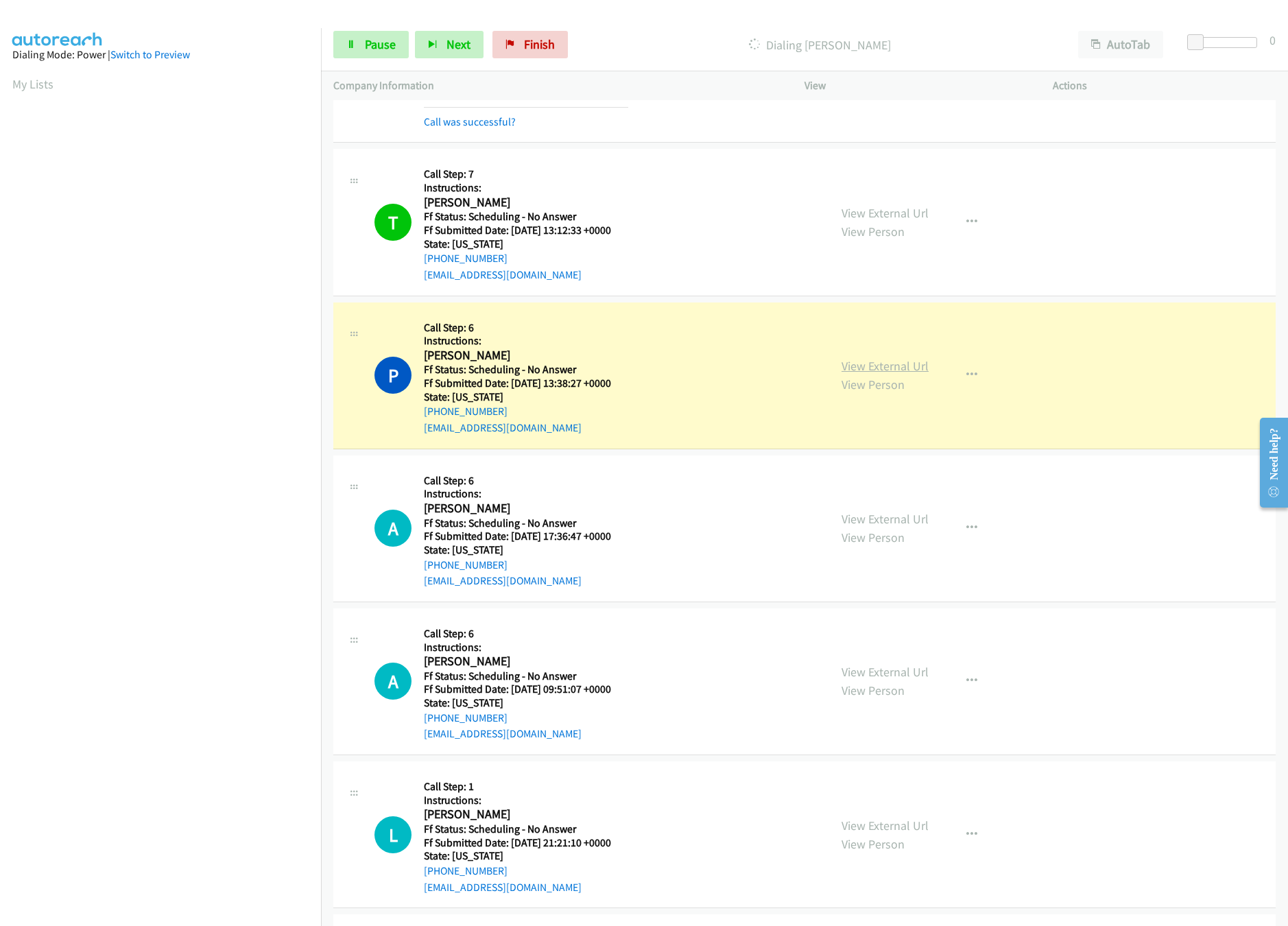
click at [852, 369] on link "View External Url" at bounding box center [885, 366] width 87 height 16
click at [397, 54] on link "Pause" at bounding box center [371, 45] width 75 height 27
drag, startPoint x: 562, startPoint y: 31, endPoint x: 720, endPoint y: 60, distance: 160.6
click at [564, 31] on link "Finish" at bounding box center [552, 45] width 75 height 27
